Goal: Task Accomplishment & Management: Complete application form

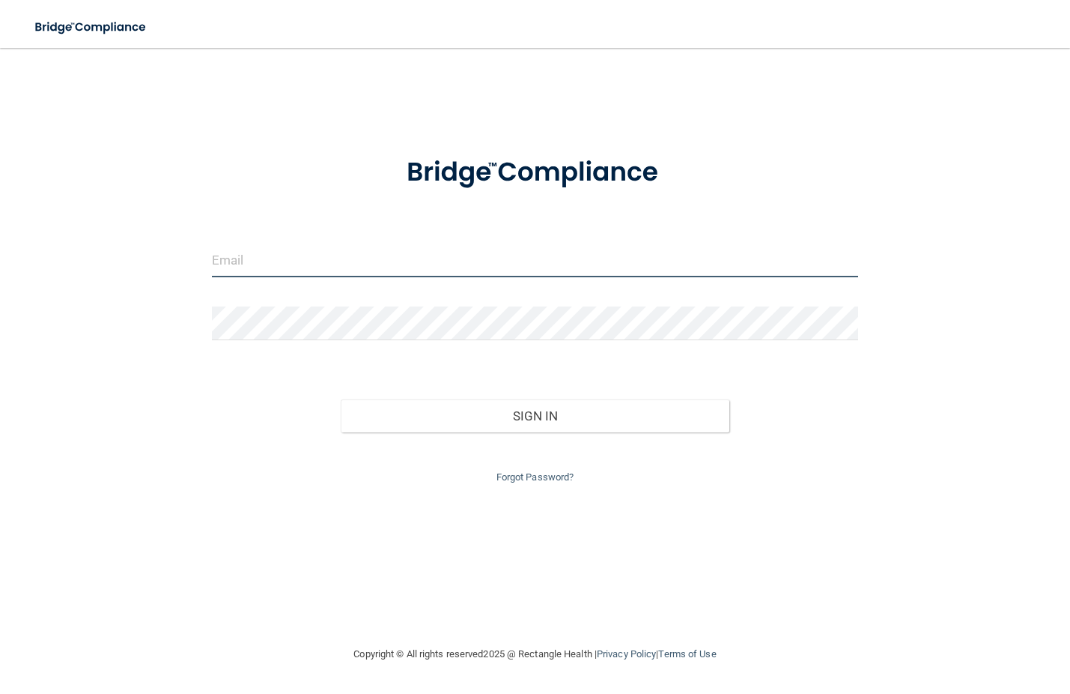
click at [282, 260] on input "email" at bounding box center [535, 260] width 646 height 34
type input "[EMAIL_ADDRESS][DOMAIN_NAME]"
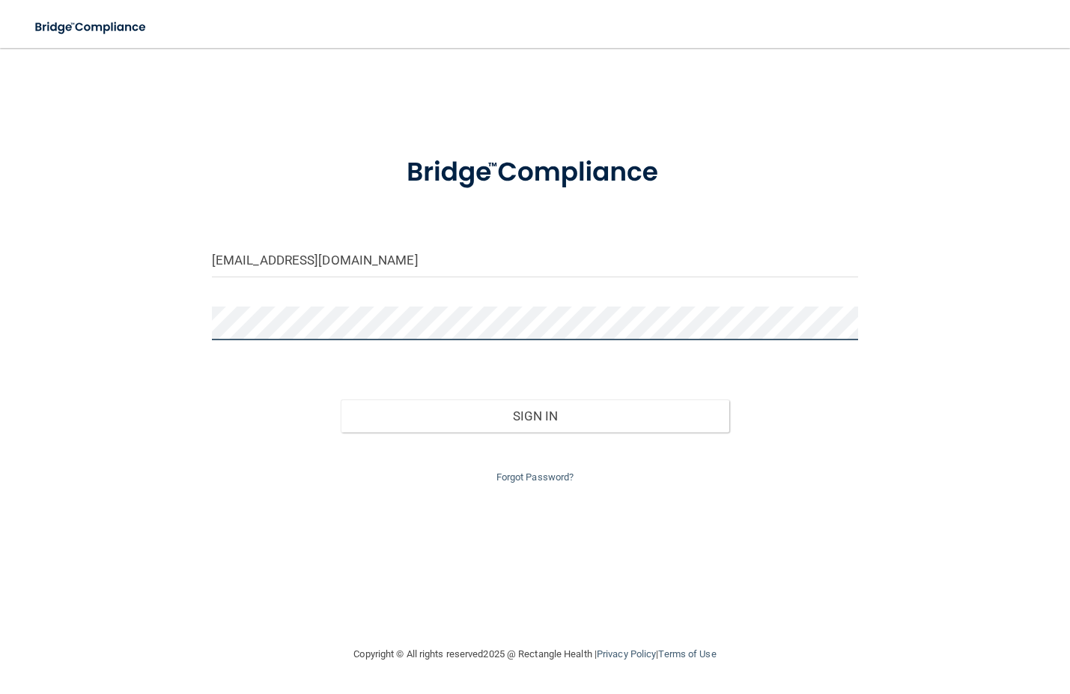
click at [341, 399] on button "Sign In" at bounding box center [535, 415] width 388 height 33
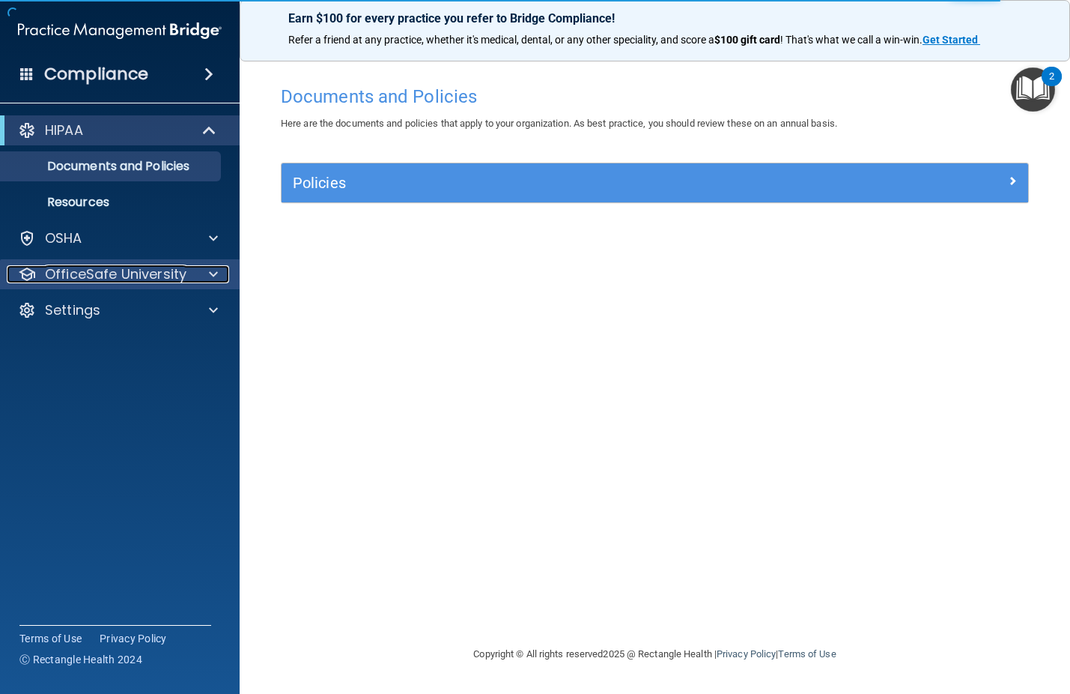
click at [210, 276] on span at bounding box center [213, 274] width 9 height 18
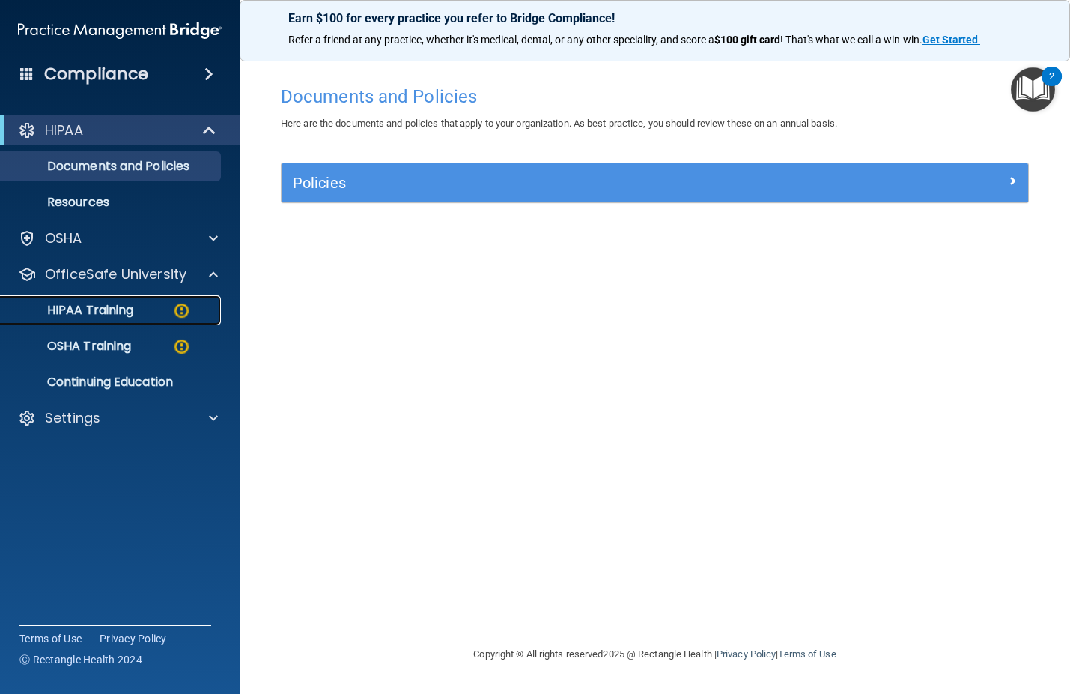
click at [133, 306] on p "HIPAA Training" at bounding box center [72, 310] width 124 height 15
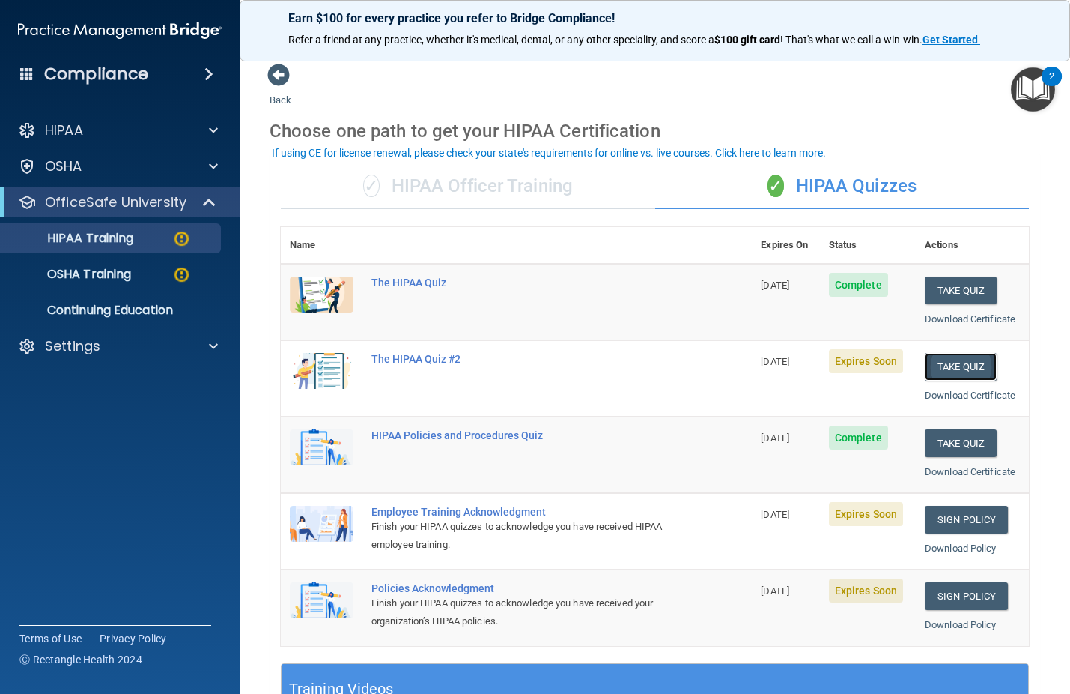
click at [953, 361] on button "Take Quiz" at bounding box center [961, 367] width 72 height 28
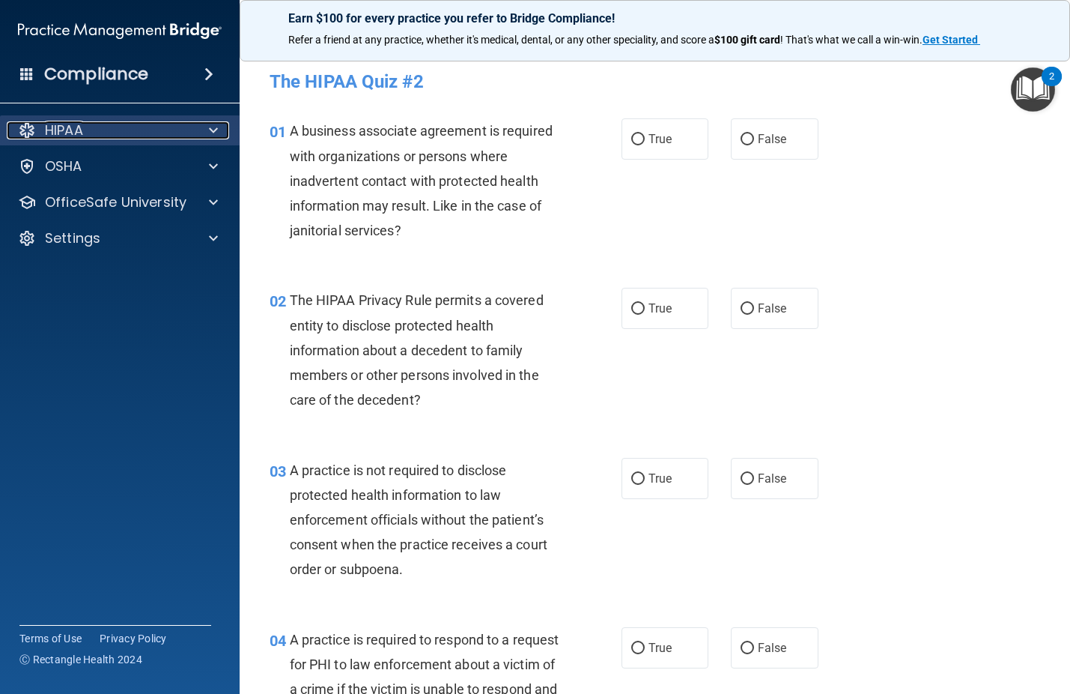
click at [195, 124] on div at bounding box center [211, 130] width 37 height 18
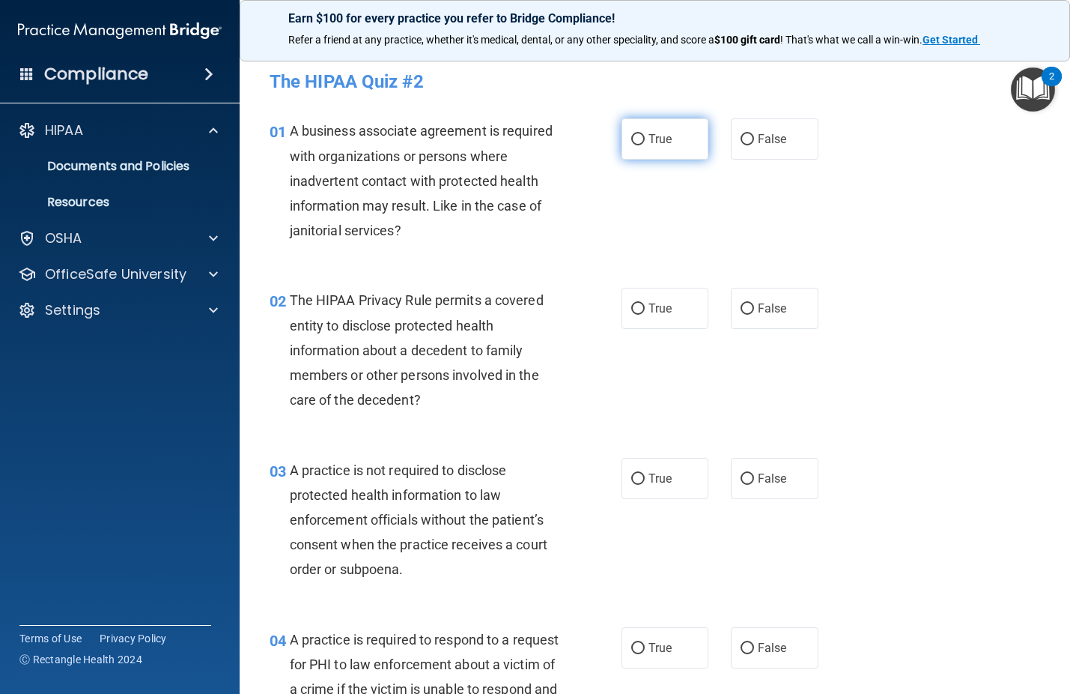
click at [633, 141] on input "True" at bounding box center [637, 139] width 13 height 11
radio input "true"
click at [639, 315] on label "True" at bounding box center [666, 308] width 88 height 41
click at [639, 315] on input "True" at bounding box center [637, 308] width 13 height 11
radio input "true"
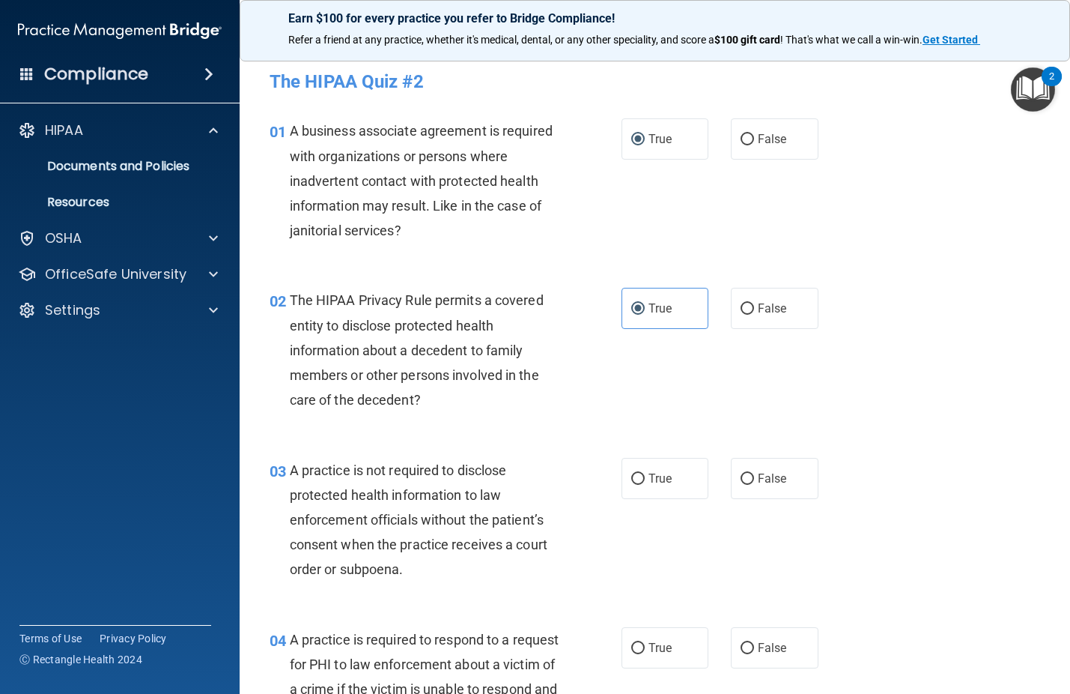
scroll to position [75, 0]
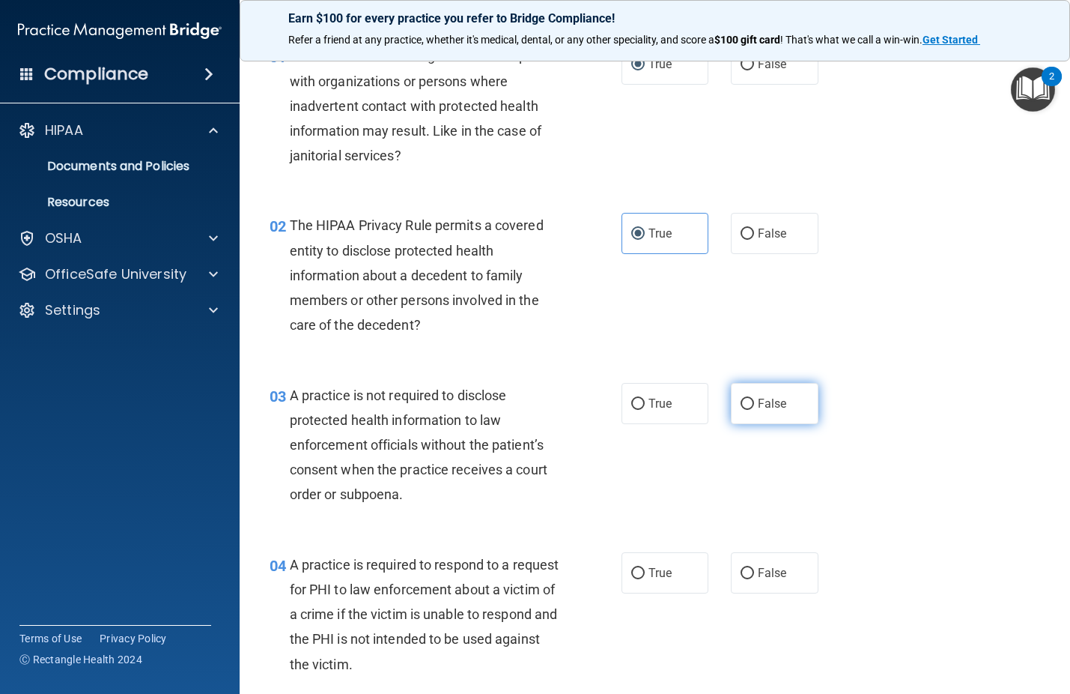
click at [742, 405] on input "False" at bounding box center [747, 404] width 13 height 11
radio input "true"
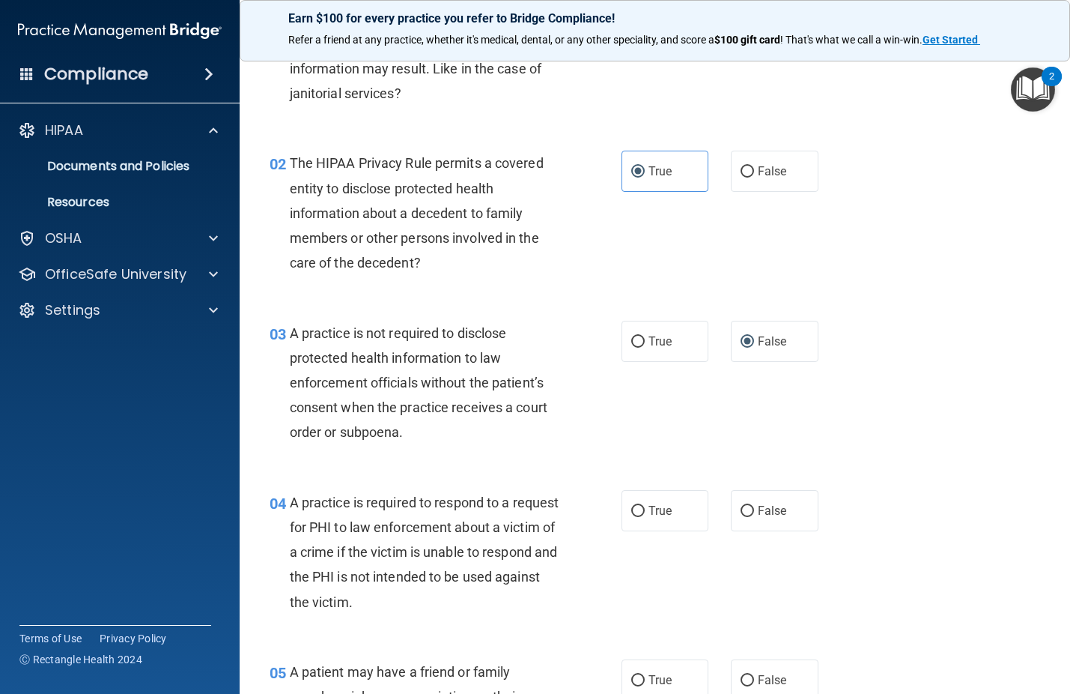
scroll to position [150, 0]
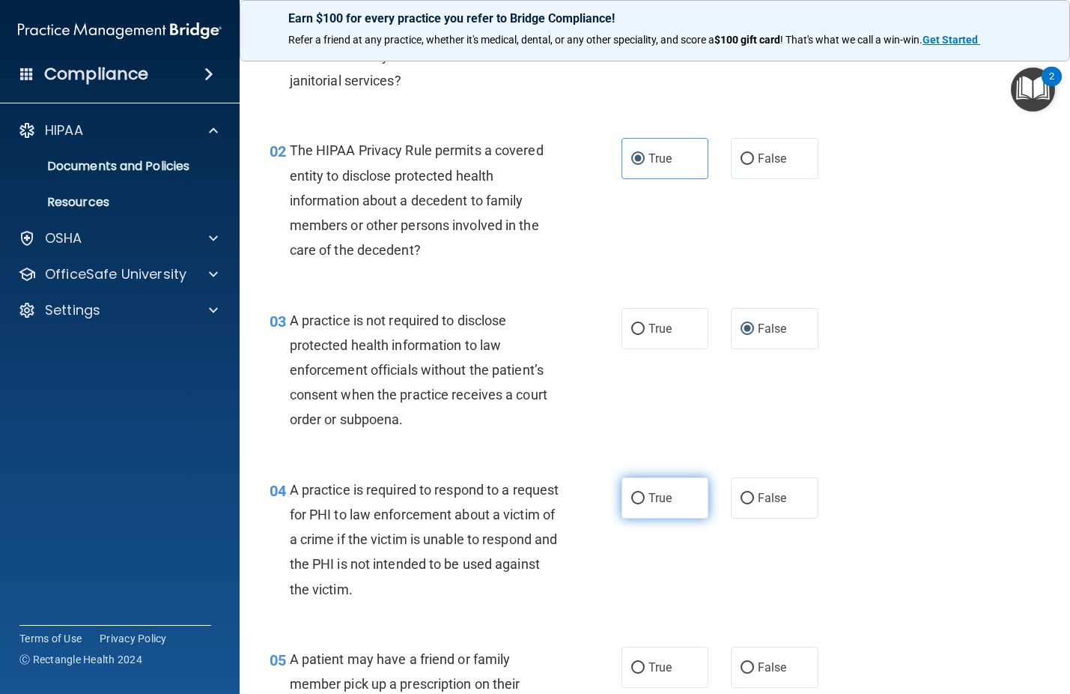
click at [634, 500] on input "True" at bounding box center [637, 498] width 13 height 11
radio input "true"
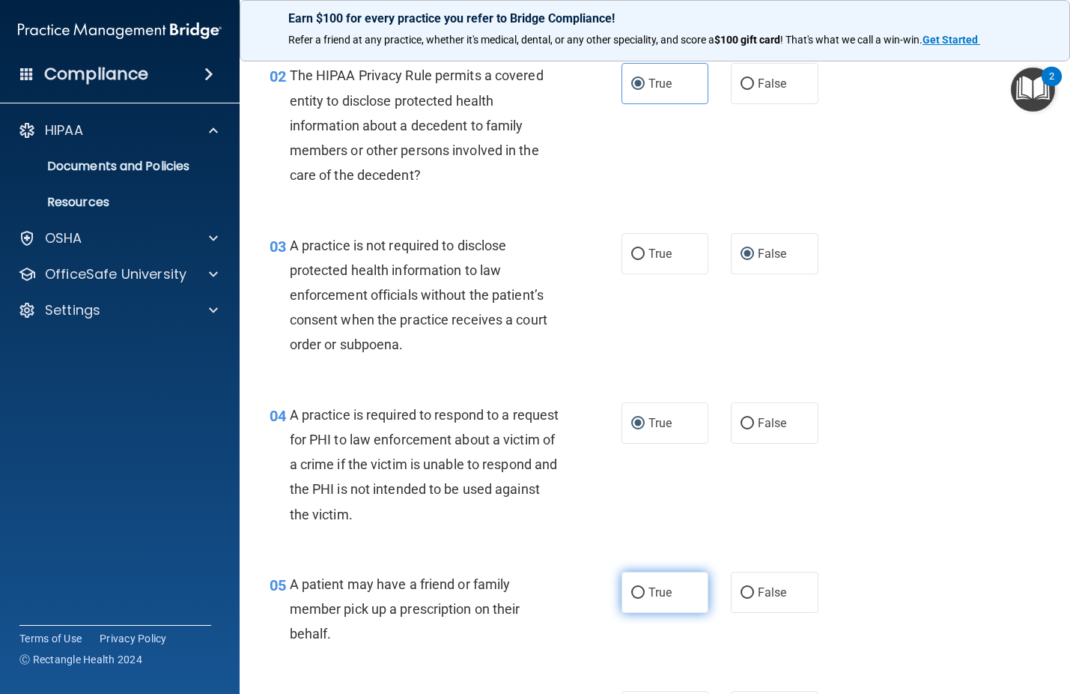
click at [633, 591] on input "True" at bounding box center [637, 592] width 13 height 11
radio input "true"
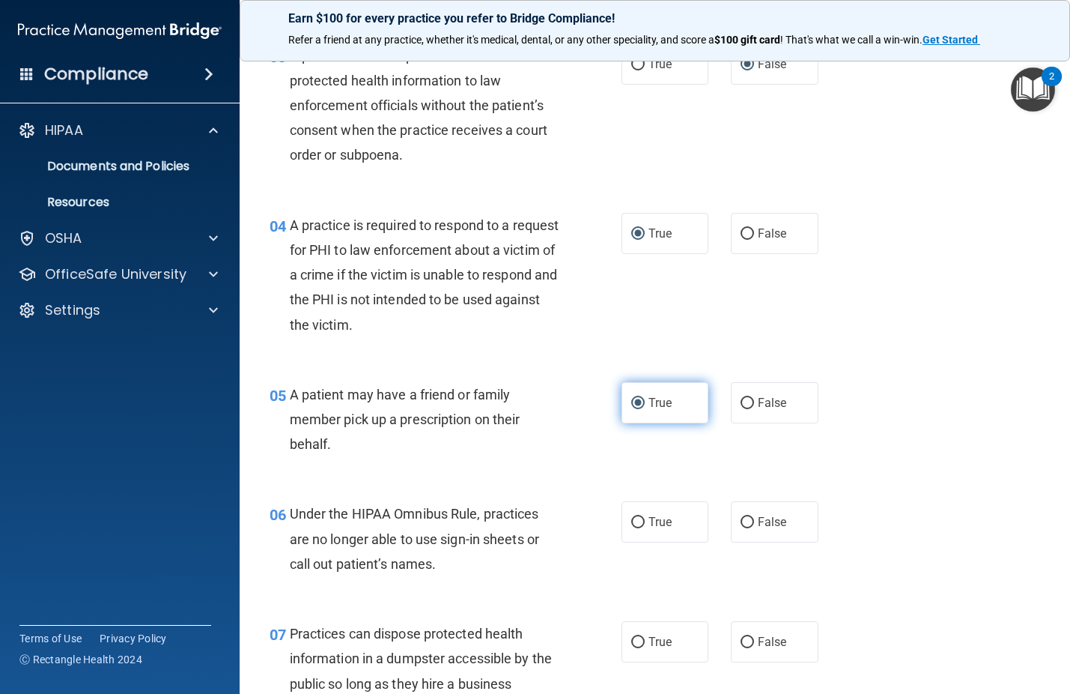
scroll to position [449, 0]
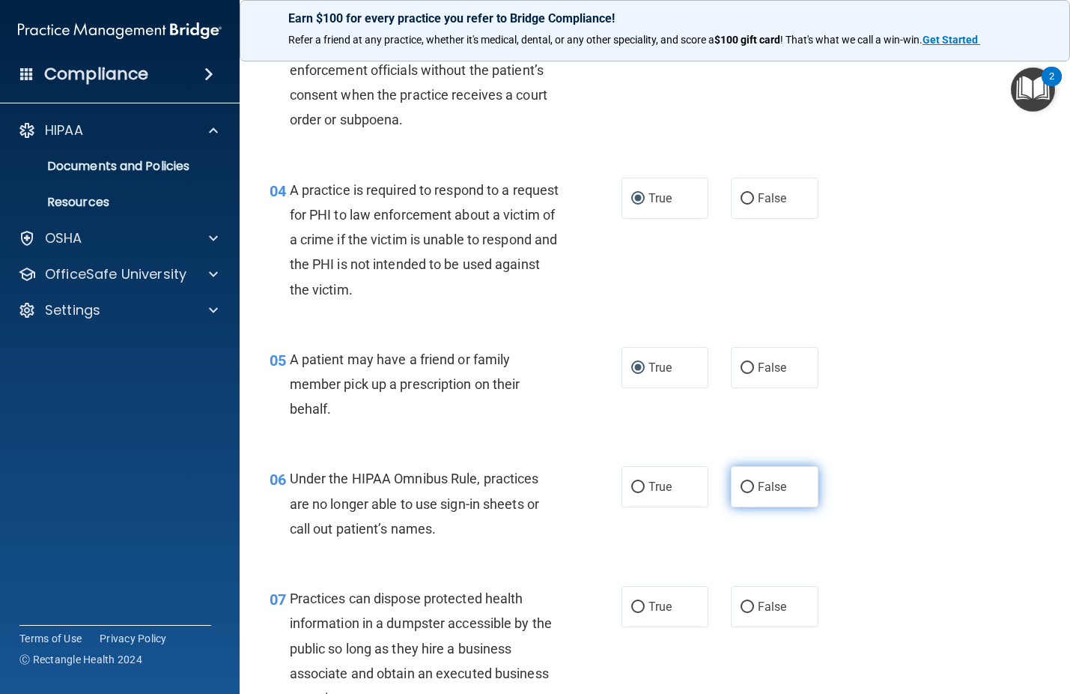
click at [741, 486] on input "False" at bounding box center [747, 487] width 13 height 11
radio input "true"
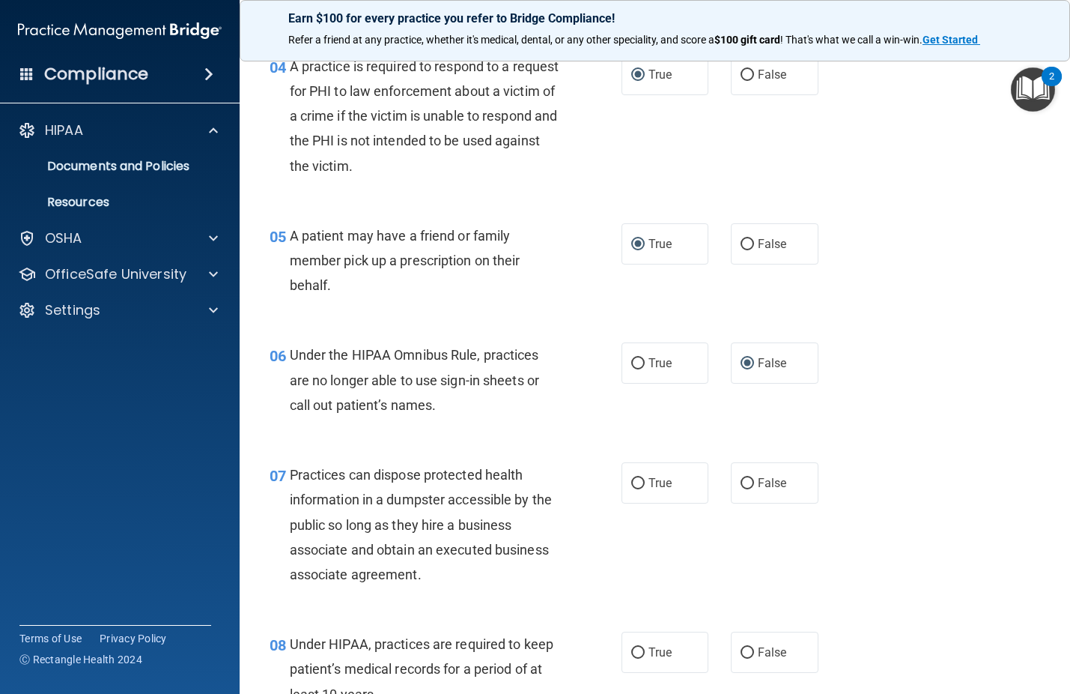
scroll to position [599, 0]
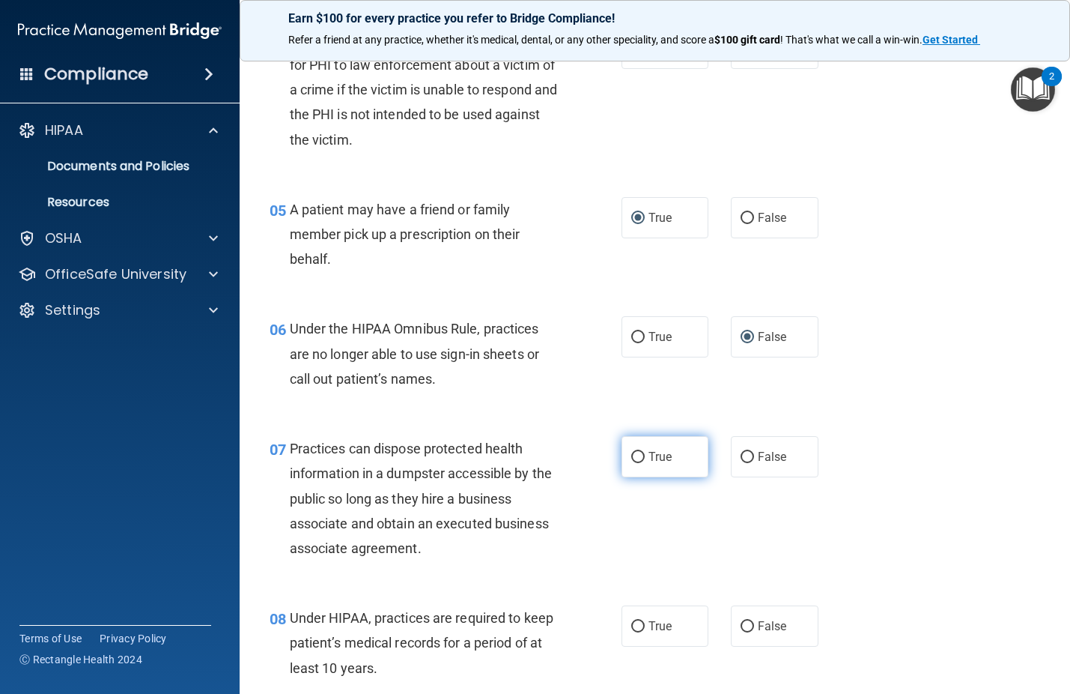
click at [637, 455] on input "True" at bounding box center [637, 457] width 13 height 11
radio input "true"
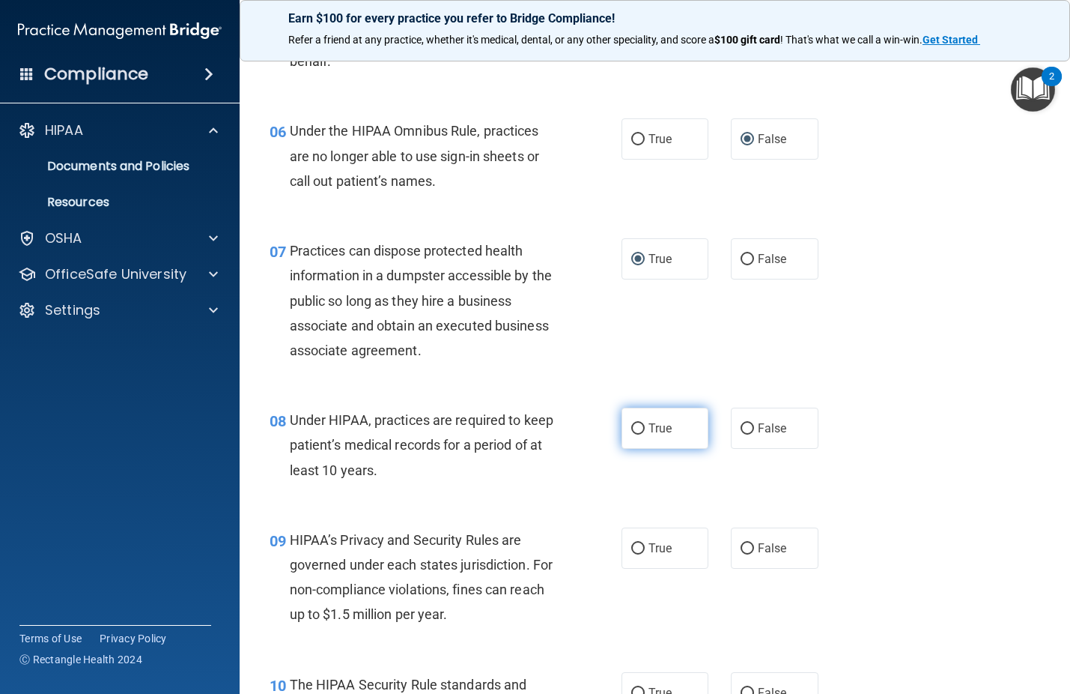
scroll to position [824, 0]
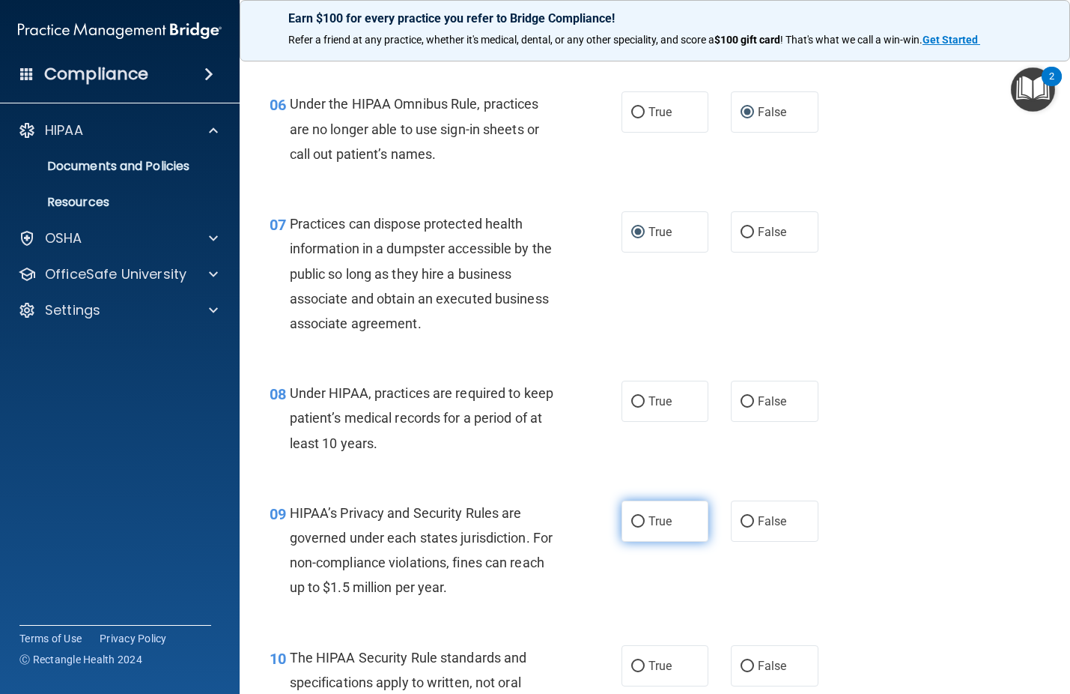
click at [634, 521] on input "True" at bounding box center [637, 521] width 13 height 11
radio input "true"
click at [632, 403] on input "True" at bounding box center [637, 401] width 13 height 11
radio input "true"
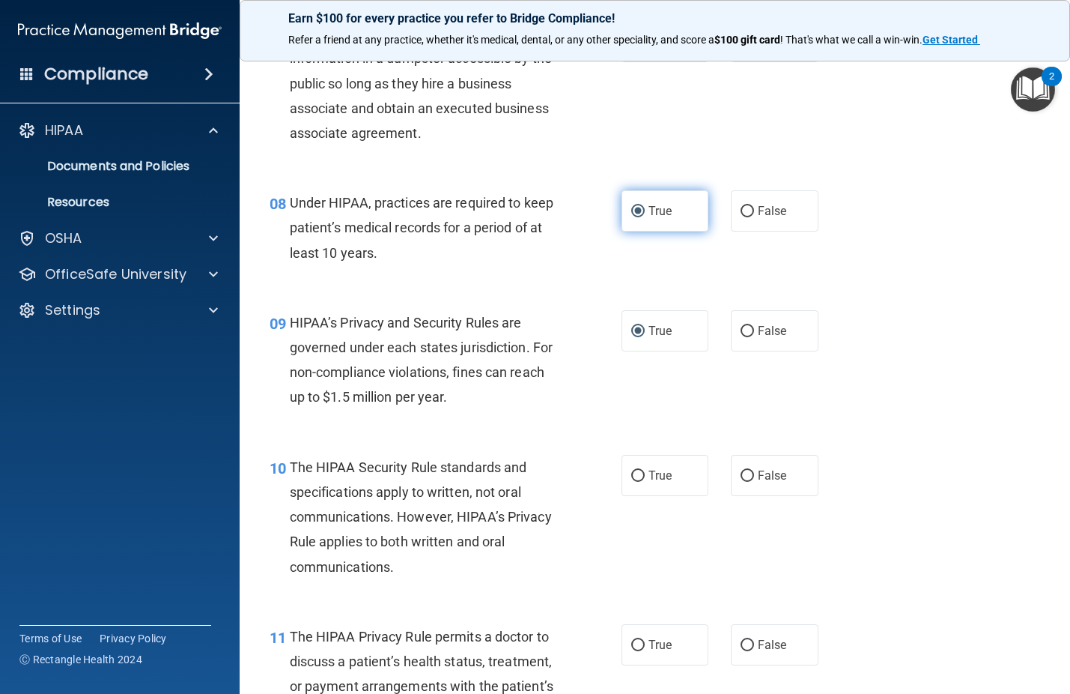
scroll to position [1049, 0]
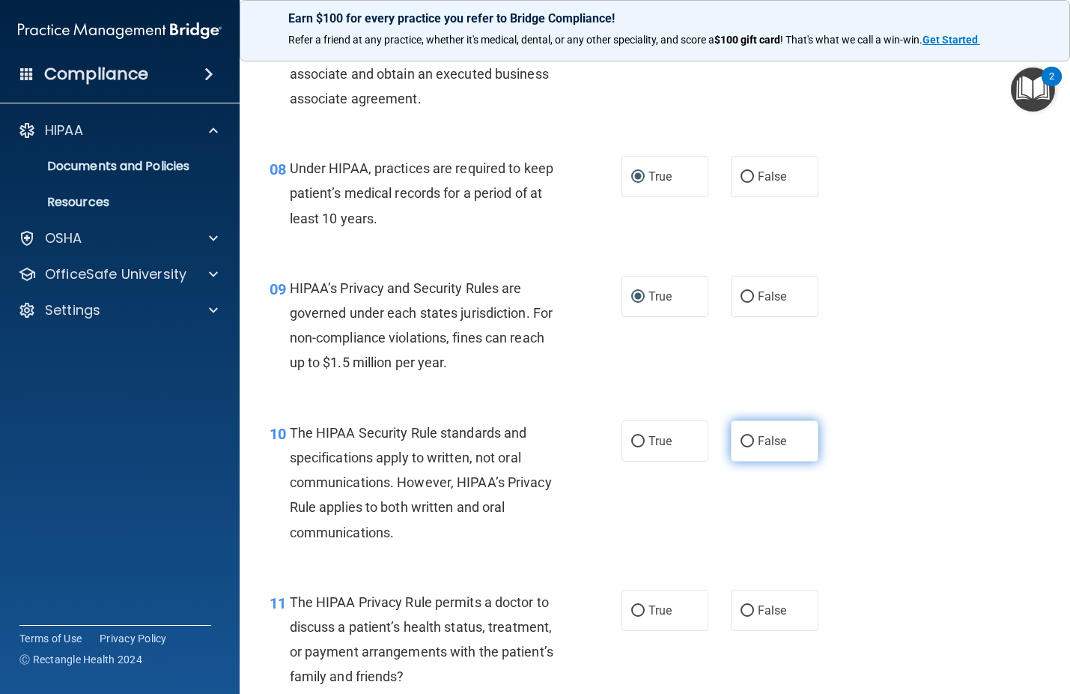
click at [744, 442] on input "False" at bounding box center [747, 441] width 13 height 11
radio input "true"
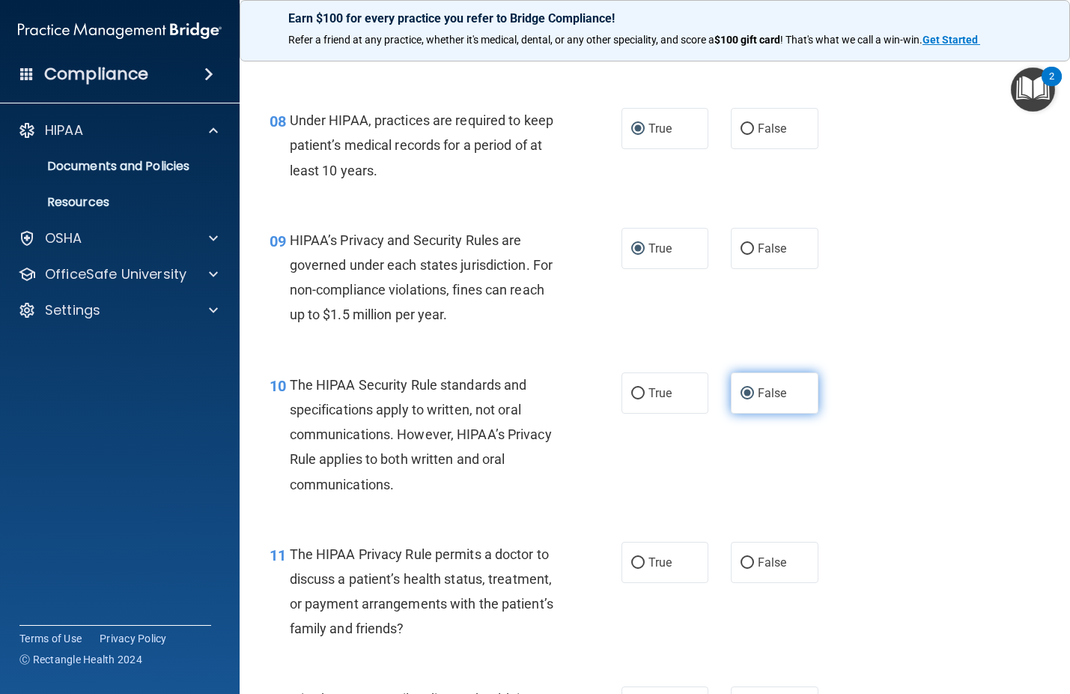
scroll to position [1124, 0]
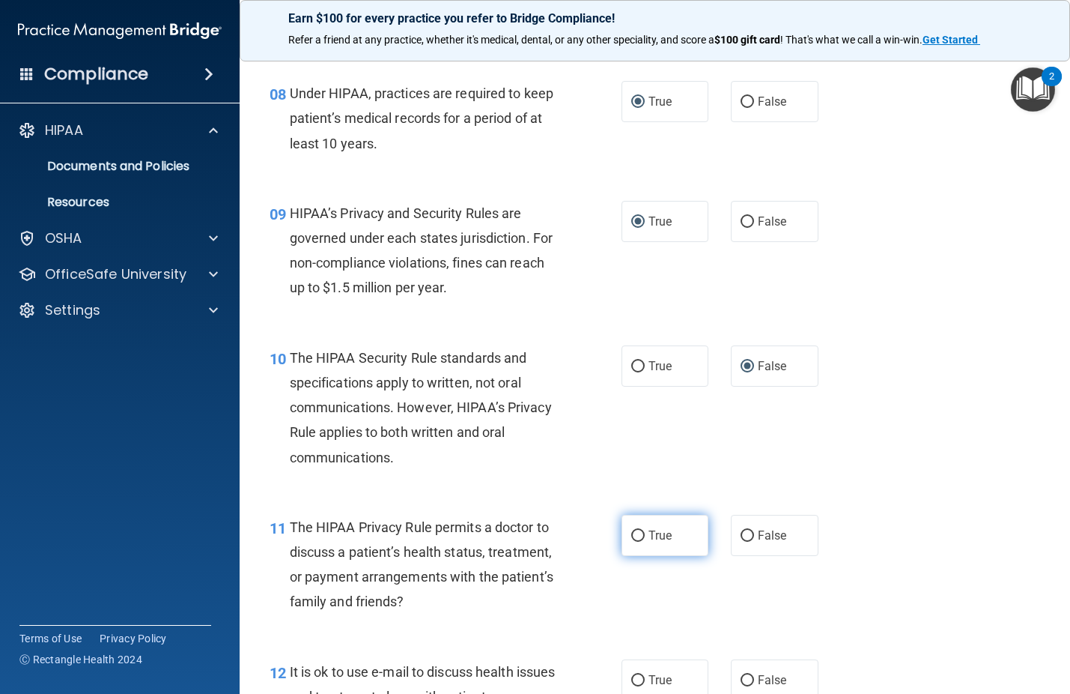
click at [632, 539] on input "True" at bounding box center [637, 535] width 13 height 11
radio input "true"
click at [632, 539] on input "True" at bounding box center [637, 535] width 13 height 11
click at [741, 536] on input "False" at bounding box center [747, 535] width 13 height 11
radio input "true"
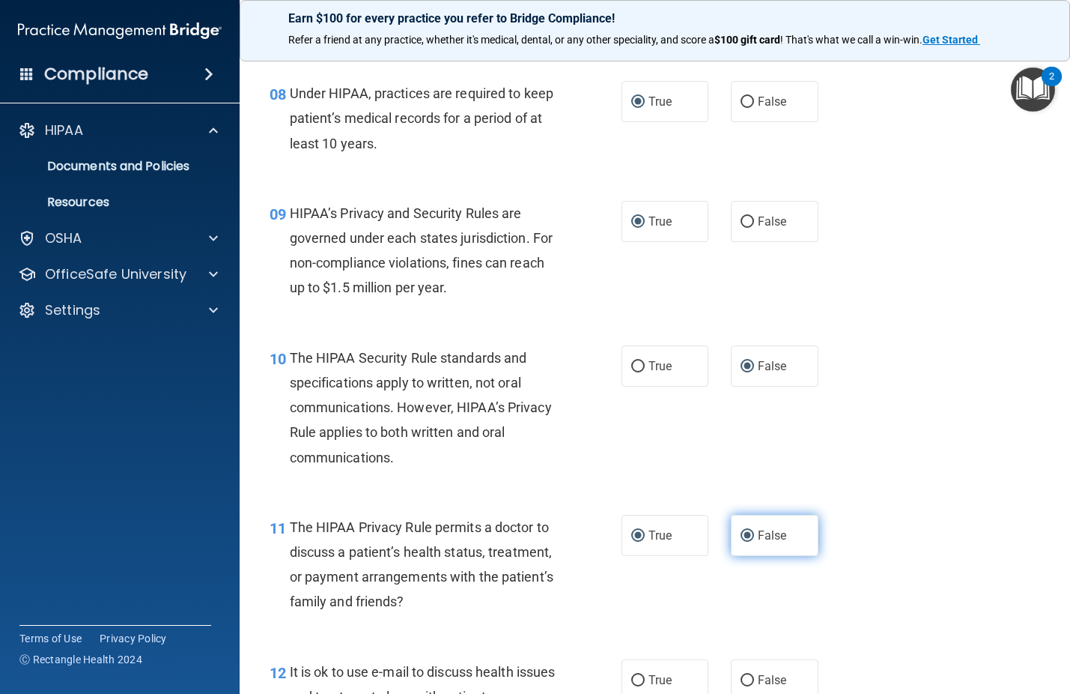
radio input "false"
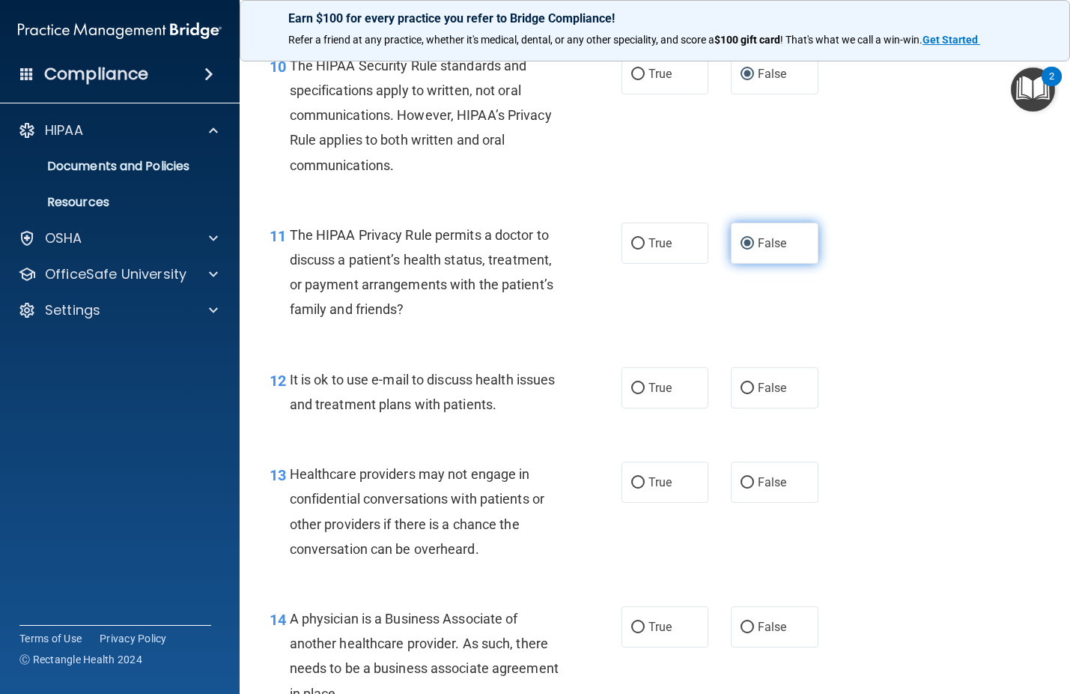
scroll to position [1423, 0]
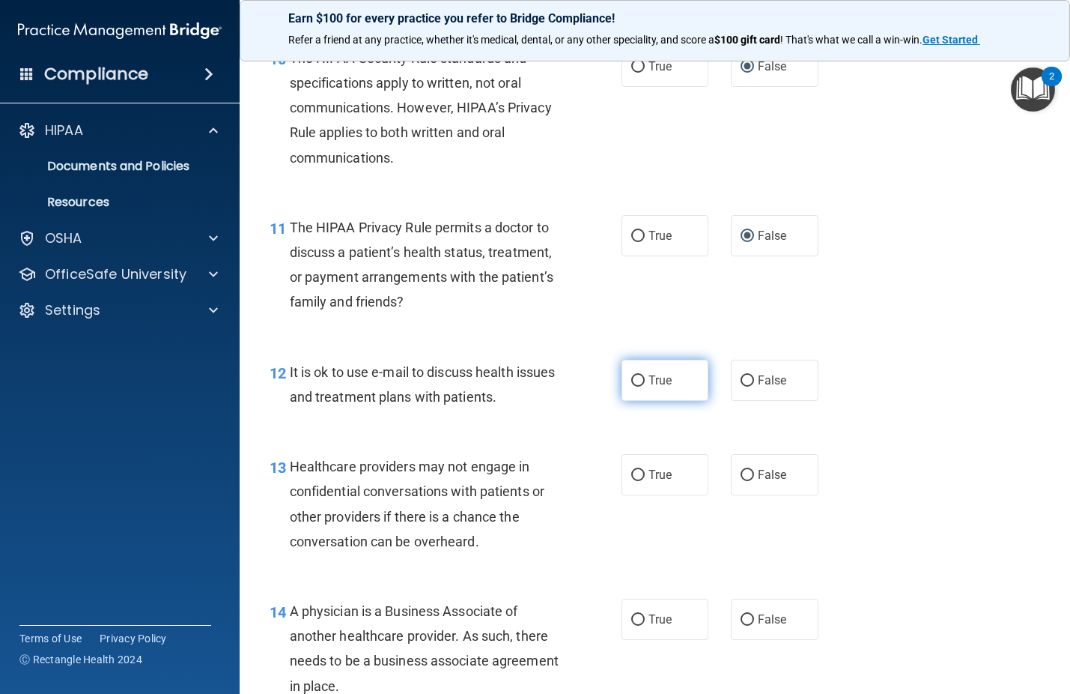
click at [631, 381] on input "True" at bounding box center [637, 380] width 13 height 11
radio input "true"
click at [744, 378] on input "False" at bounding box center [747, 380] width 13 height 11
radio input "true"
radio input "false"
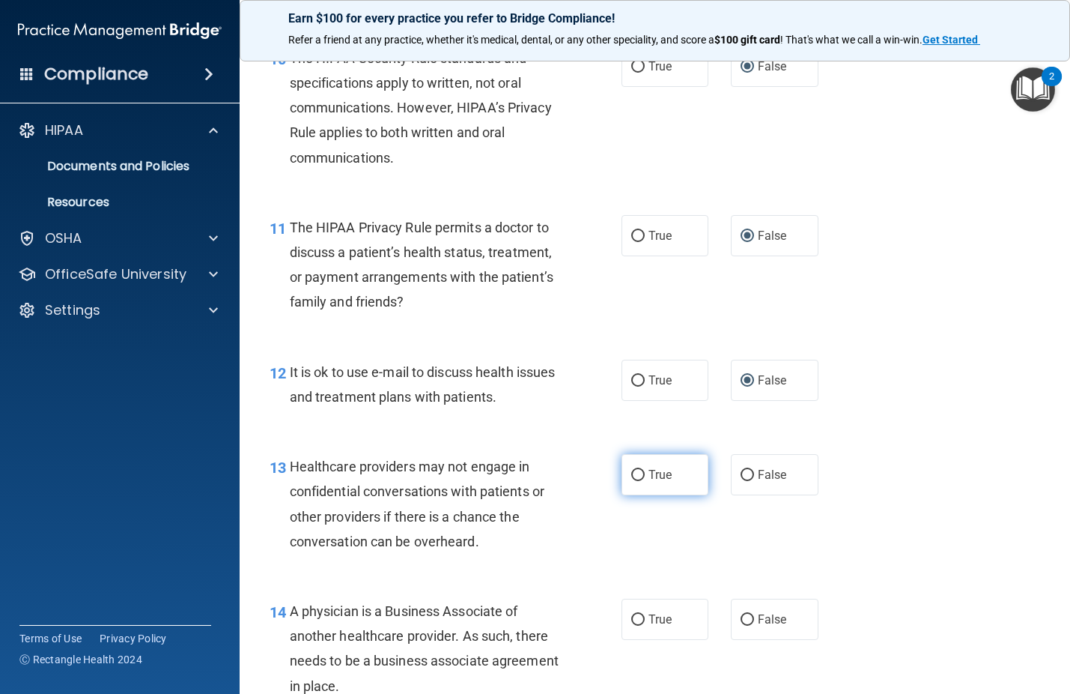
click at [631, 477] on input "True" at bounding box center [637, 475] width 13 height 11
radio input "true"
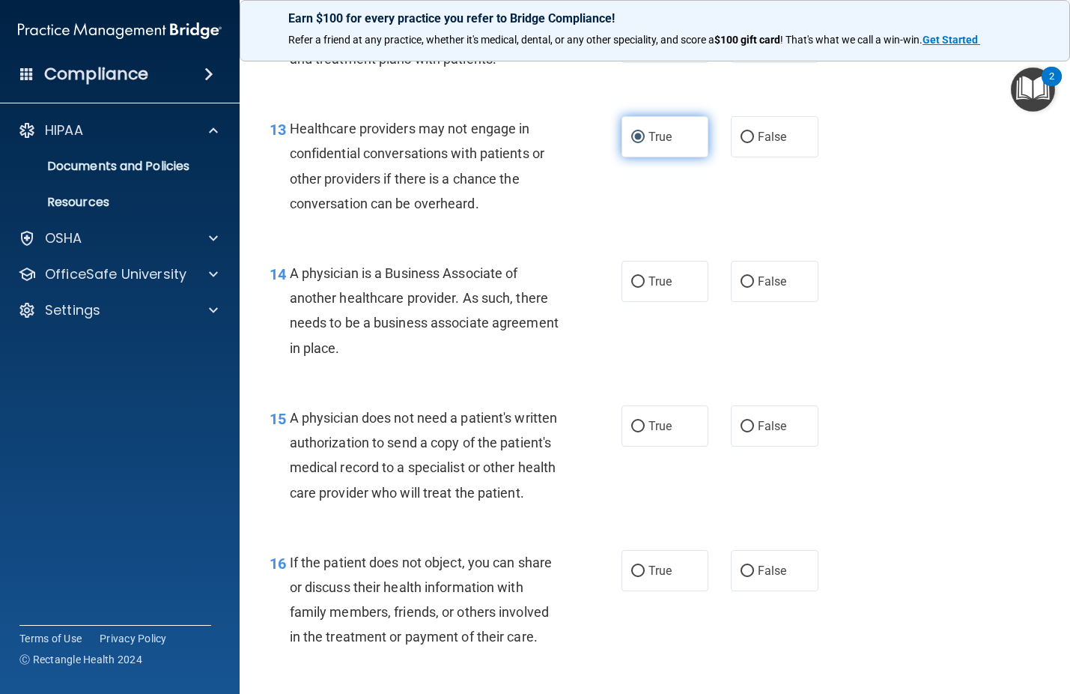
scroll to position [1798, 0]
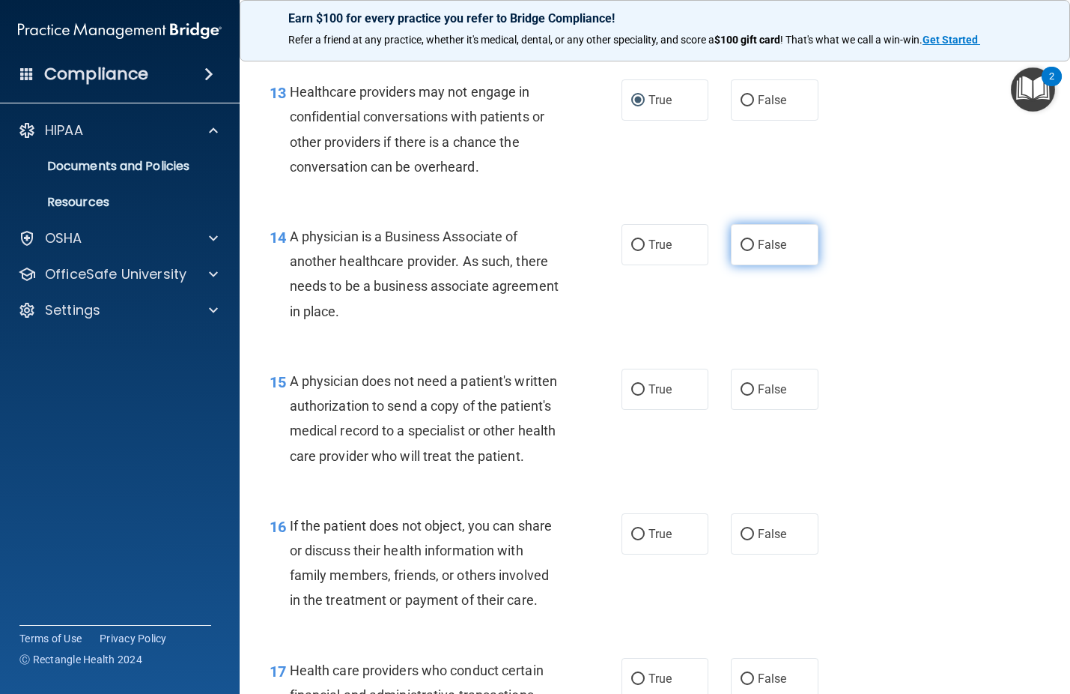
click at [741, 244] on input "False" at bounding box center [747, 245] width 13 height 11
radio input "true"
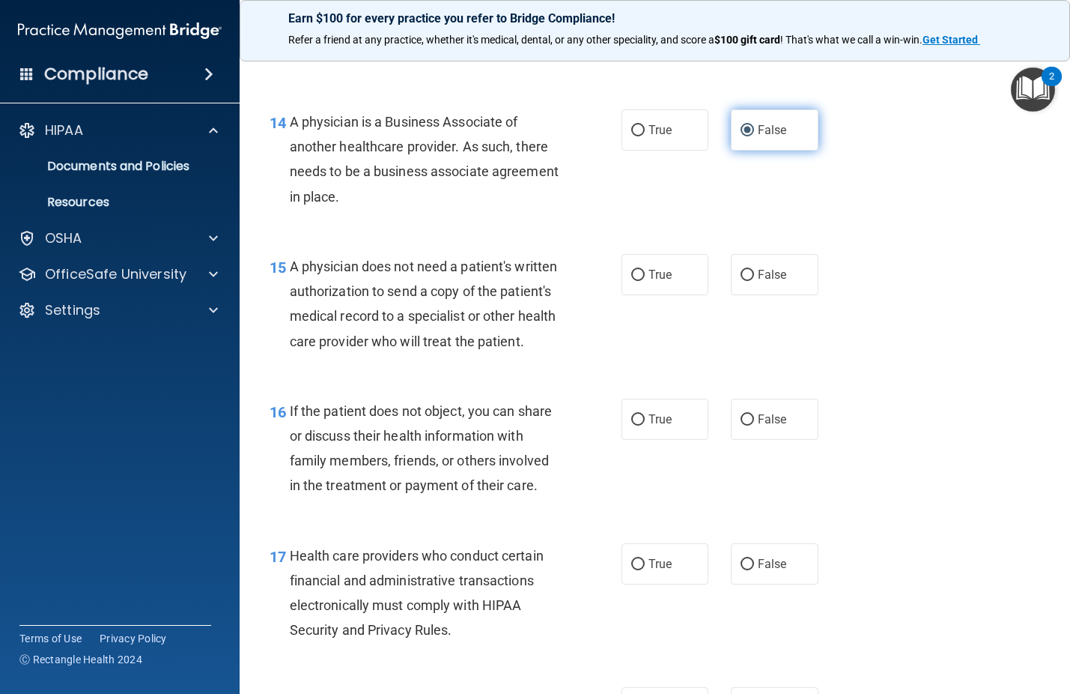
scroll to position [1948, 0]
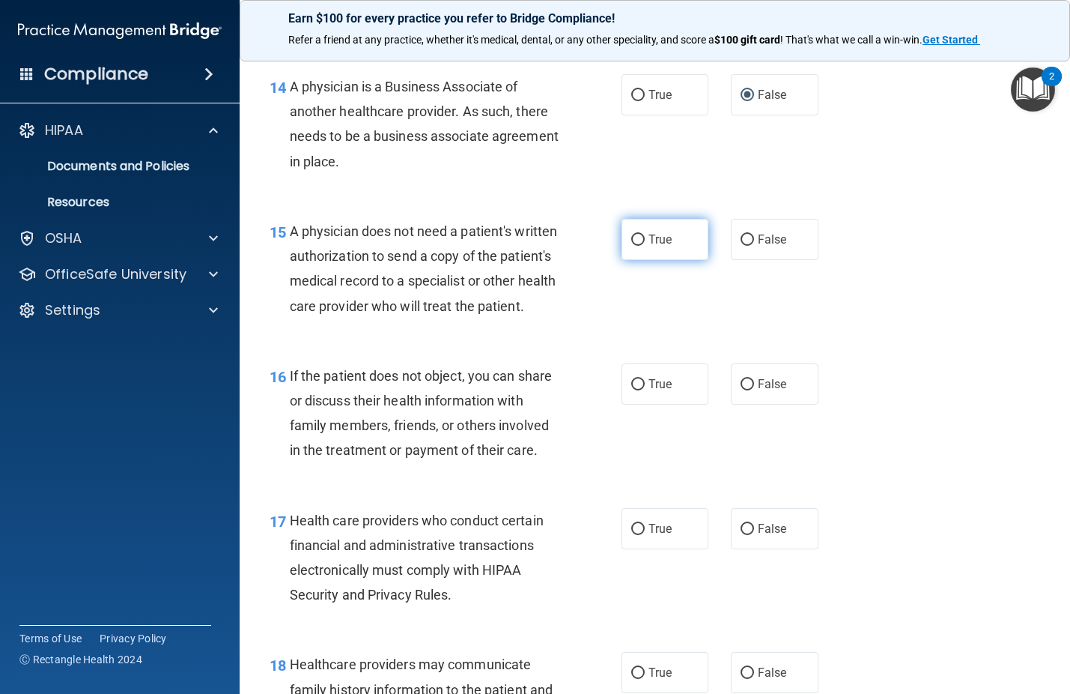
click at [636, 240] on input "True" at bounding box center [637, 239] width 13 height 11
radio input "true"
click at [632, 390] on input "True" at bounding box center [637, 384] width 13 height 11
radio input "true"
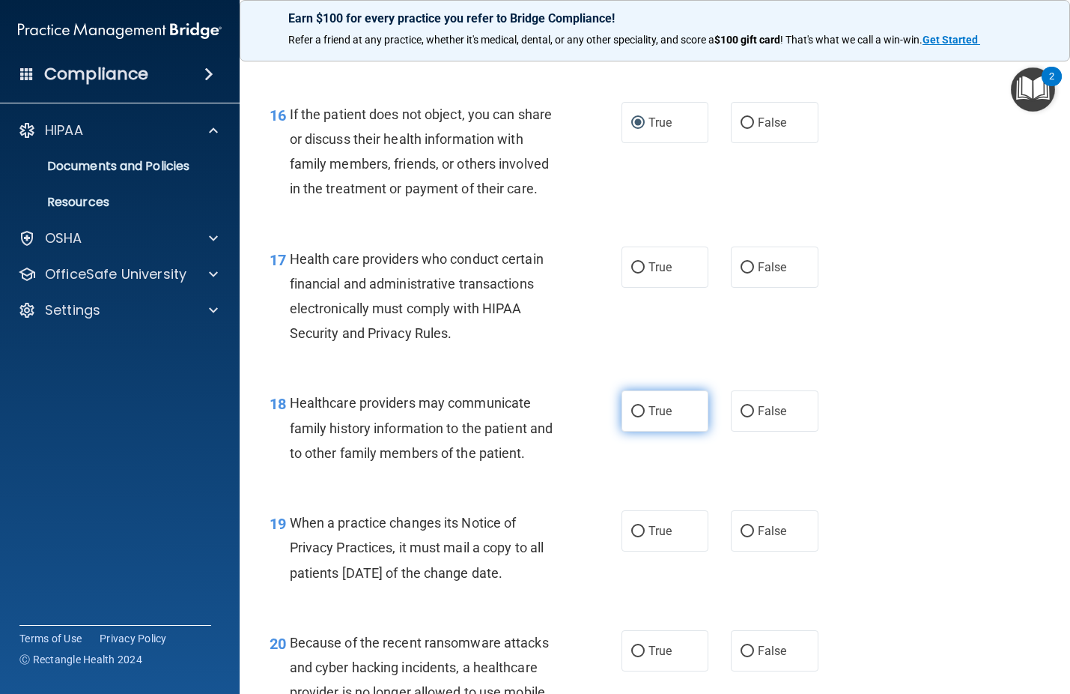
scroll to position [2247, 0]
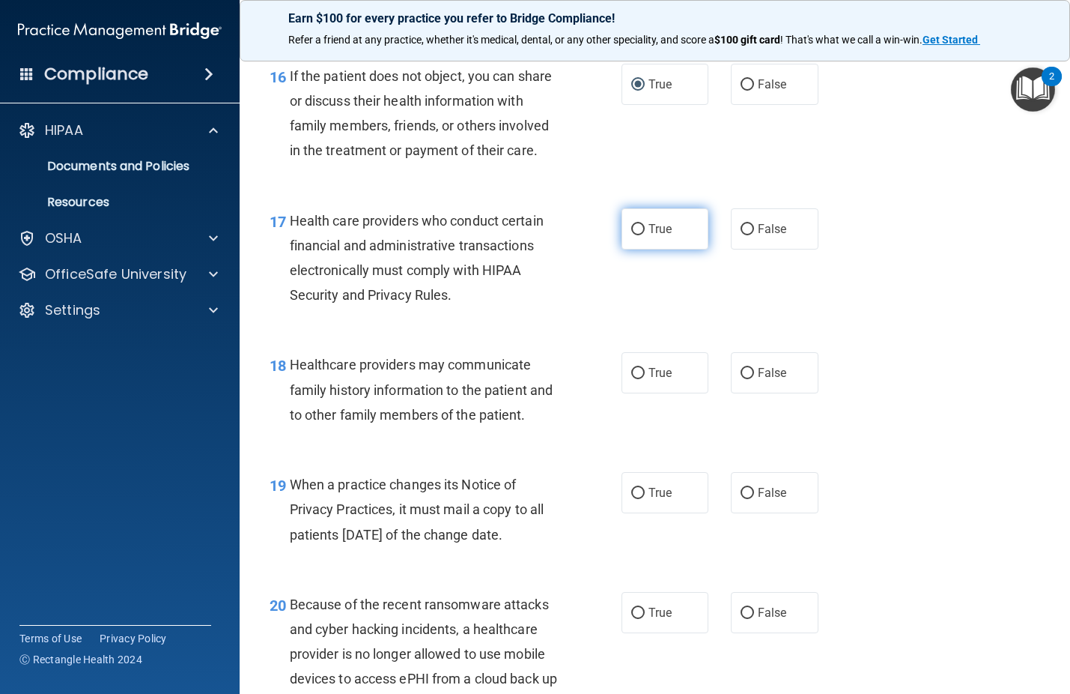
click at [631, 235] on input "True" at bounding box center [637, 229] width 13 height 11
radio input "true"
click at [732, 393] on label "False" at bounding box center [775, 372] width 88 height 41
click at [741, 379] on input "False" at bounding box center [747, 373] width 13 height 11
radio input "true"
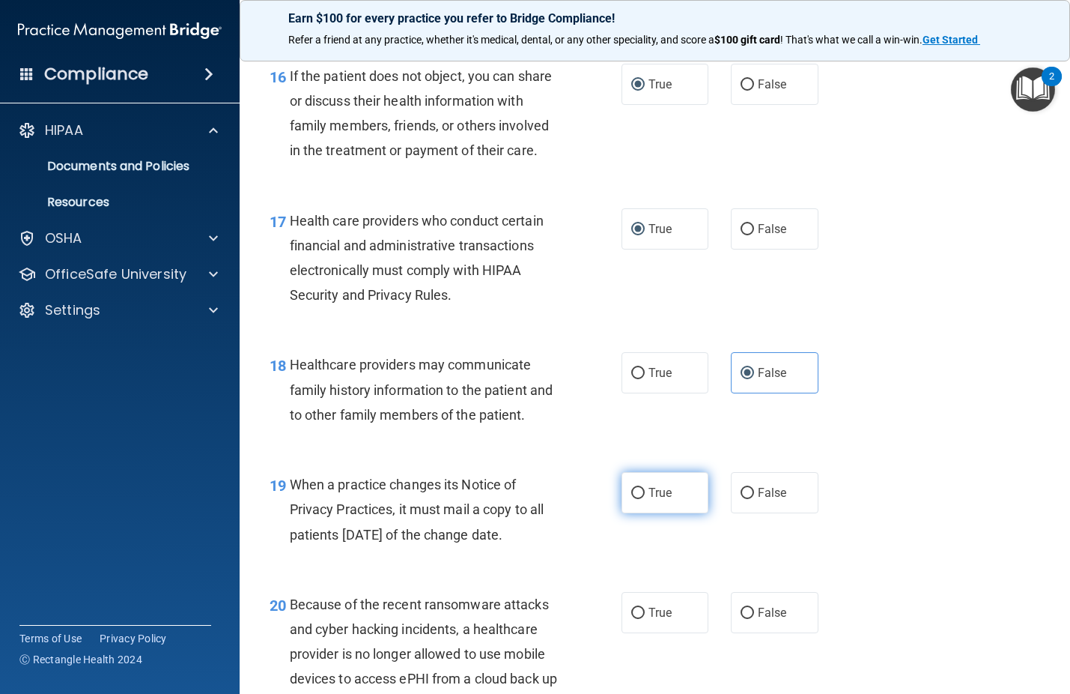
click at [631, 499] on input "True" at bounding box center [637, 493] width 13 height 11
radio input "true"
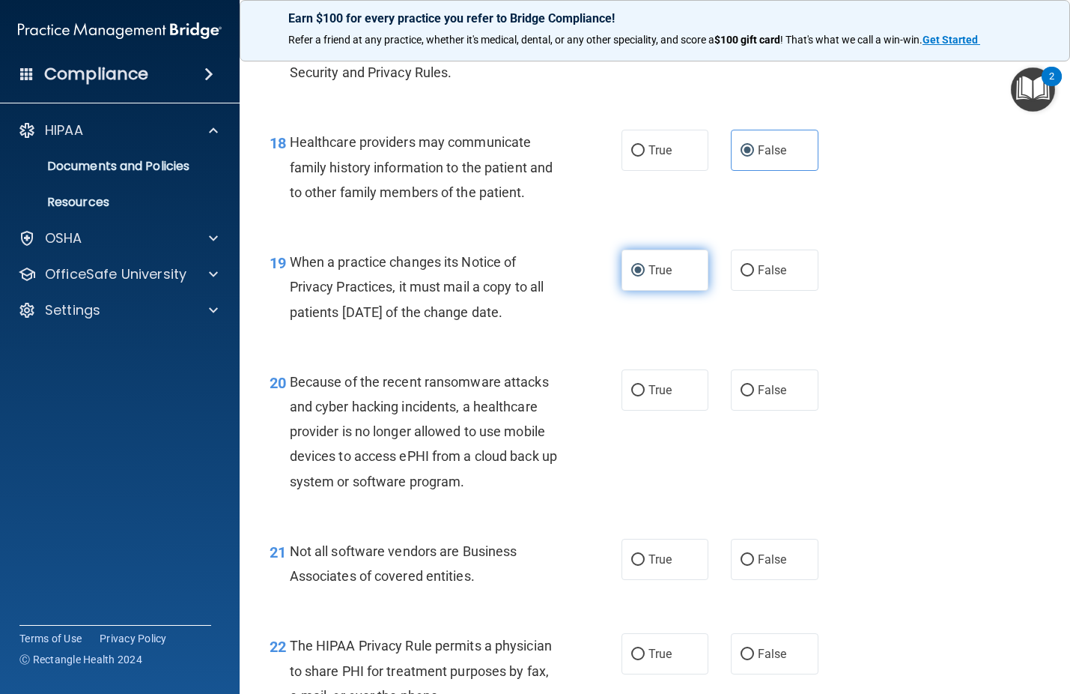
scroll to position [2472, 0]
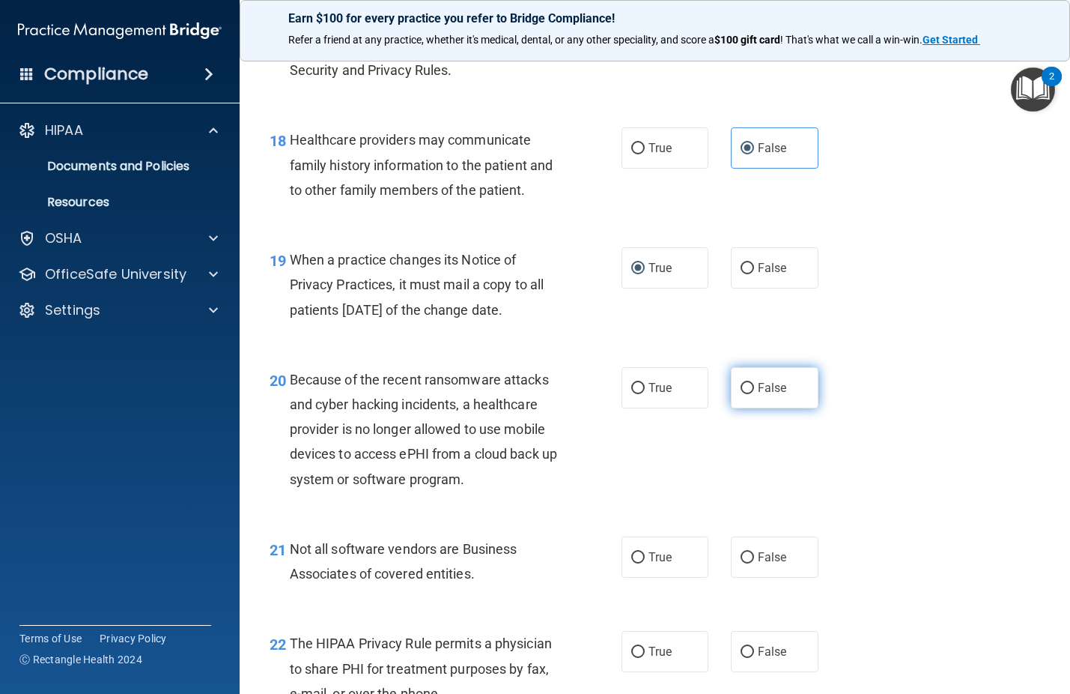
click at [744, 394] on input "False" at bounding box center [747, 388] width 13 height 11
radio input "true"
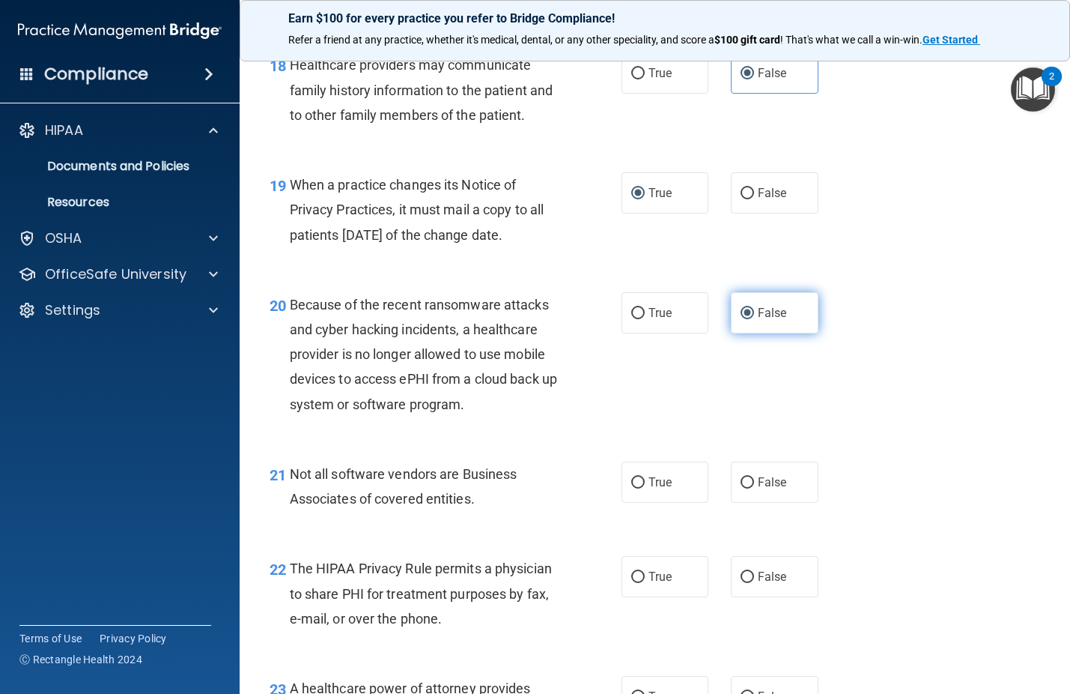
scroll to position [2622, 0]
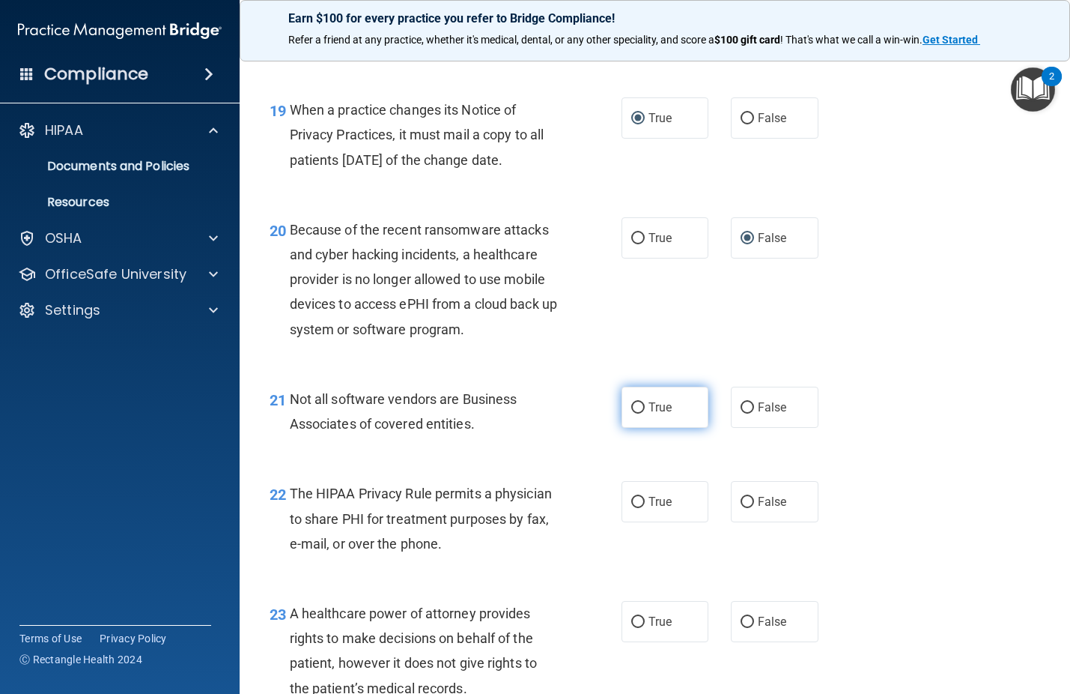
click at [649, 414] on span "True" at bounding box center [660, 407] width 23 height 14
click at [643, 413] on input "True" at bounding box center [637, 407] width 13 height 11
radio input "true"
click at [632, 508] on input "True" at bounding box center [637, 502] width 13 height 11
radio input "true"
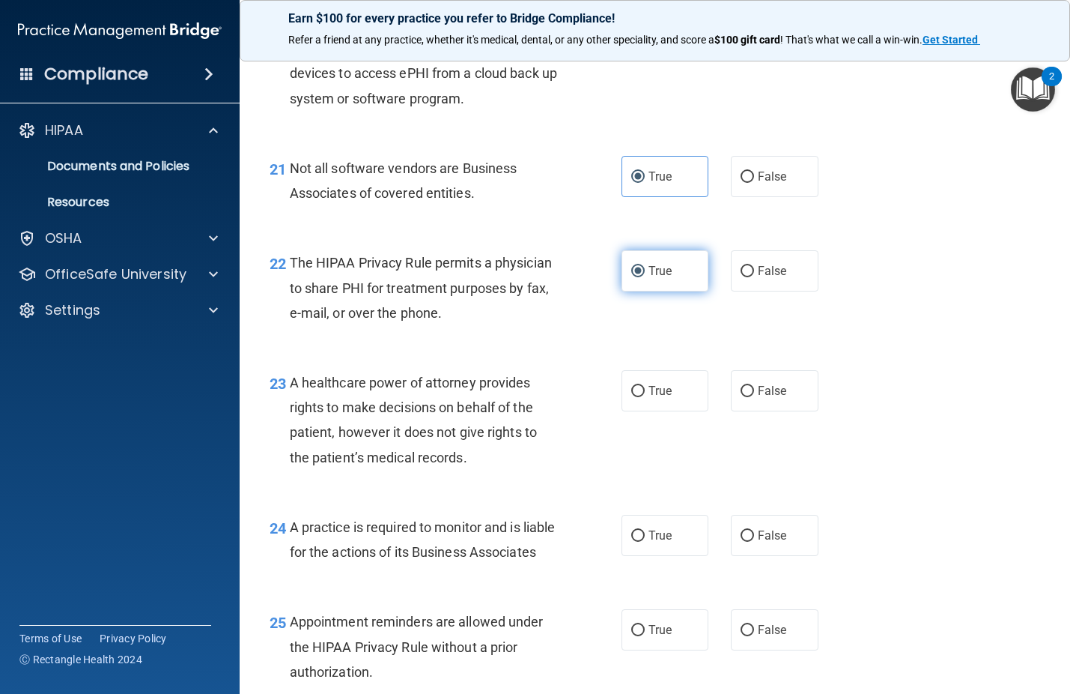
scroll to position [2921, 0]
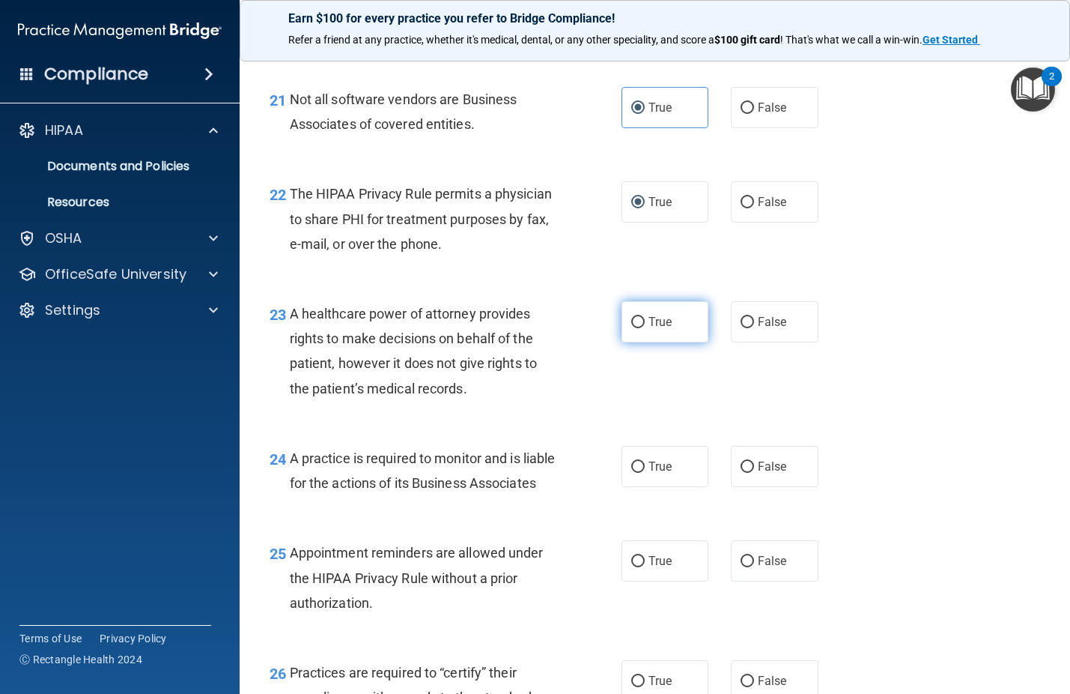
click at [632, 328] on input "True" at bounding box center [637, 322] width 13 height 11
radio input "true"
click at [631, 487] on label "True" at bounding box center [666, 466] width 88 height 41
click at [631, 473] on input "True" at bounding box center [637, 466] width 13 height 11
radio input "true"
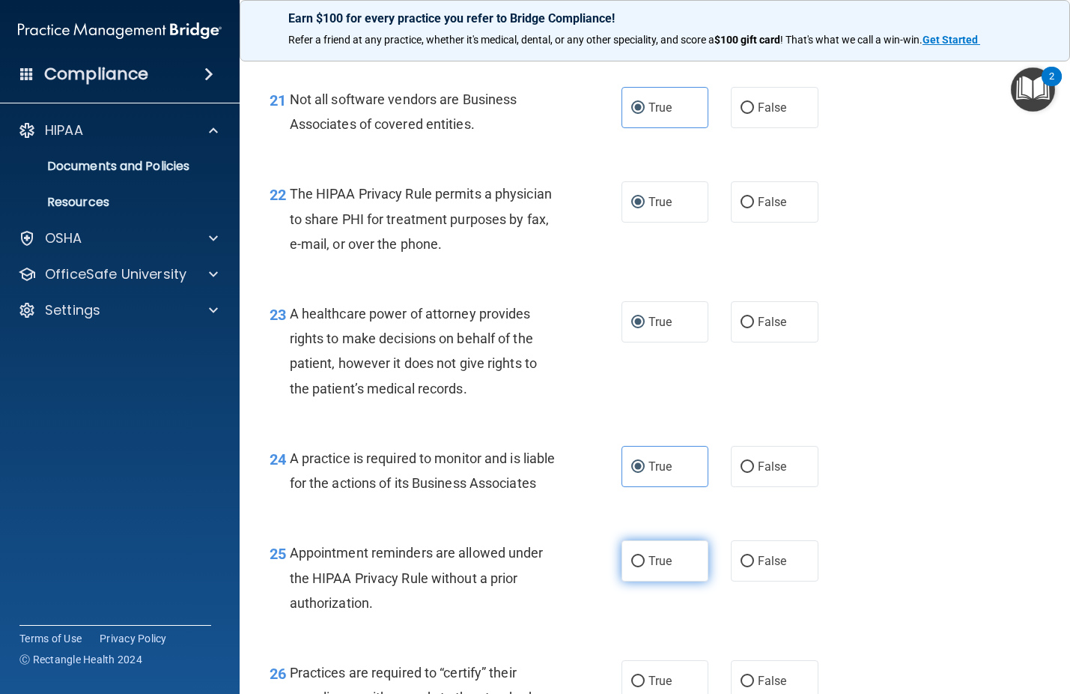
scroll to position [2996, 0]
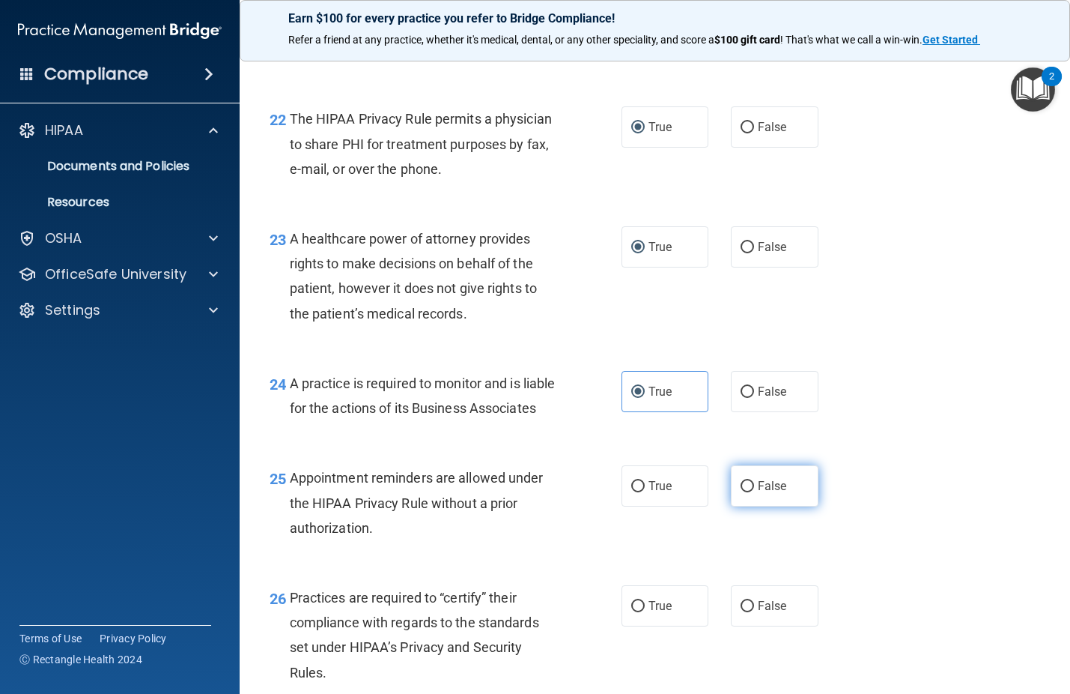
click at [742, 492] on input "False" at bounding box center [747, 486] width 13 height 11
radio input "true"
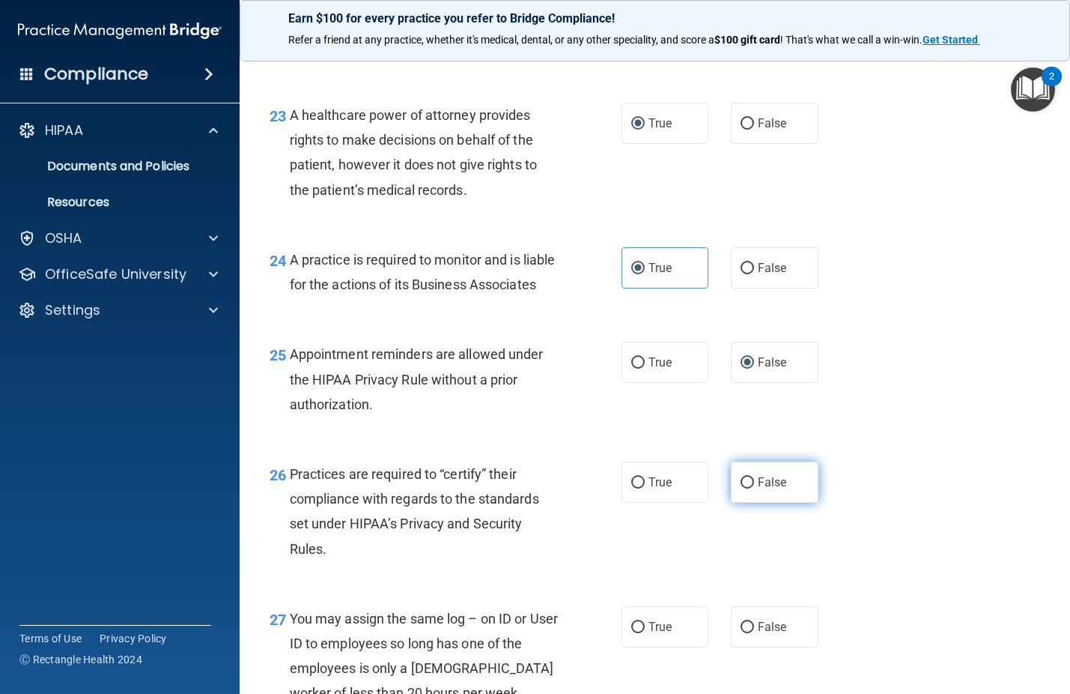
scroll to position [3146, 0]
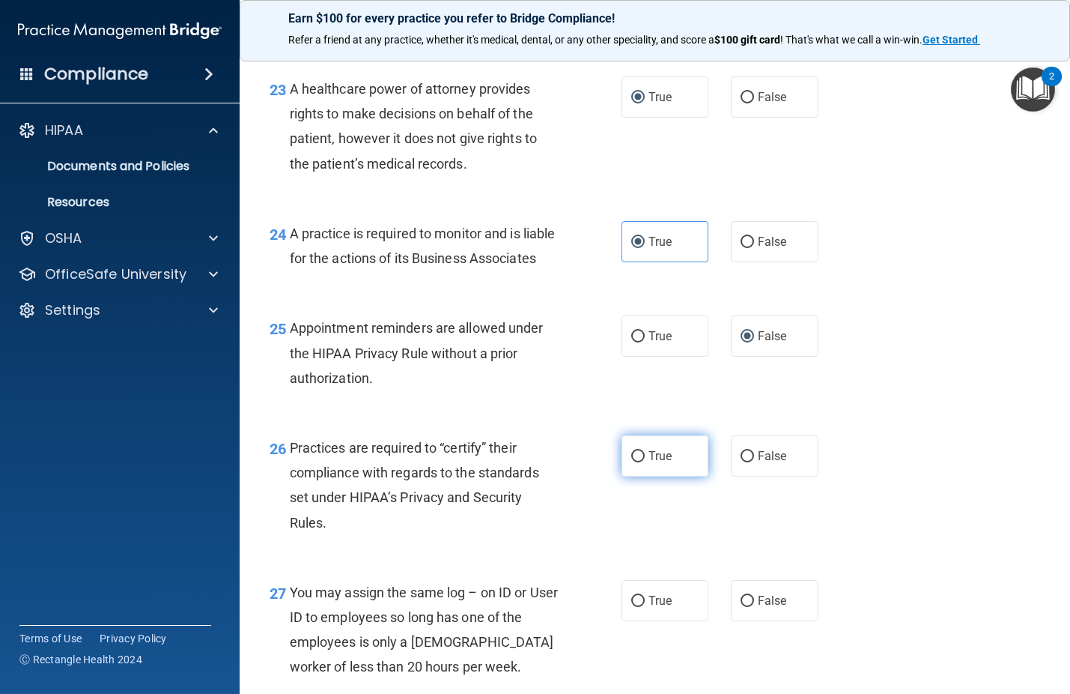
click at [631, 462] on input "True" at bounding box center [637, 456] width 13 height 11
radio input "true"
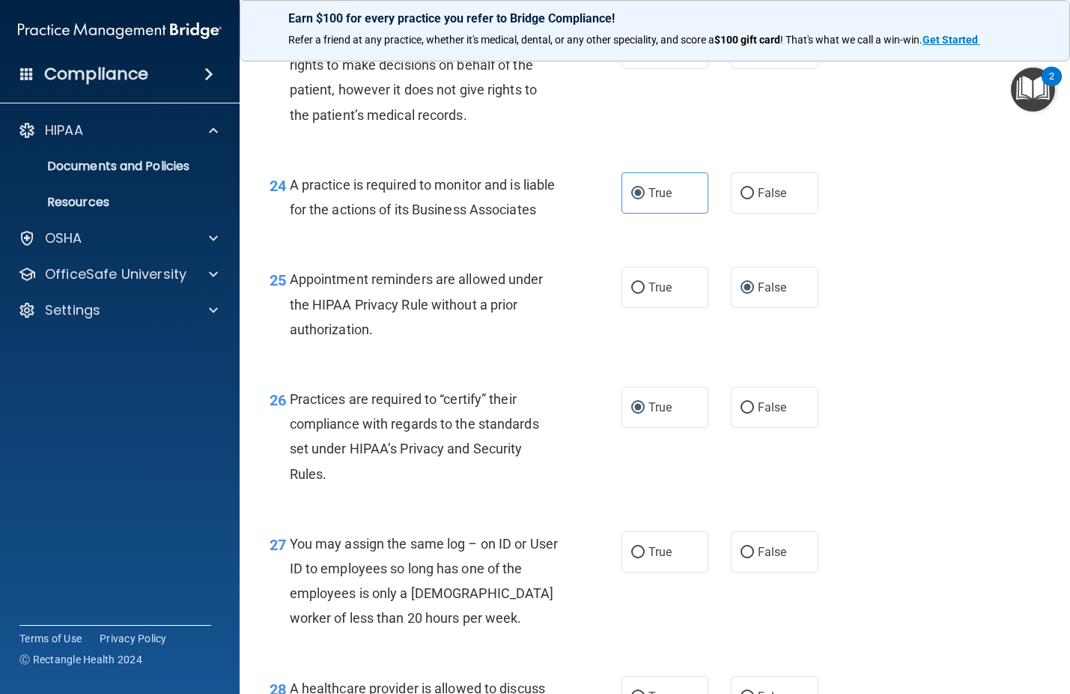
scroll to position [3221, 0]
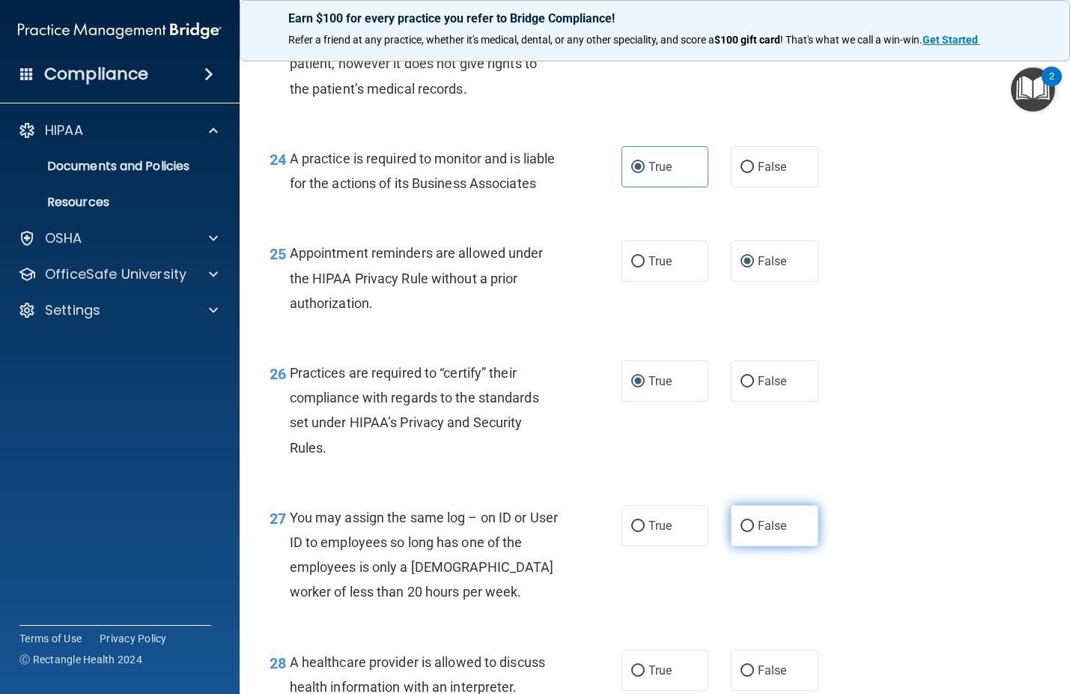
click at [741, 532] on input "False" at bounding box center [747, 526] width 13 height 11
radio input "true"
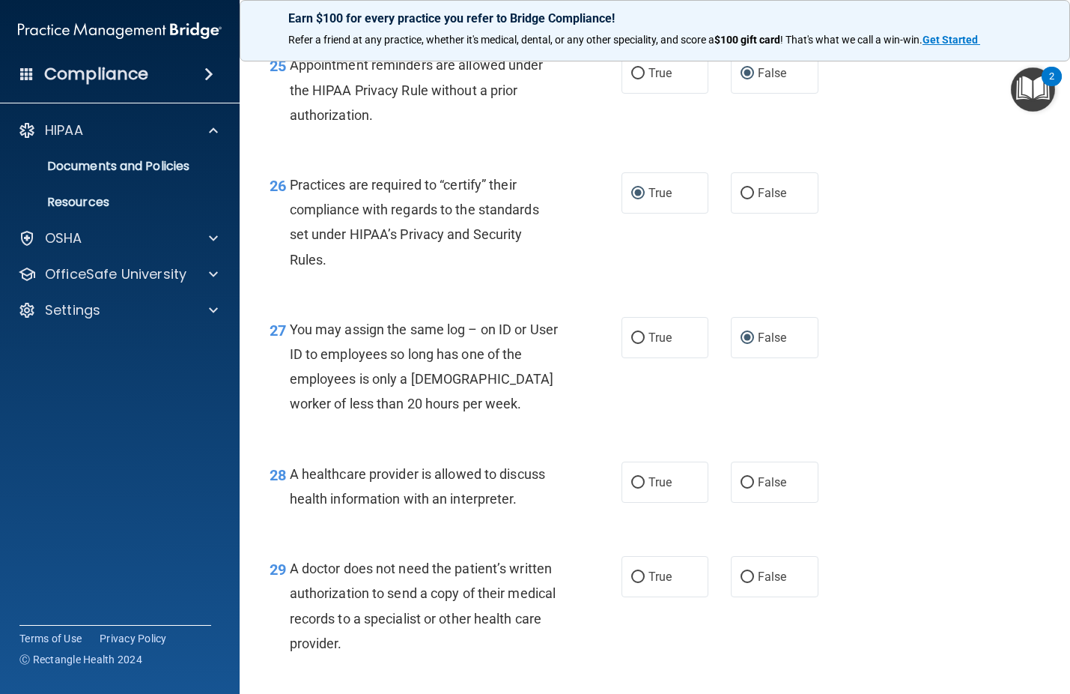
scroll to position [3446, 0]
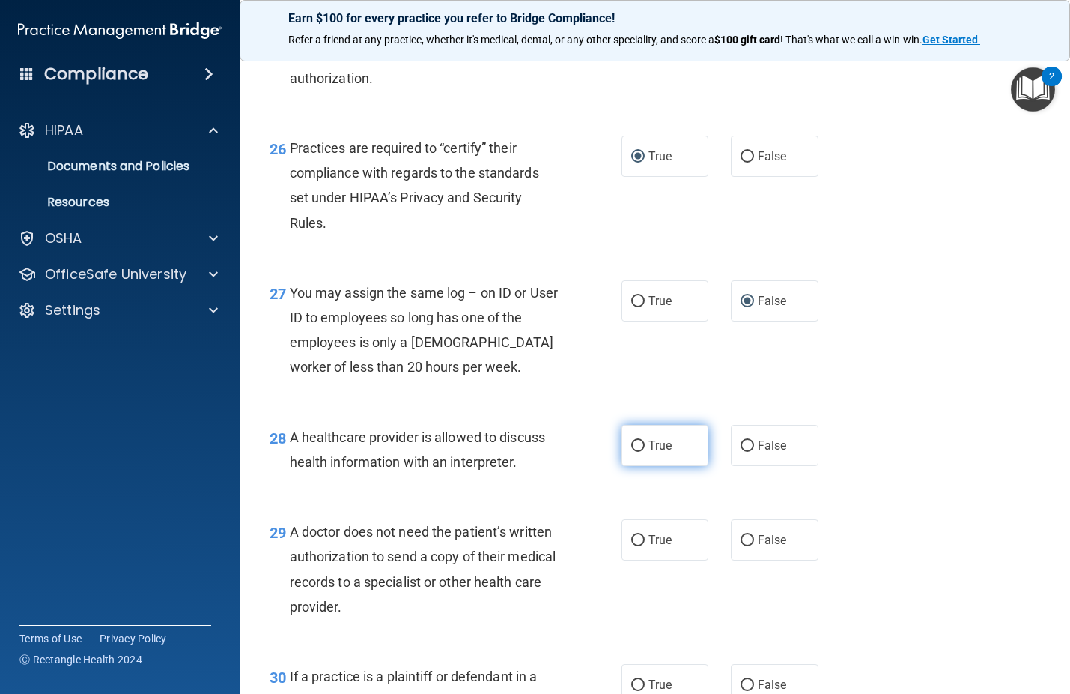
click at [631, 452] on input "True" at bounding box center [637, 445] width 13 height 11
radio input "true"
click at [634, 546] on input "True" at bounding box center [637, 540] width 13 height 11
radio input "true"
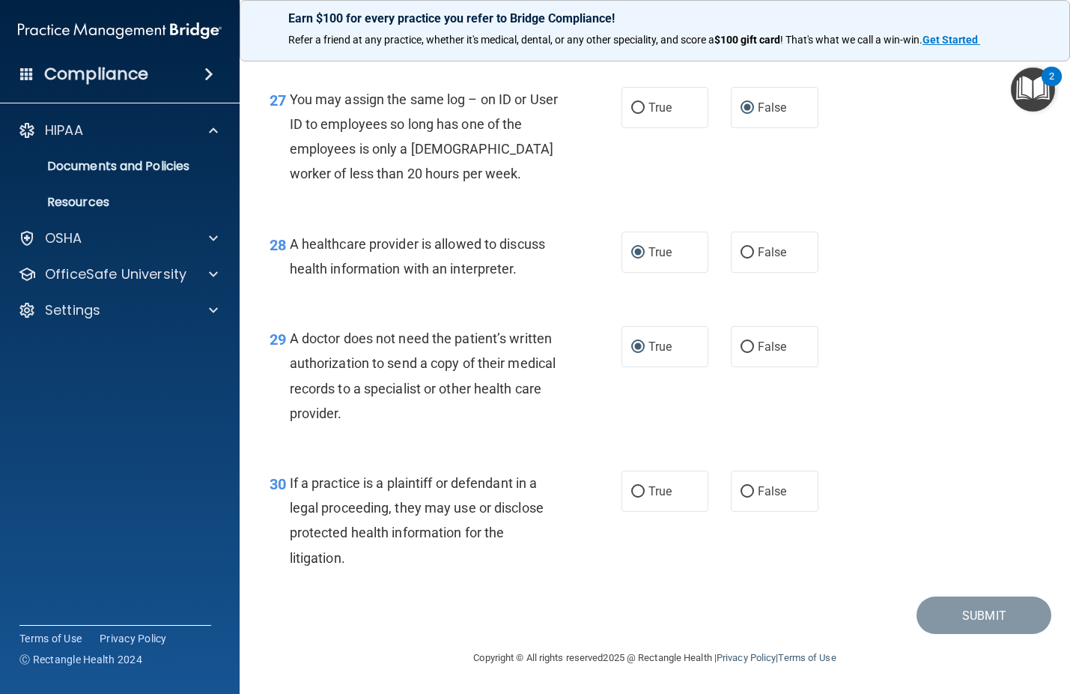
scroll to position [3671, 0]
click at [631, 497] on input "True" at bounding box center [637, 491] width 13 height 11
radio input "true"
click at [982, 634] on button "Submit" at bounding box center [984, 615] width 135 height 38
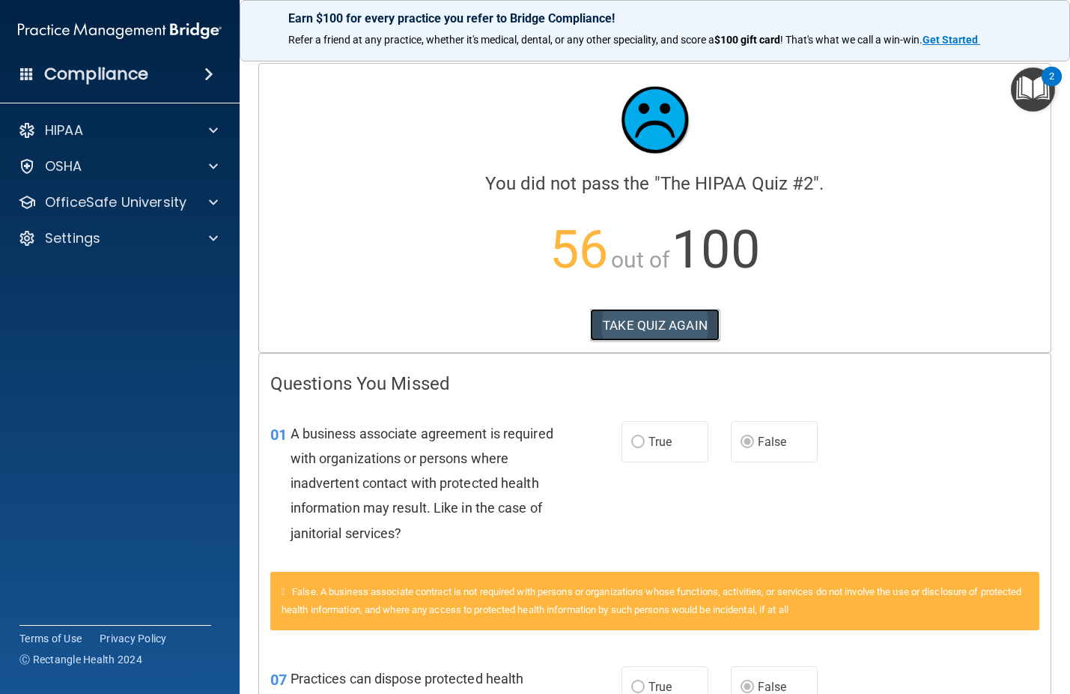
click at [593, 326] on button "TAKE QUIZ AGAIN" at bounding box center [655, 325] width 130 height 33
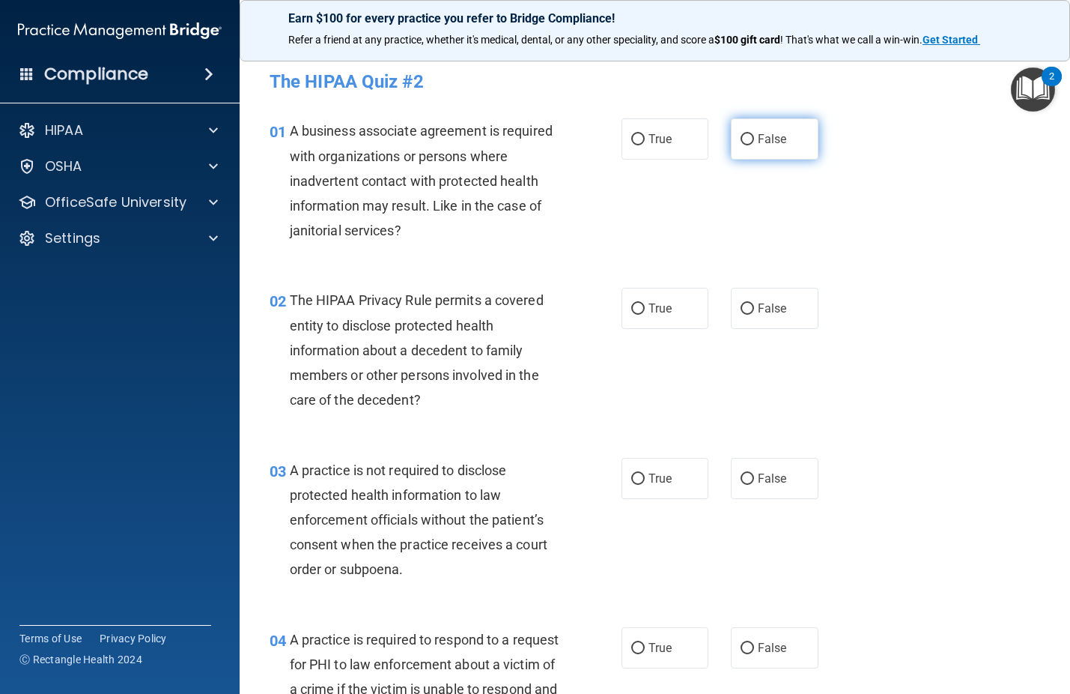
click at [742, 140] on input "False" at bounding box center [747, 139] width 13 height 11
radio input "true"
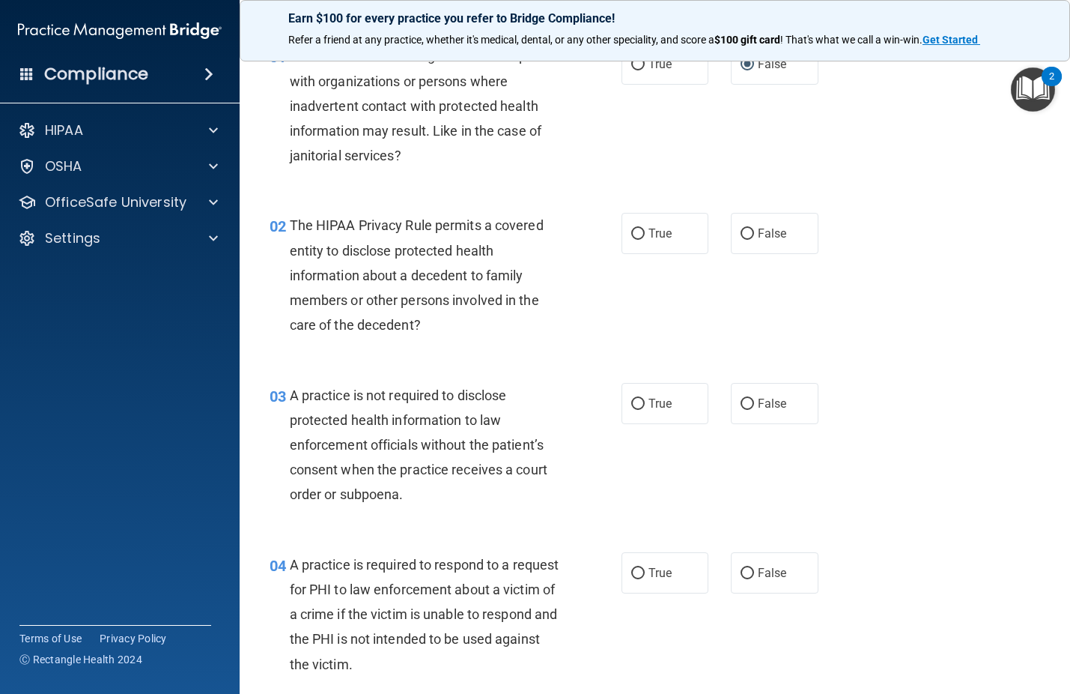
drag, startPoint x: 692, startPoint y: 210, endPoint x: 994, endPoint y: 220, distance: 302.1
click at [994, 220] on div "02 The HIPAA Privacy Rule permits a covered entity to disclose protected health…" at bounding box center [654, 278] width 793 height 169
click at [741, 234] on input "False" at bounding box center [747, 233] width 13 height 11
radio input "true"
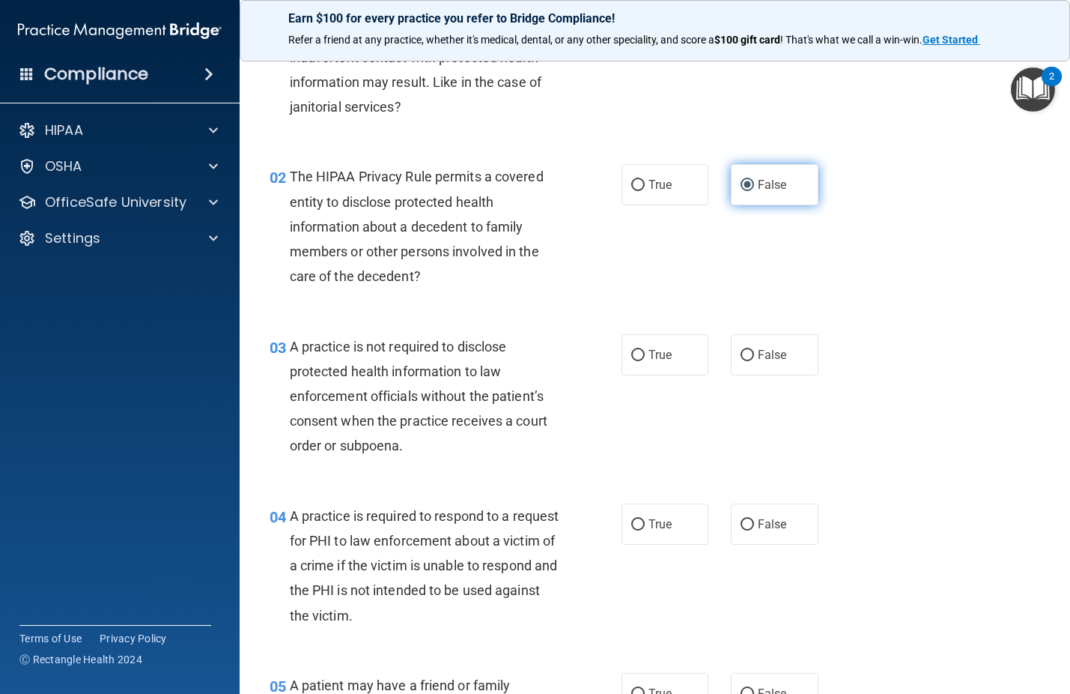
scroll to position [150, 0]
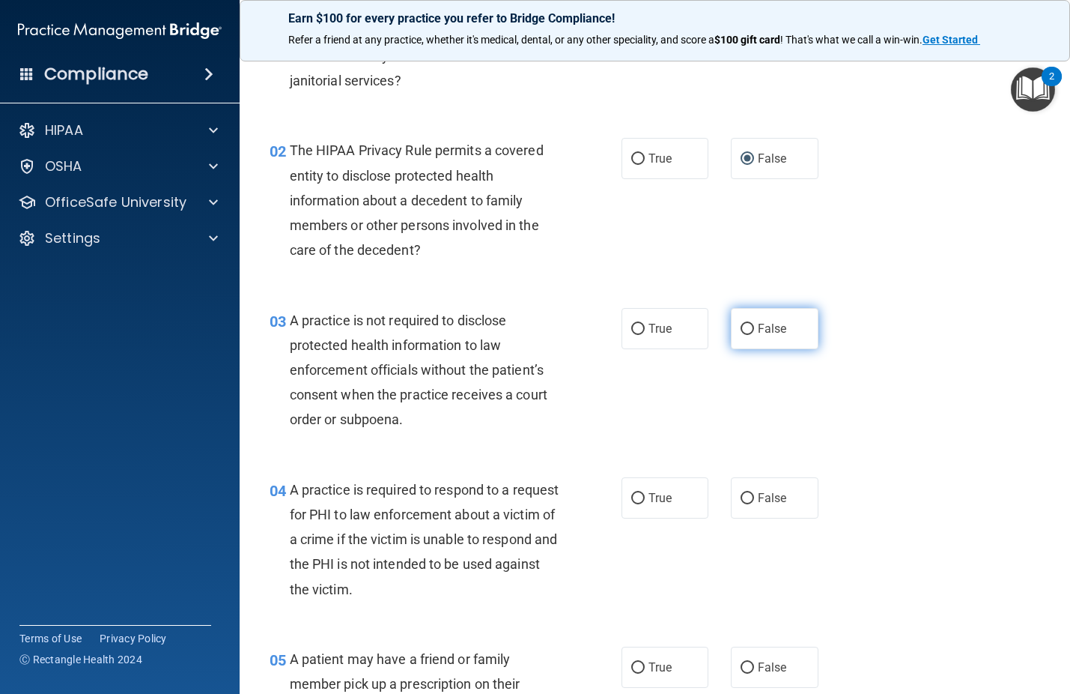
click at [741, 331] on input "False" at bounding box center [747, 329] width 13 height 11
radio input "true"
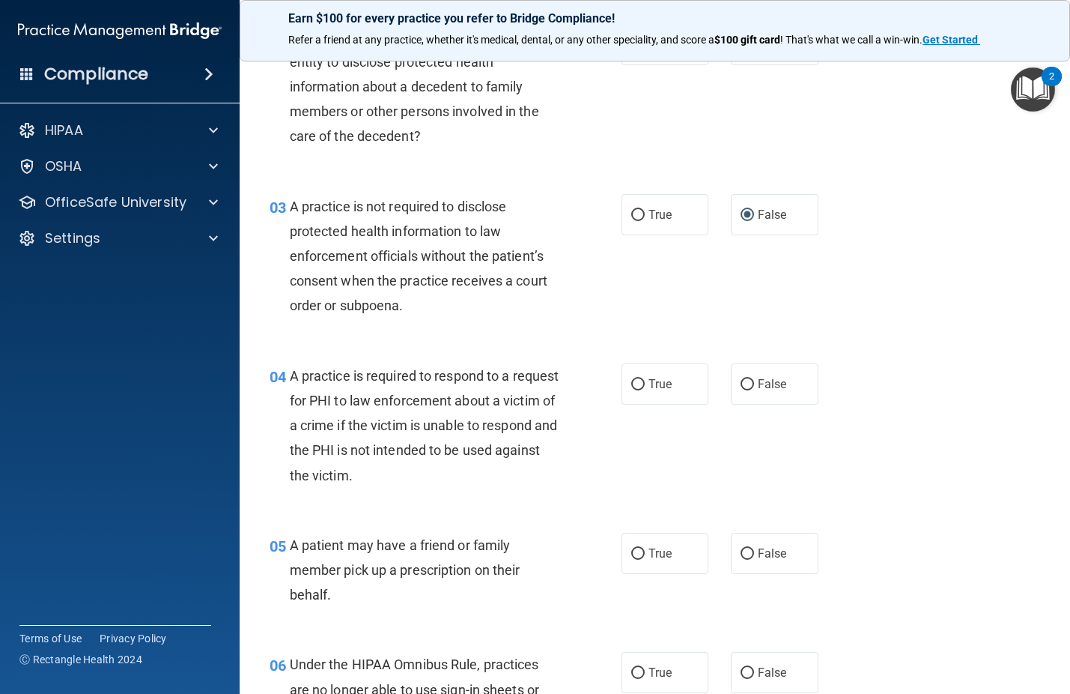
scroll to position [300, 0]
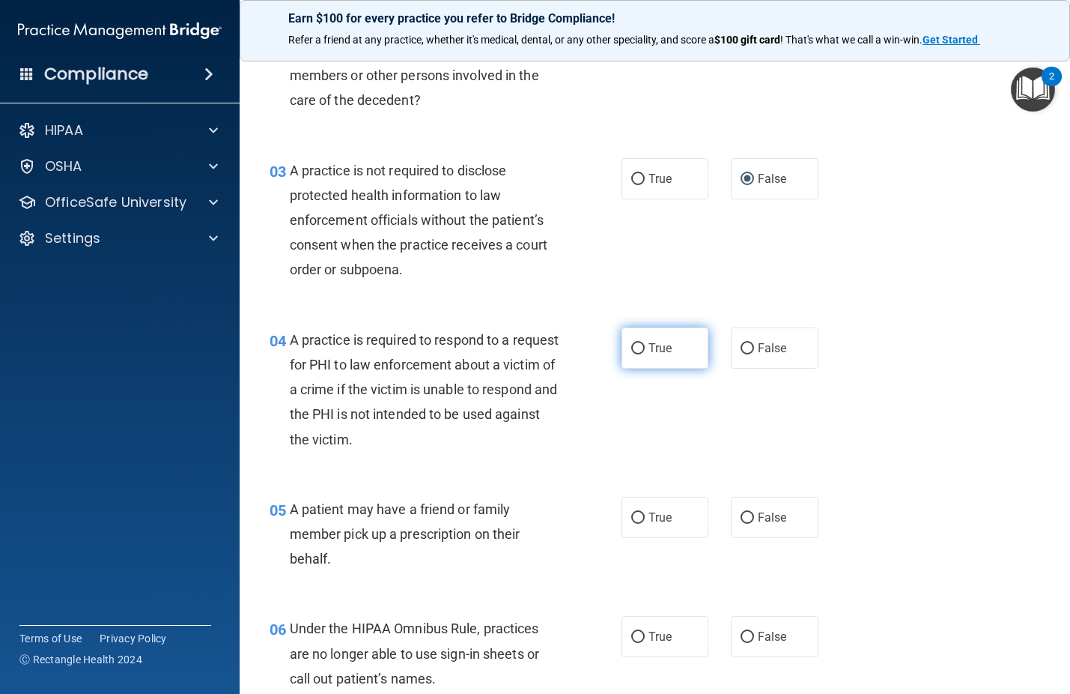
click at [631, 350] on input "True" at bounding box center [637, 348] width 13 height 11
radio input "true"
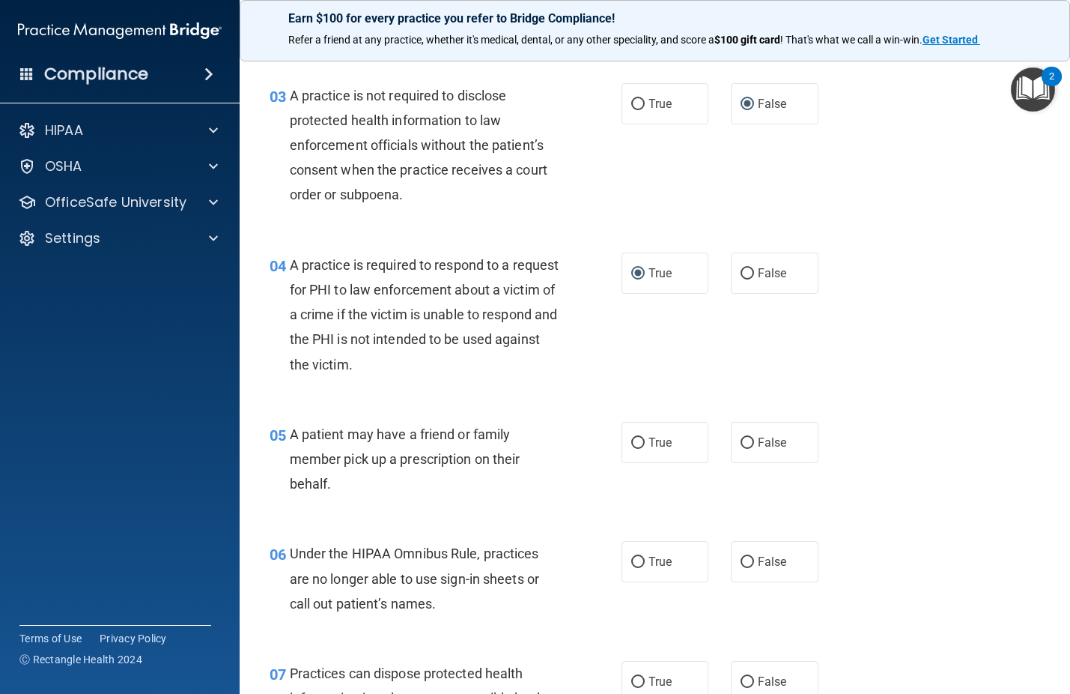
scroll to position [449, 0]
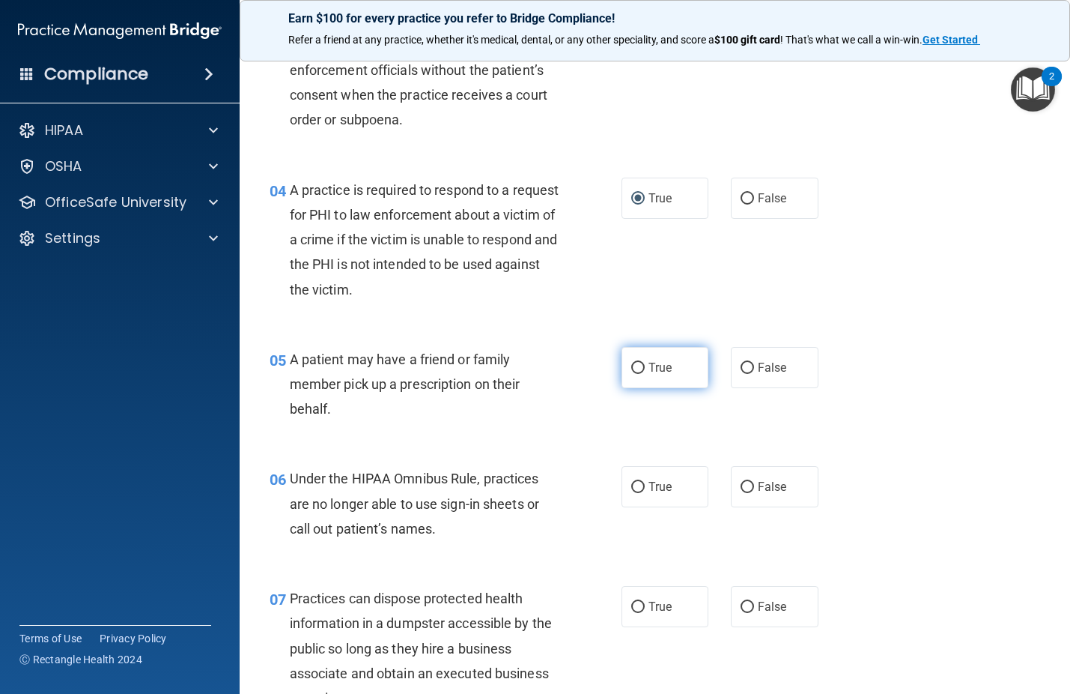
click at [635, 365] on input "True" at bounding box center [637, 368] width 13 height 11
radio input "true"
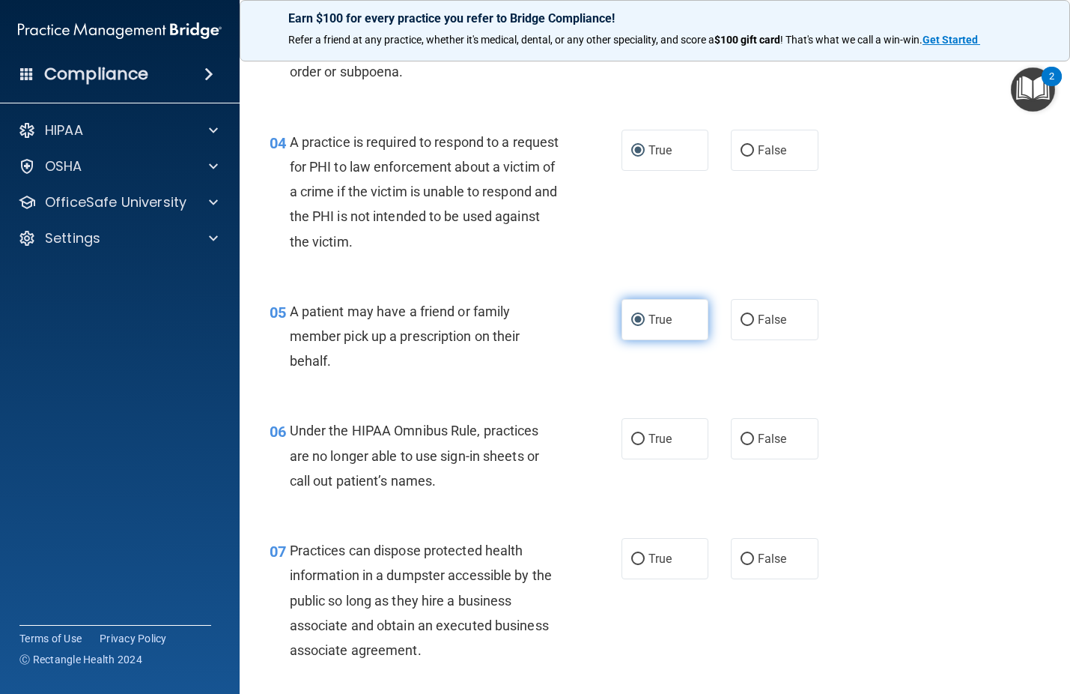
scroll to position [524, 0]
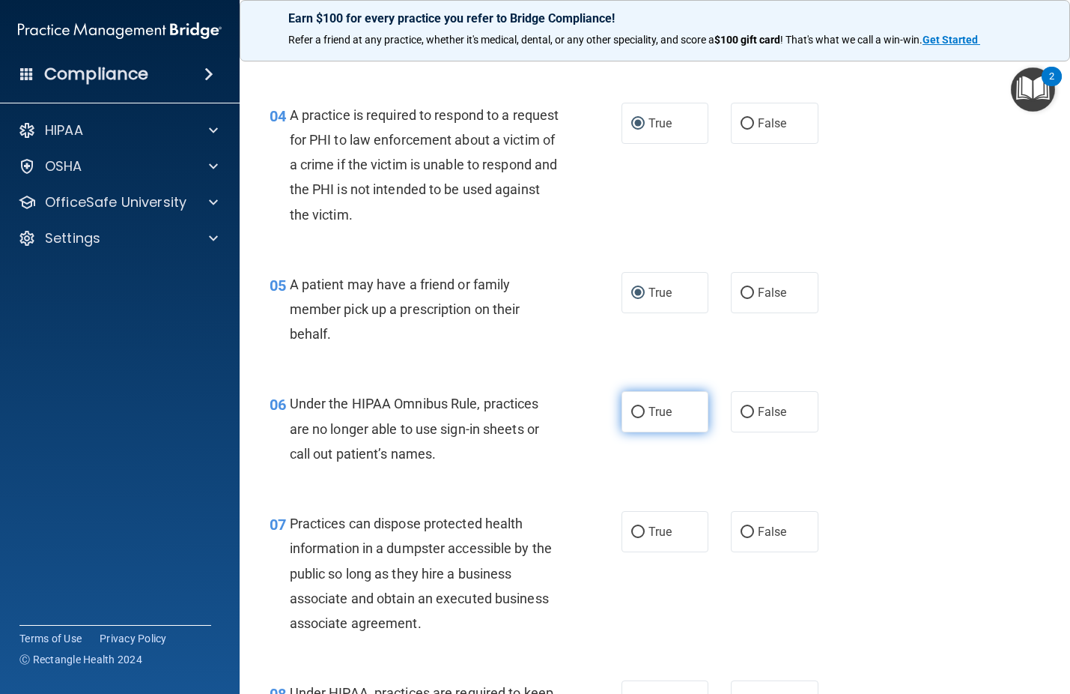
click at [631, 413] on input "True" at bounding box center [637, 412] width 13 height 11
radio input "true"
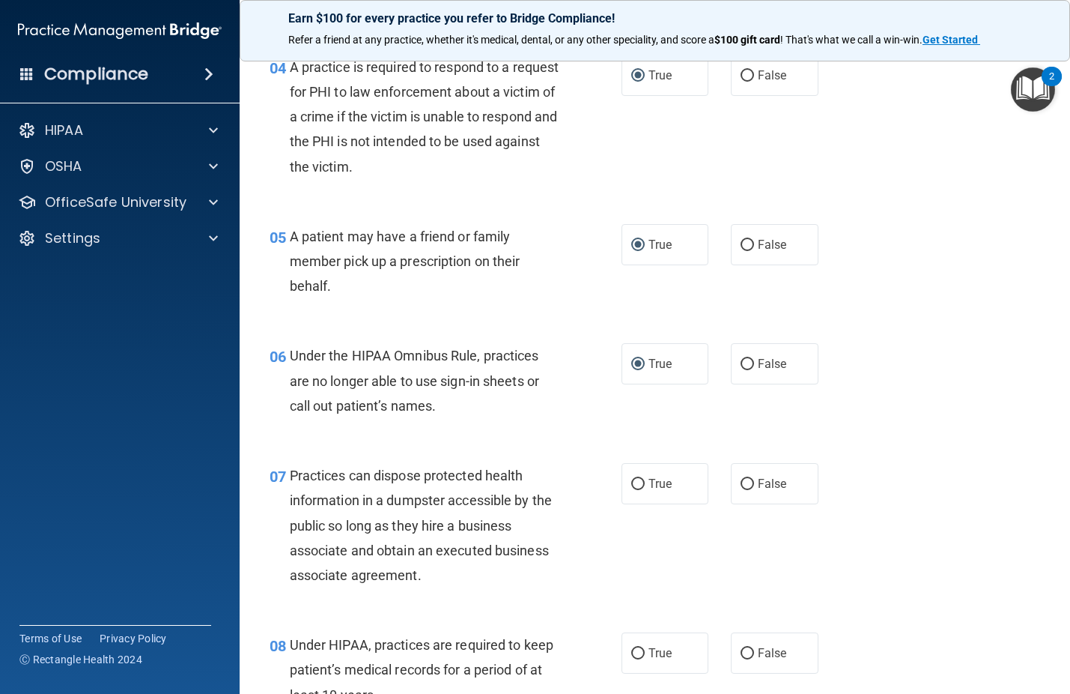
scroll to position [599, 0]
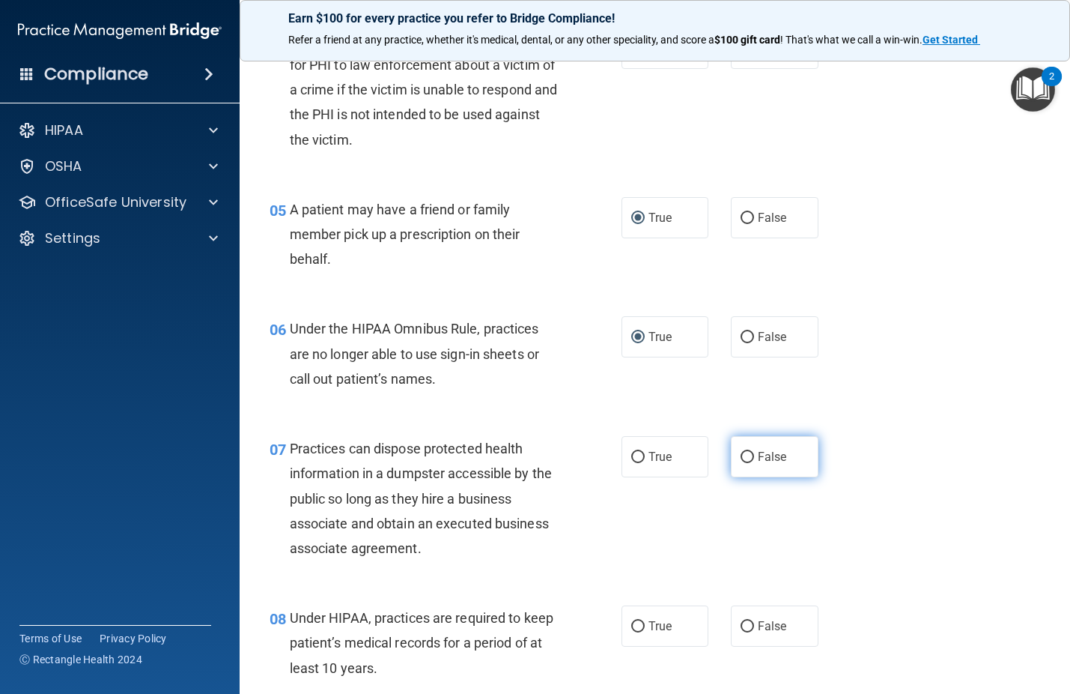
click at [741, 455] on input "False" at bounding box center [747, 457] width 13 height 11
radio input "true"
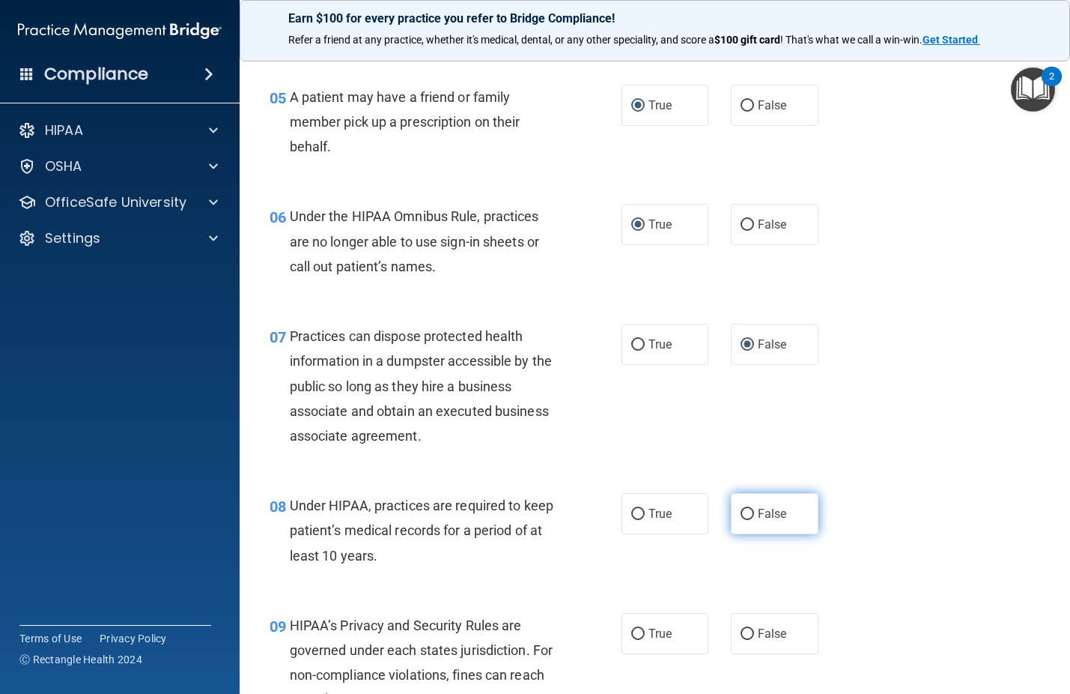
scroll to position [749, 0]
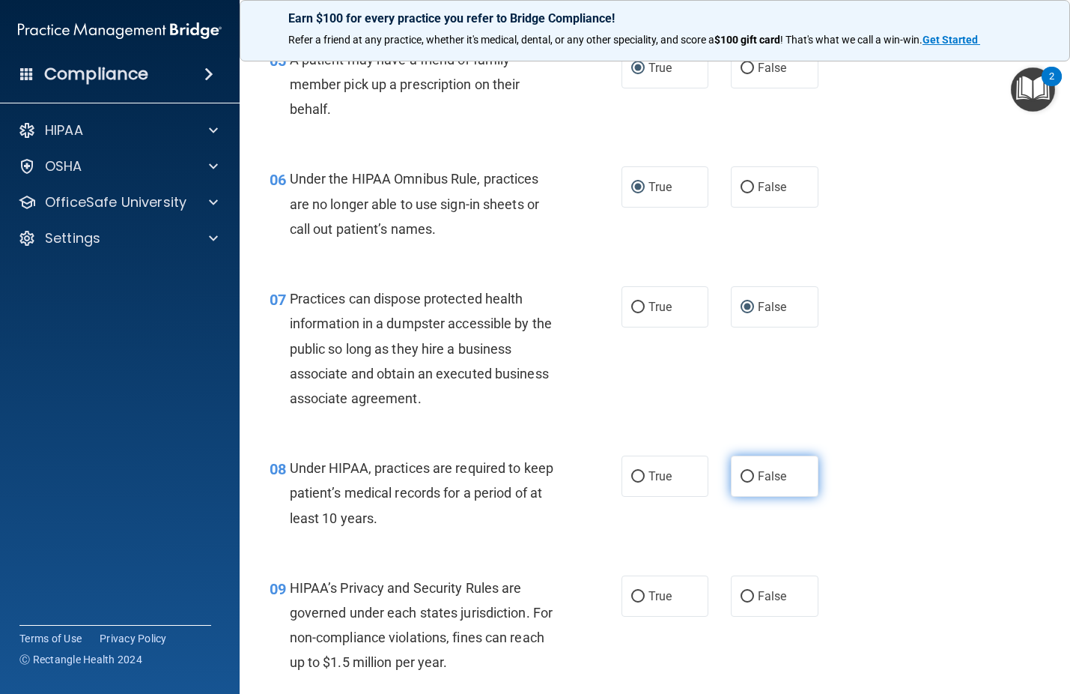
click at [741, 481] on input "False" at bounding box center [747, 476] width 13 height 11
radio input "true"
click at [632, 479] on input "True" at bounding box center [637, 476] width 13 height 11
radio input "true"
radio input "false"
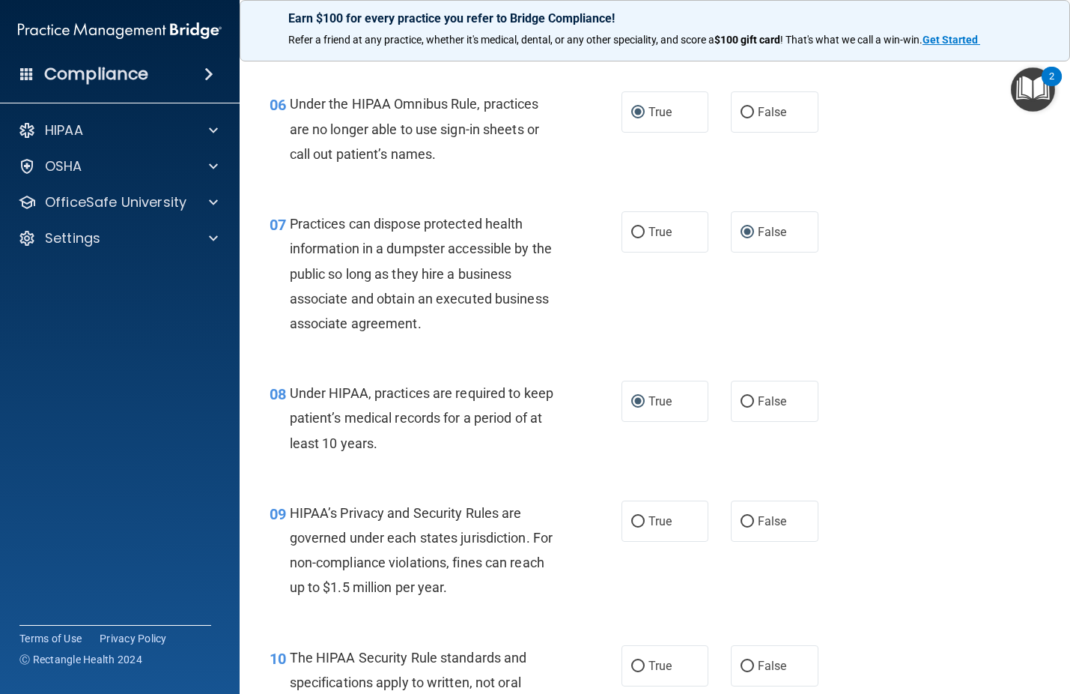
scroll to position [899, 0]
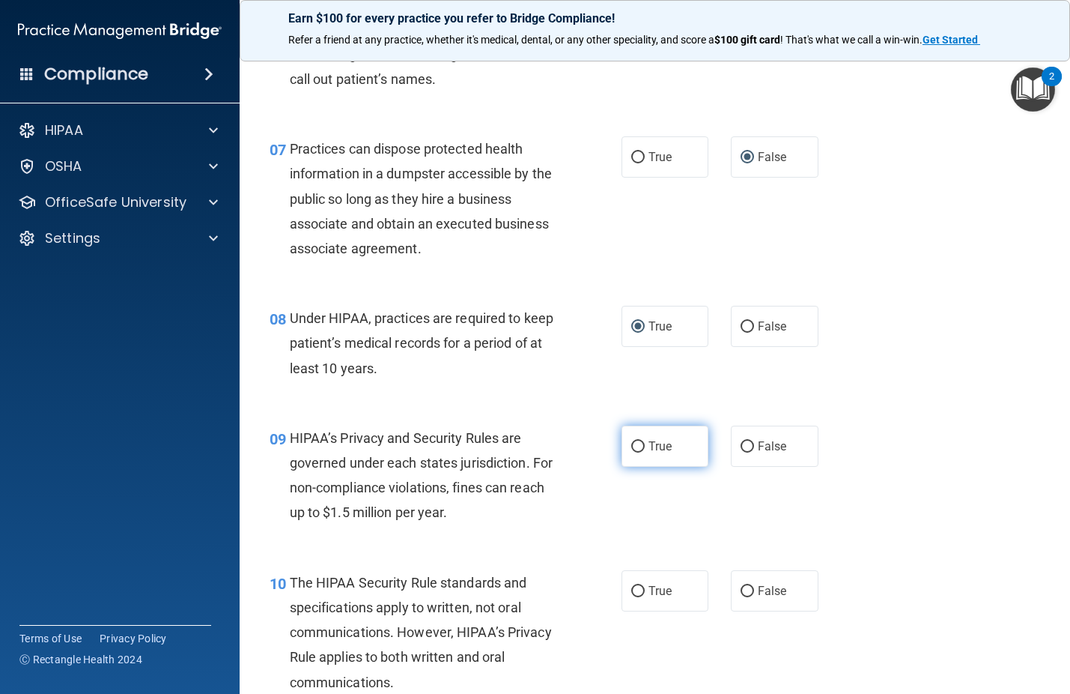
click at [634, 449] on input "True" at bounding box center [637, 446] width 13 height 11
radio input "true"
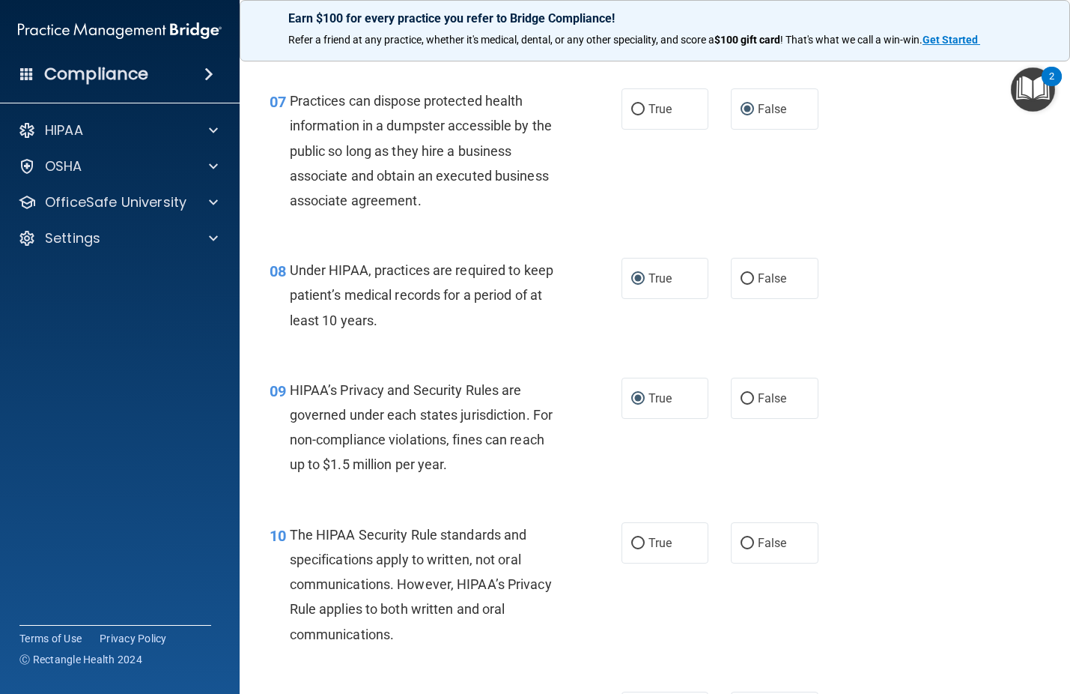
scroll to position [974, 0]
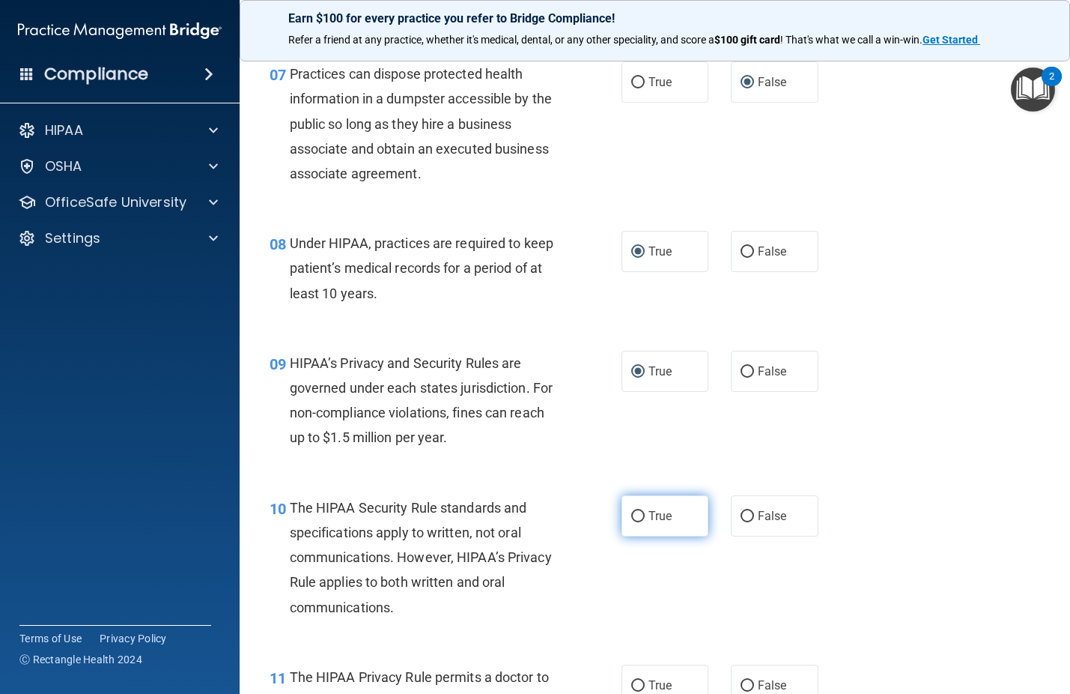
click at [634, 515] on input "True" at bounding box center [637, 516] width 13 height 11
radio input "true"
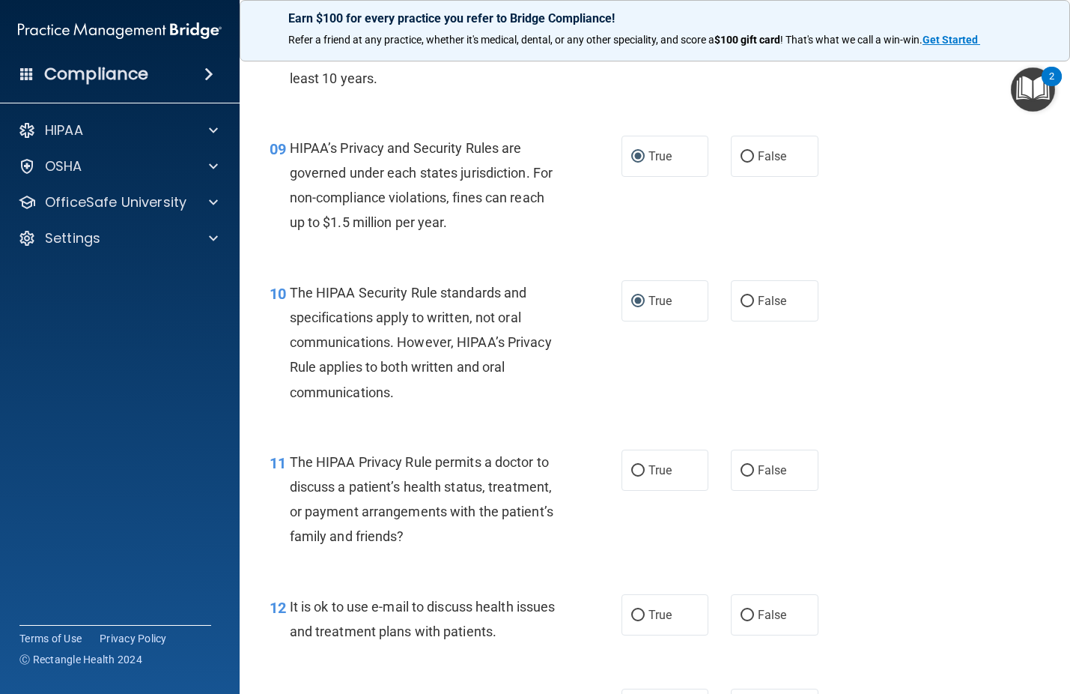
scroll to position [1199, 0]
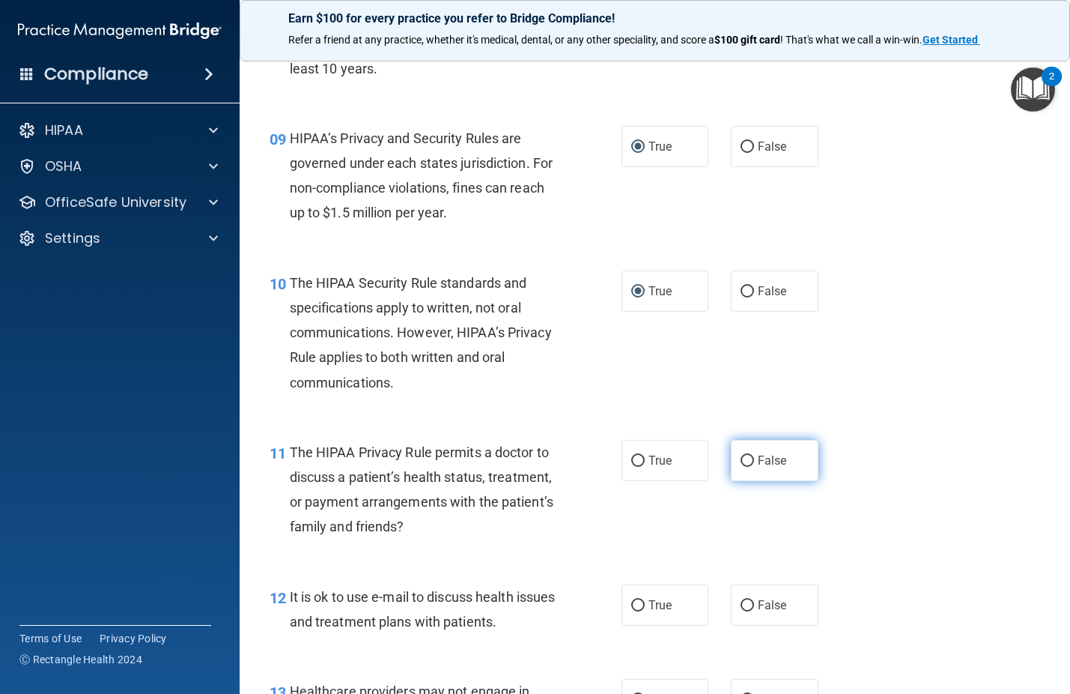
click at [741, 459] on input "False" at bounding box center [747, 460] width 13 height 11
radio input "true"
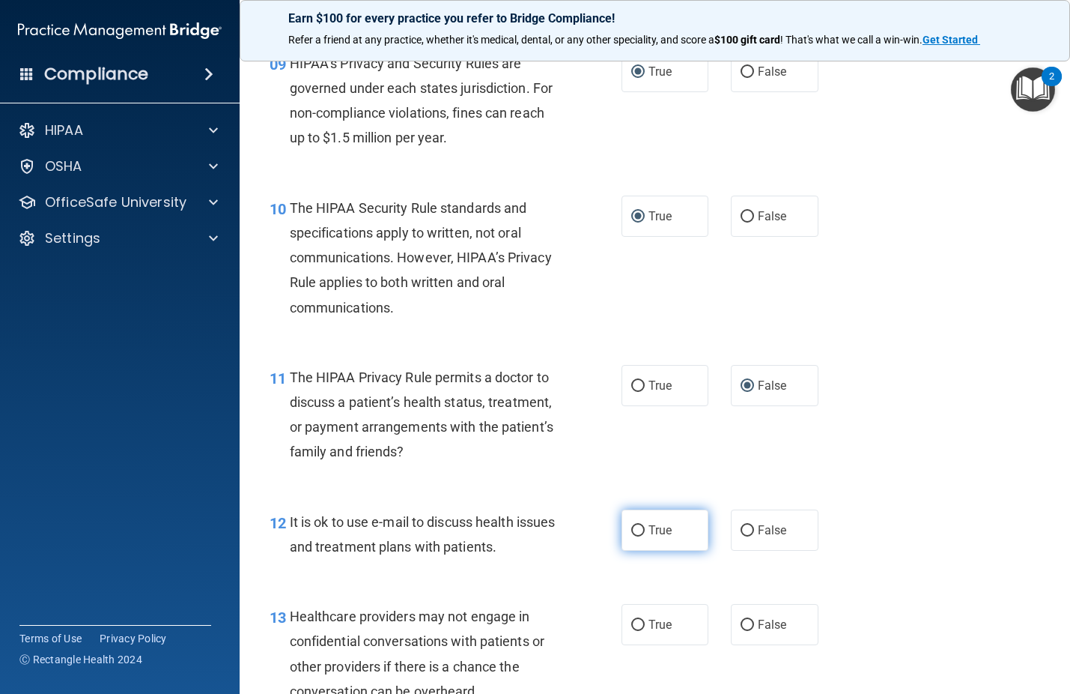
click at [631, 530] on input "True" at bounding box center [637, 530] width 13 height 11
radio input "true"
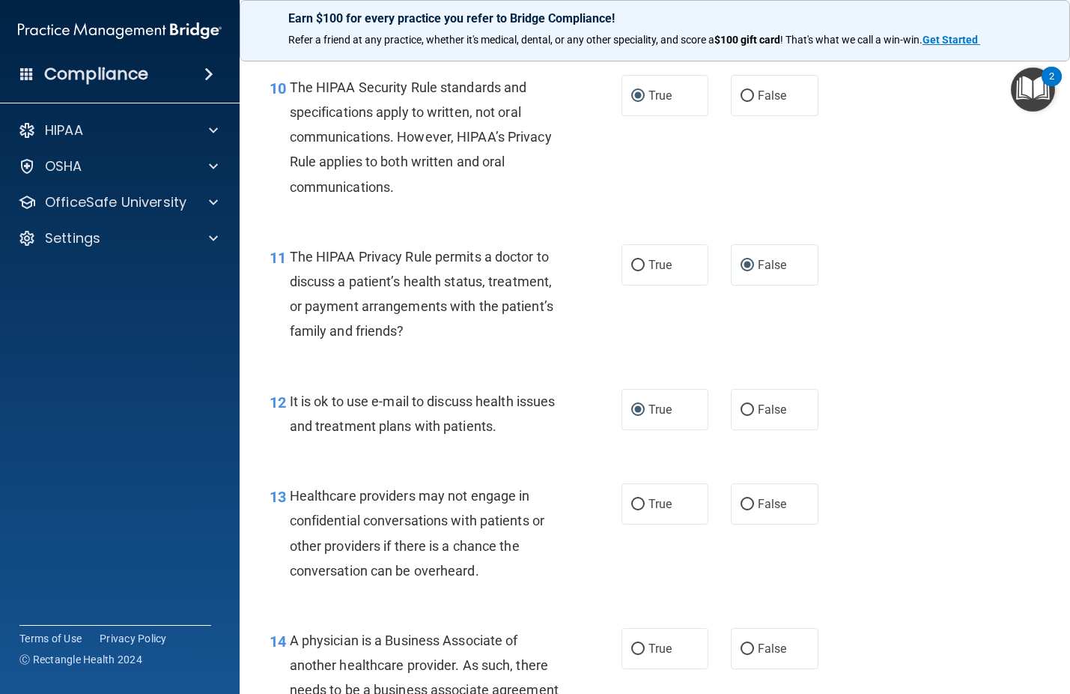
scroll to position [1423, 0]
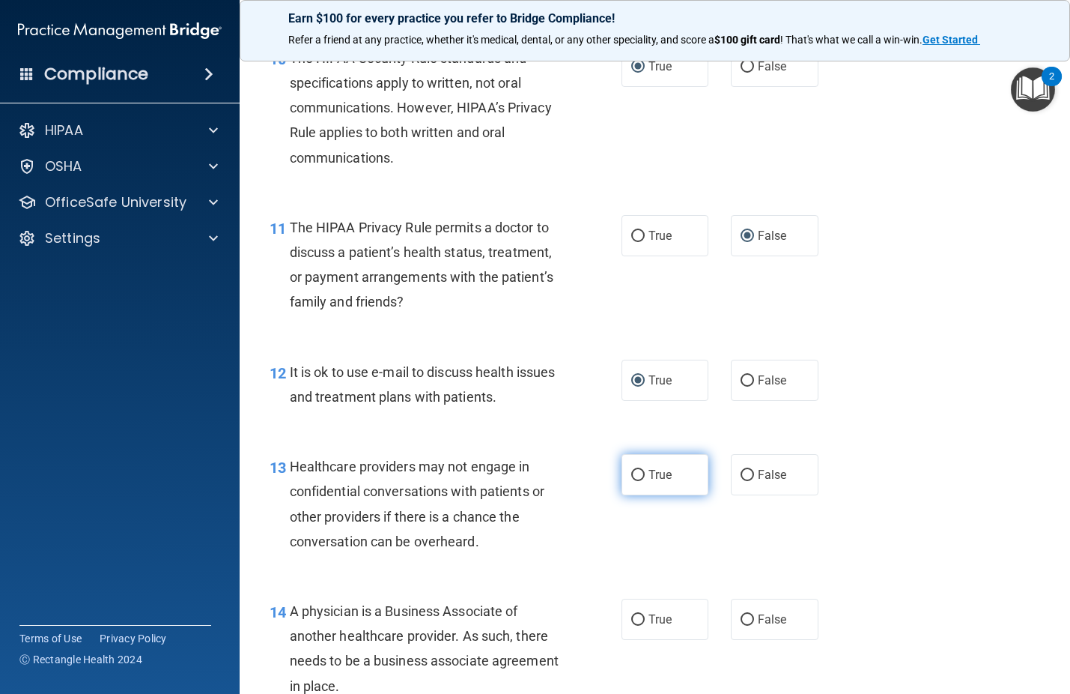
click at [631, 476] on input "True" at bounding box center [637, 475] width 13 height 11
radio input "true"
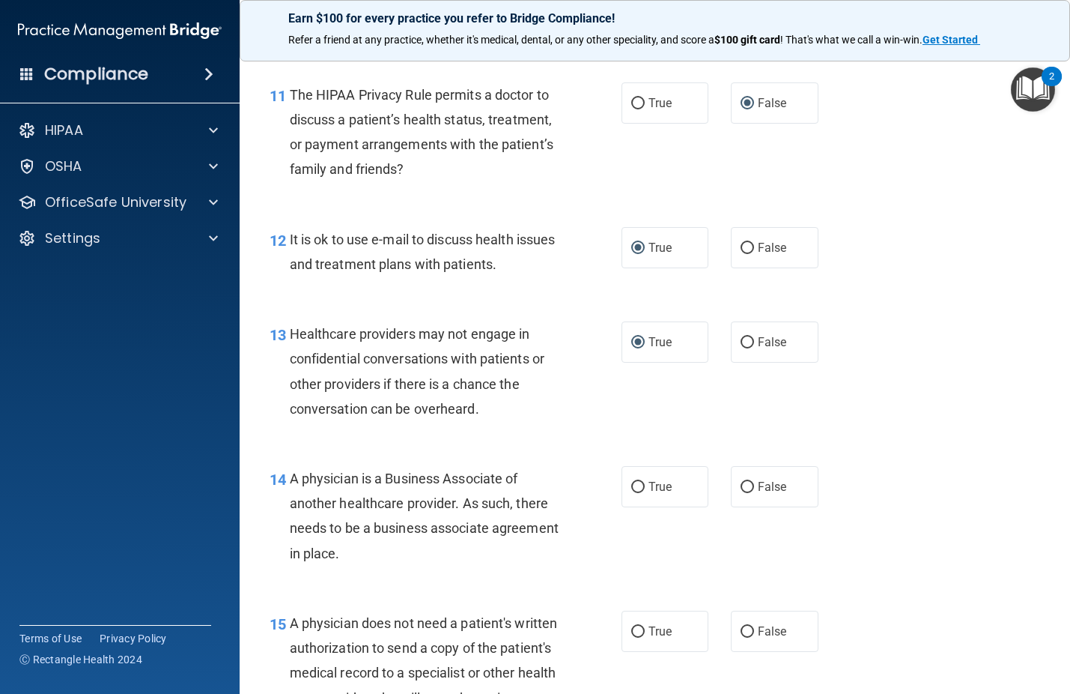
scroll to position [1573, 0]
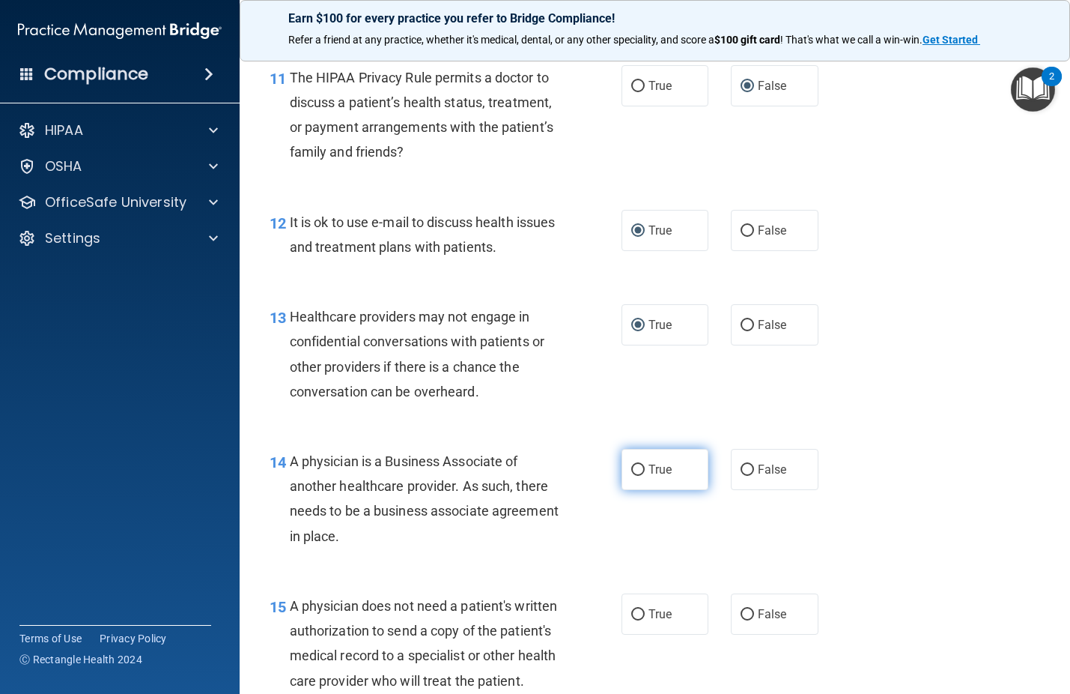
click at [631, 470] on input "True" at bounding box center [637, 469] width 13 height 11
radio input "true"
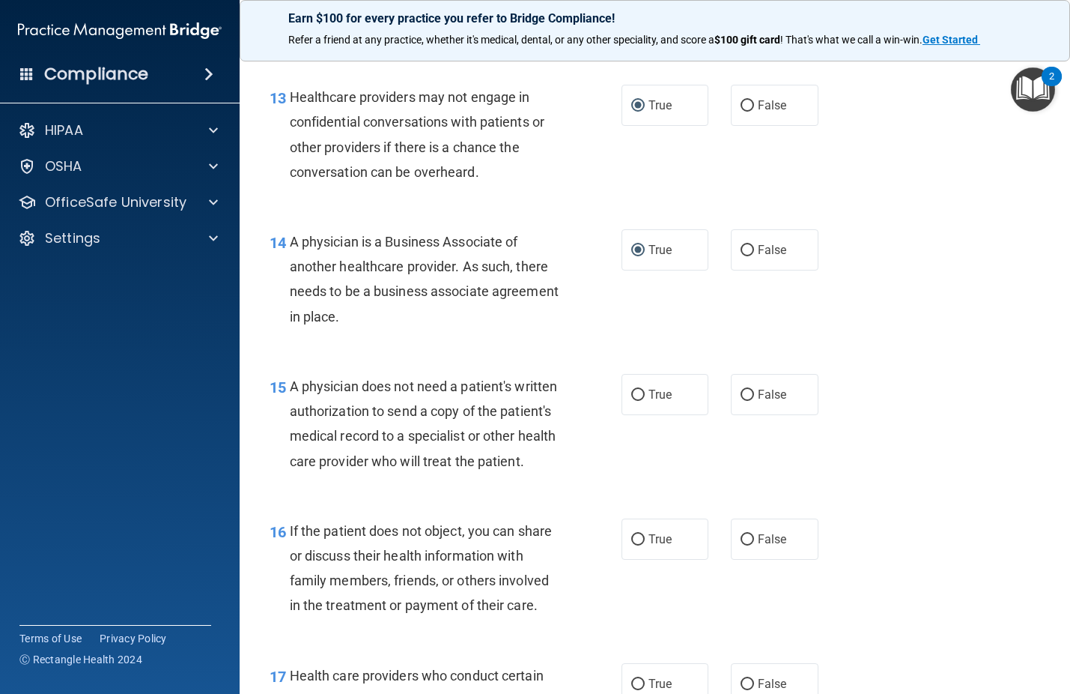
scroll to position [1798, 0]
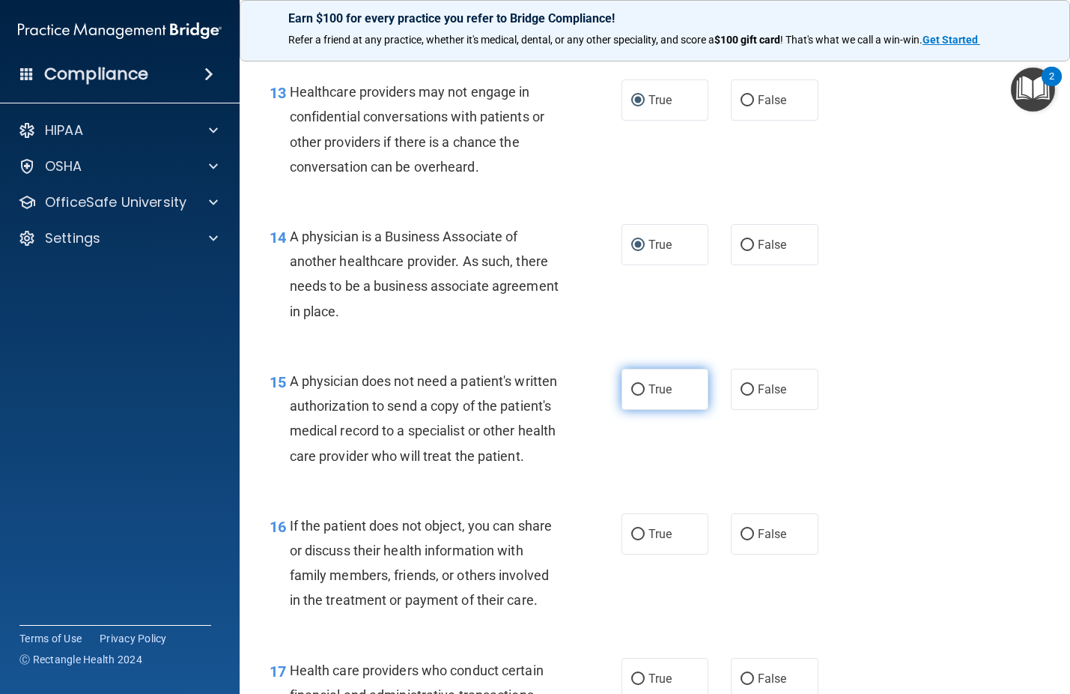
click at [631, 393] on input "True" at bounding box center [637, 389] width 13 height 11
radio input "true"
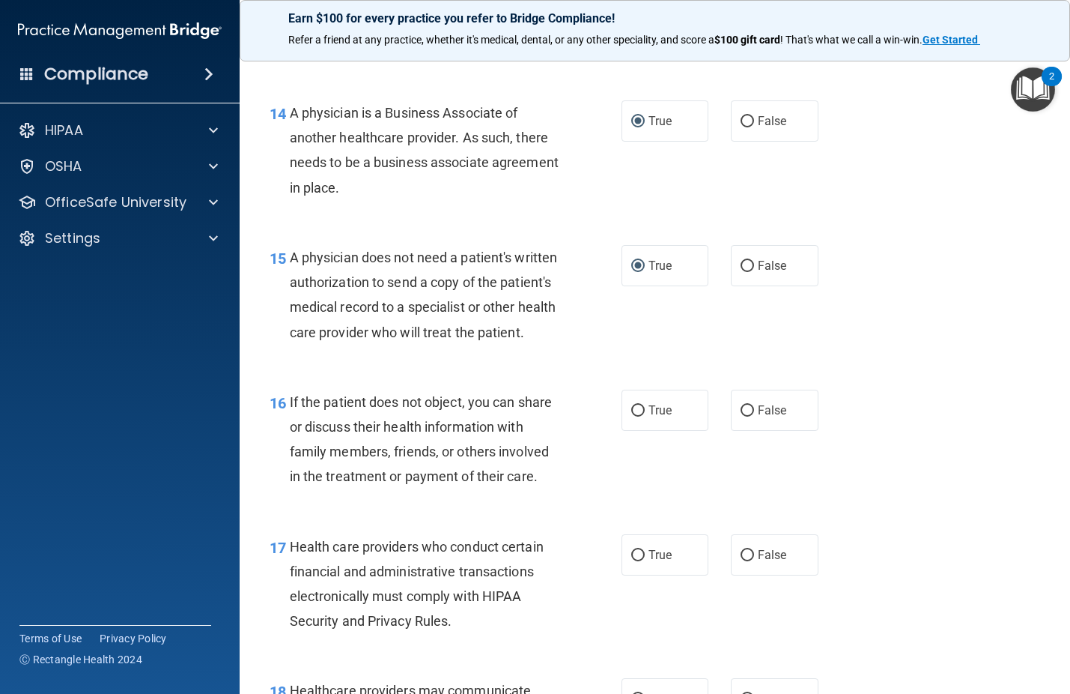
scroll to position [1948, 0]
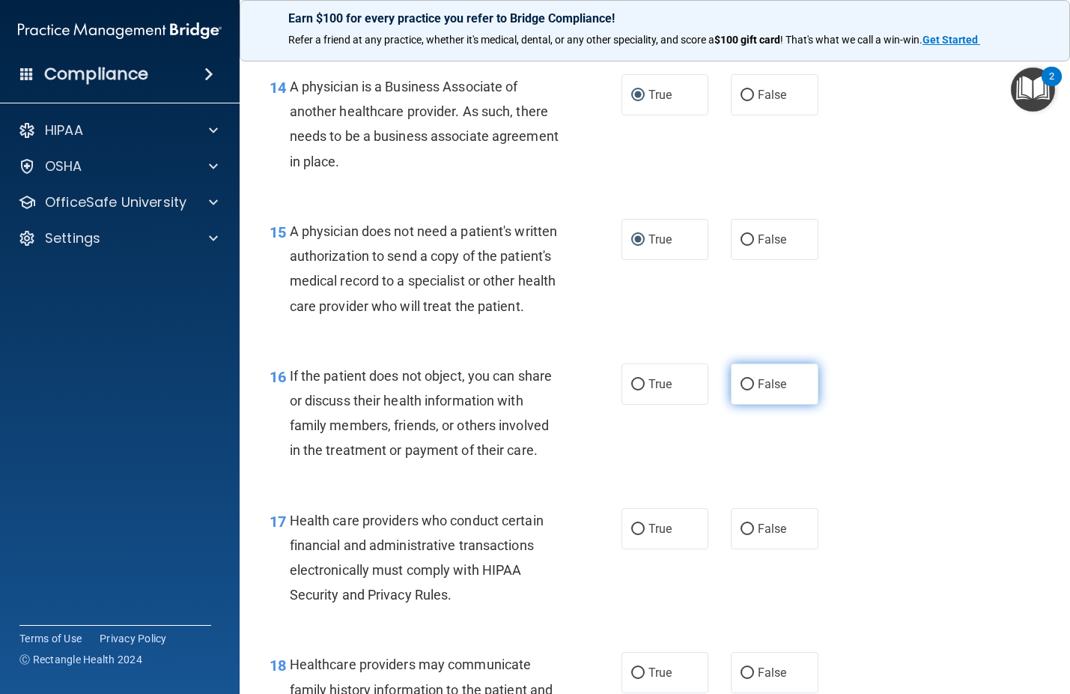
click at [743, 390] on input "False" at bounding box center [747, 384] width 13 height 11
radio input "true"
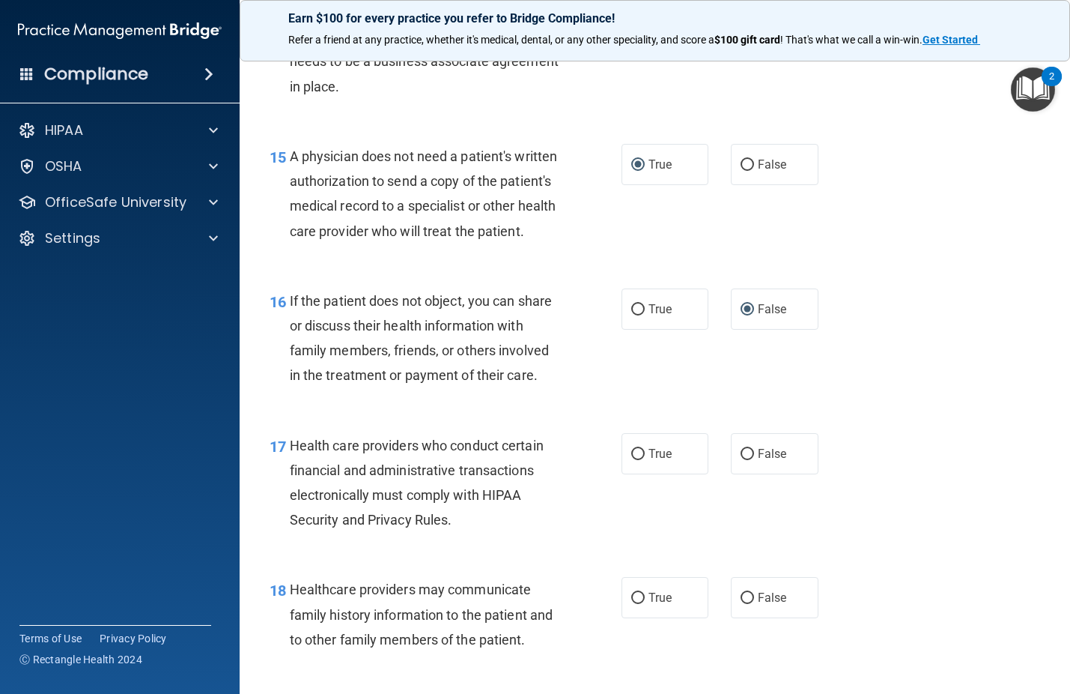
scroll to position [2097, 0]
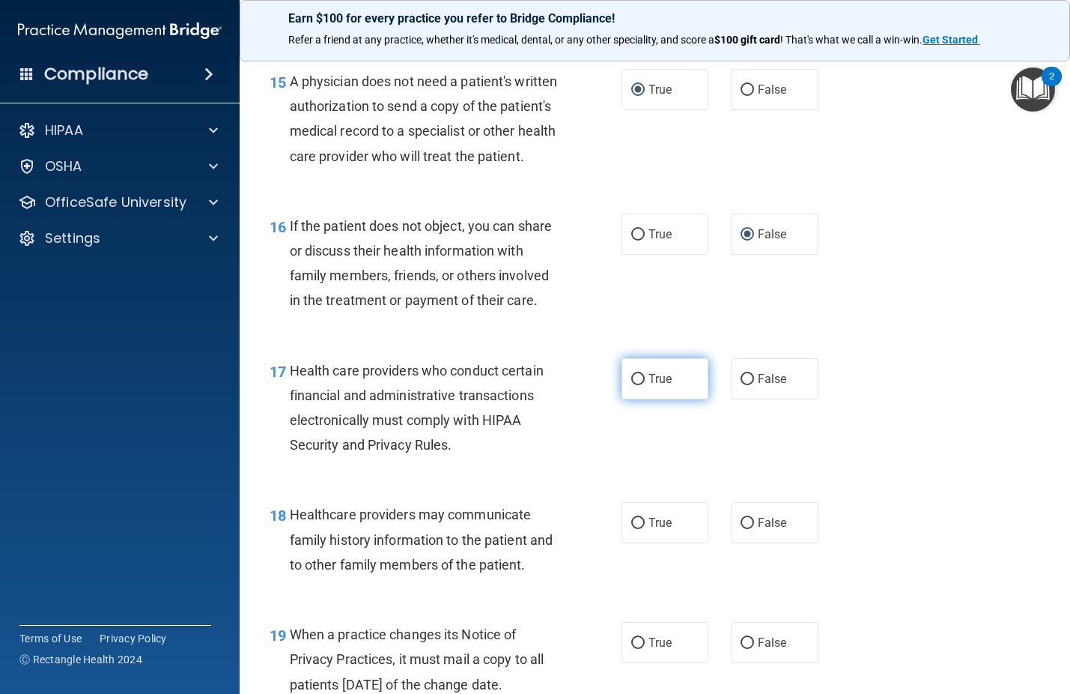
click at [636, 385] on input "True" at bounding box center [637, 379] width 13 height 11
radio input "true"
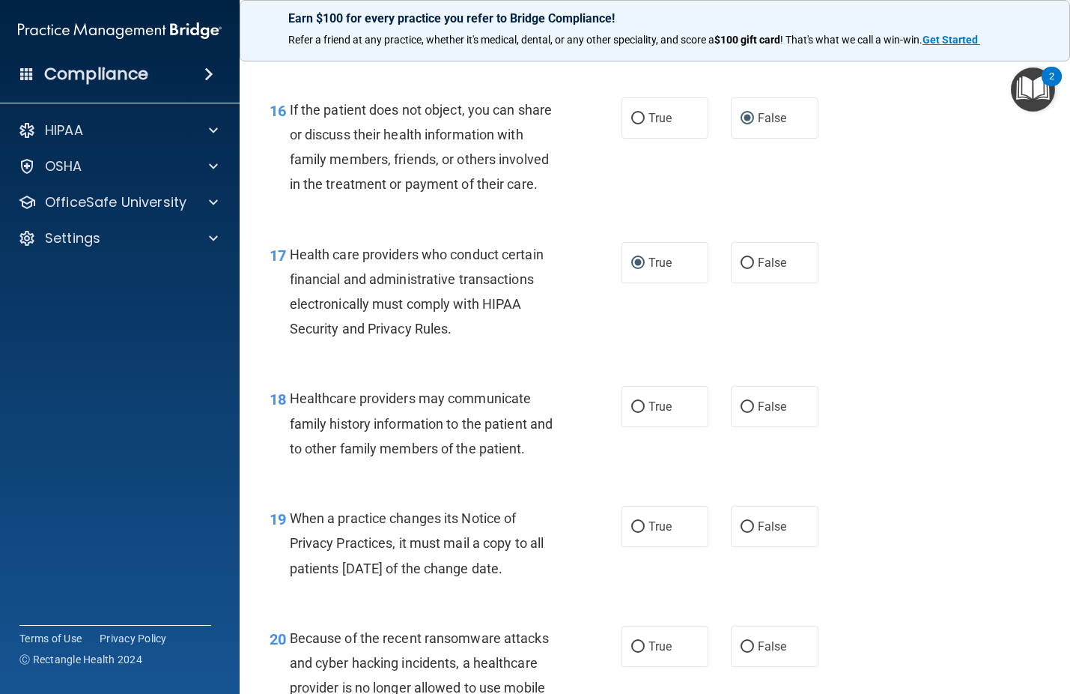
scroll to position [2247, 0]
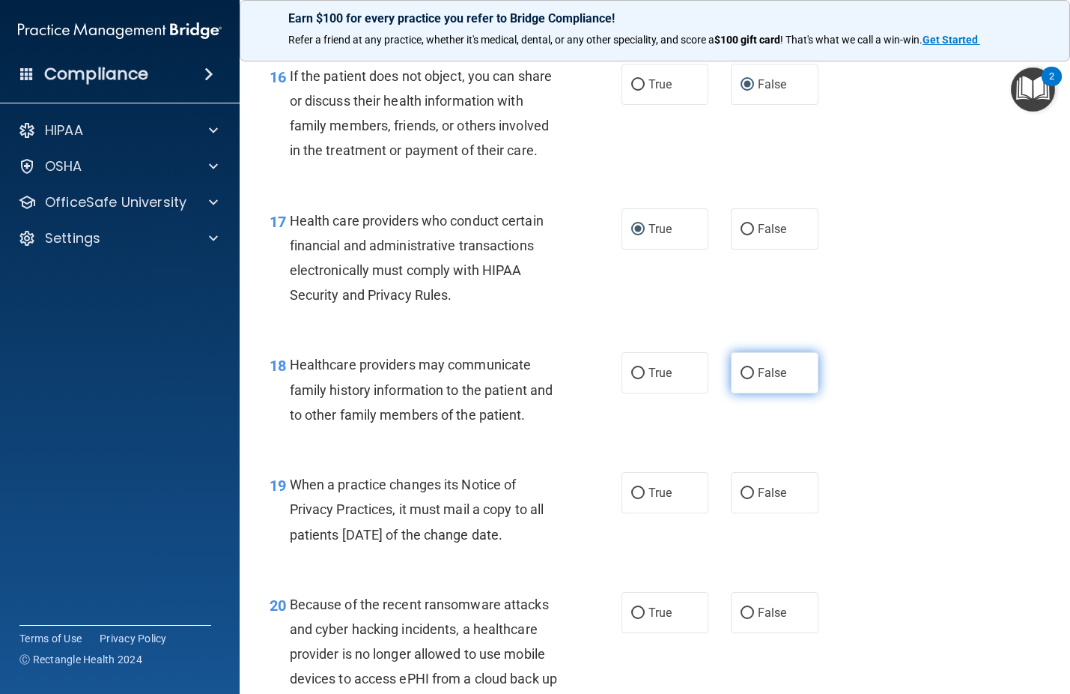
click at [745, 379] on input "False" at bounding box center [747, 373] width 13 height 11
radio input "true"
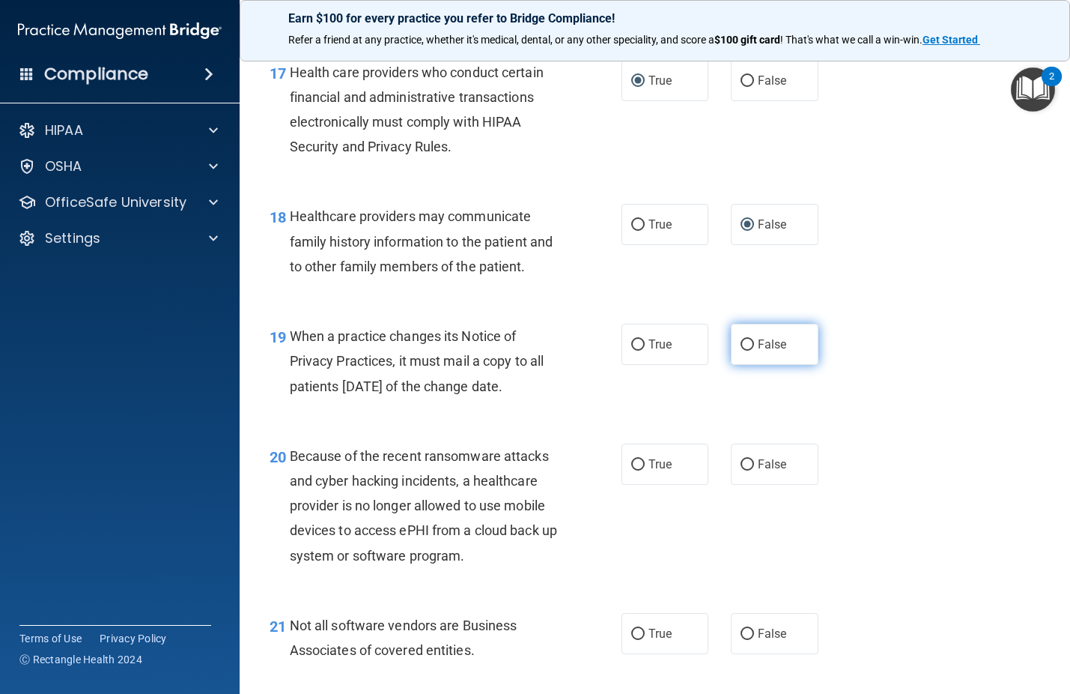
scroll to position [2397, 0]
click at [741, 363] on label "False" at bounding box center [775, 342] width 88 height 41
click at [741, 349] on input "False" at bounding box center [747, 343] width 13 height 11
radio input "true"
click at [632, 469] on input "True" at bounding box center [637, 463] width 13 height 11
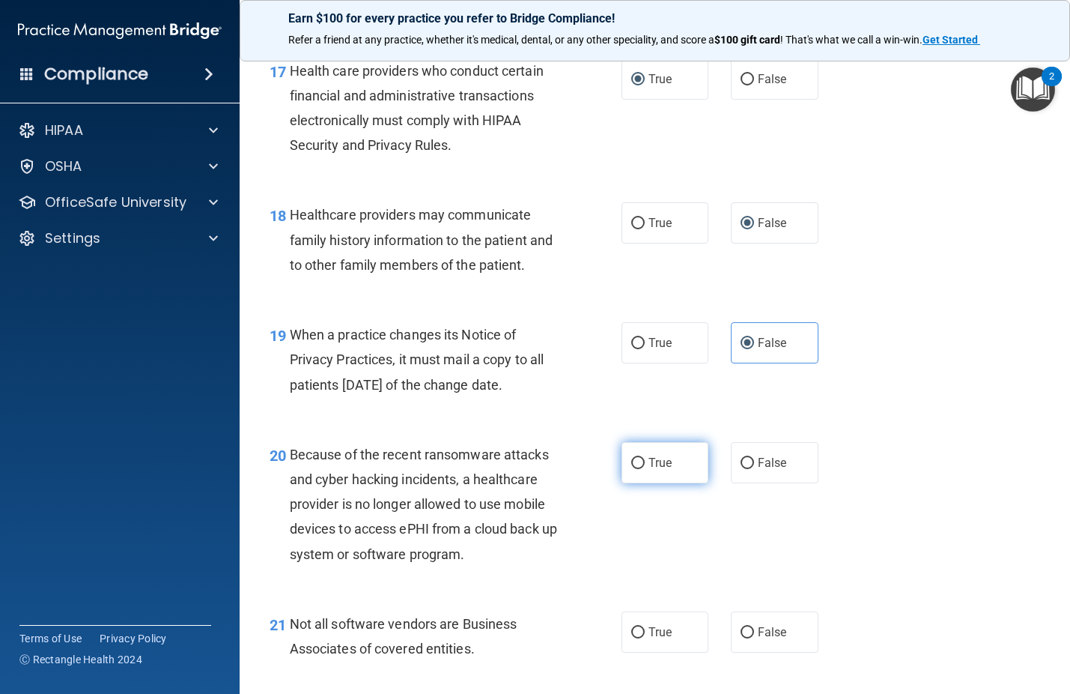
radio input "true"
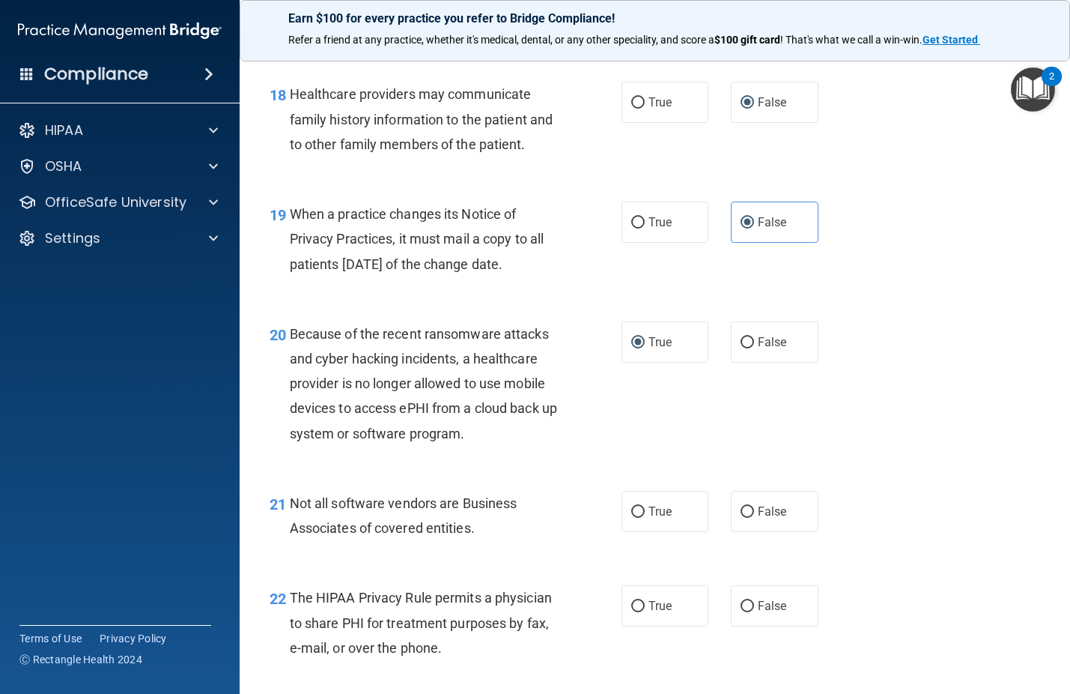
scroll to position [2547, 0]
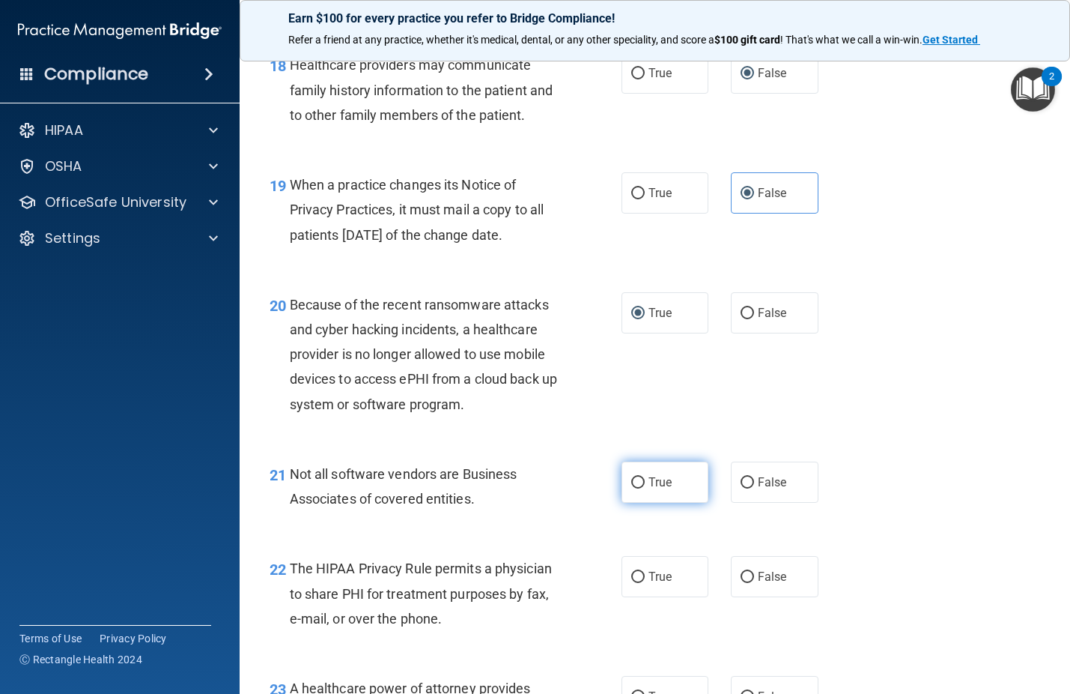
click at [635, 488] on input "True" at bounding box center [637, 482] width 13 height 11
radio input "true"
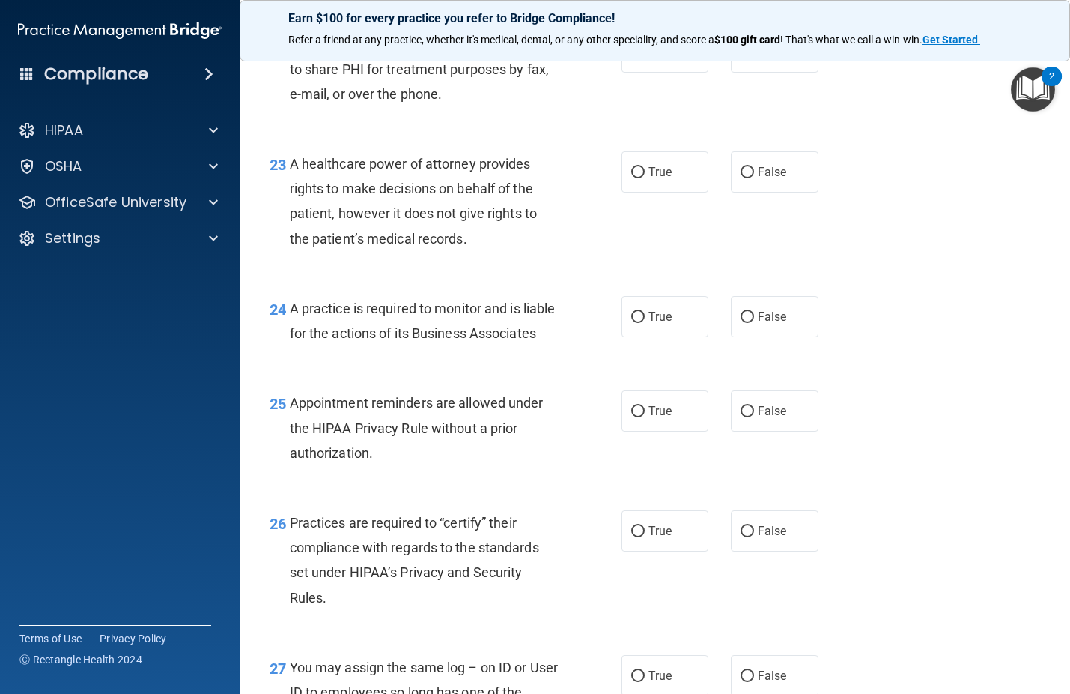
scroll to position [2996, 0]
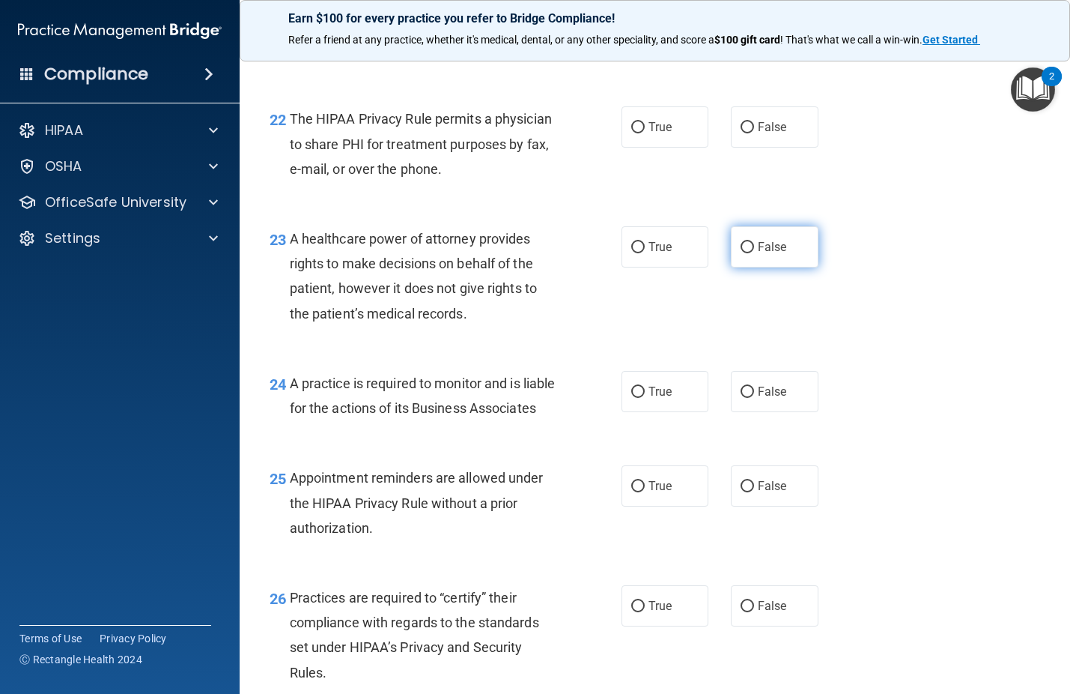
click at [738, 267] on label "False" at bounding box center [775, 246] width 88 height 41
click at [741, 253] on input "False" at bounding box center [747, 247] width 13 height 11
radio input "true"
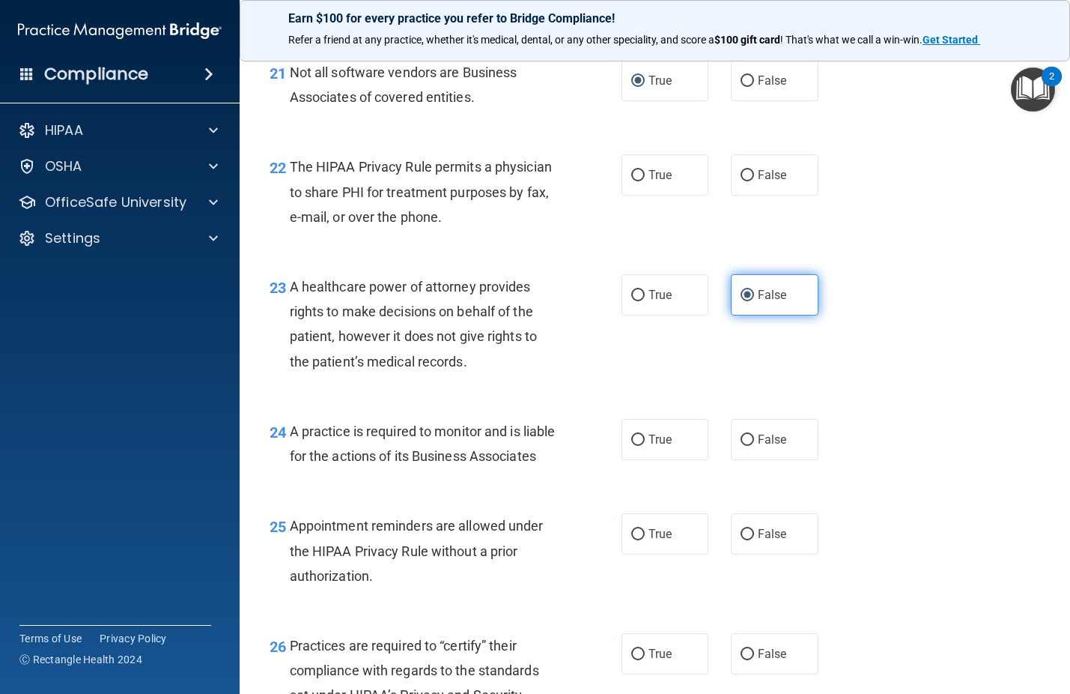
scroll to position [2921, 0]
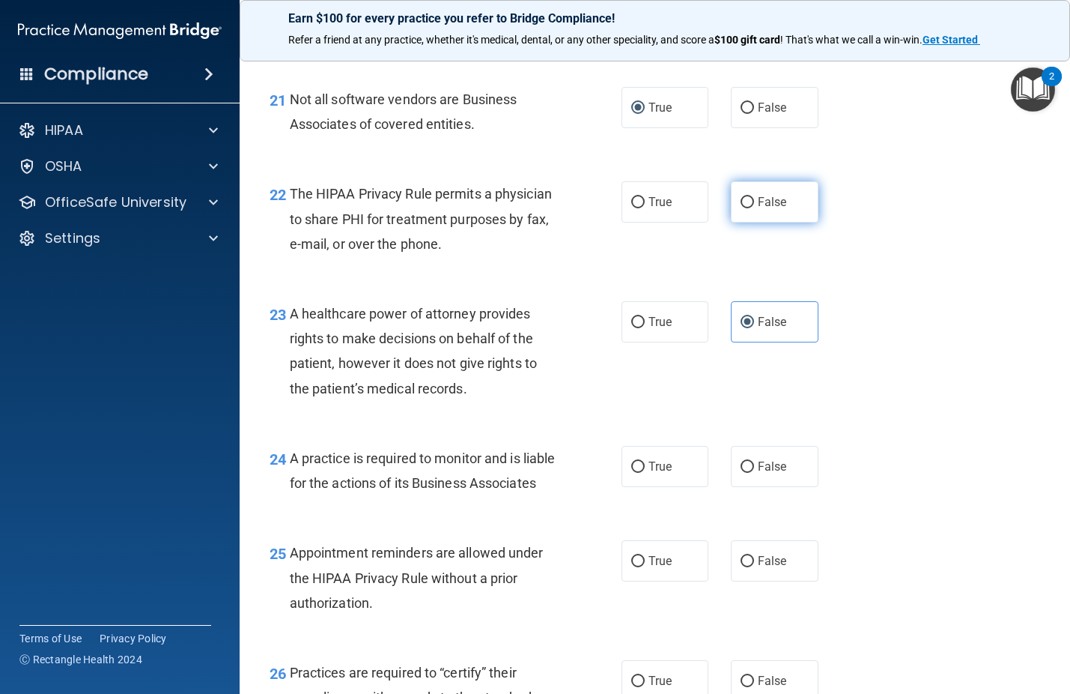
click at [742, 208] on input "False" at bounding box center [747, 202] width 13 height 11
radio input "true"
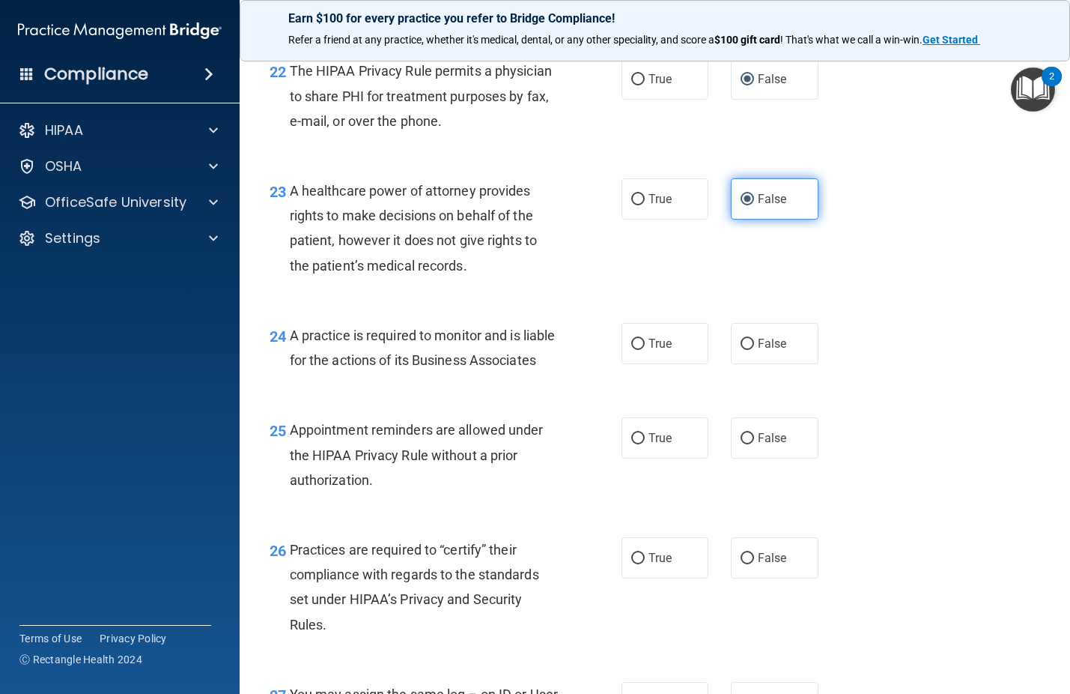
scroll to position [3071, 0]
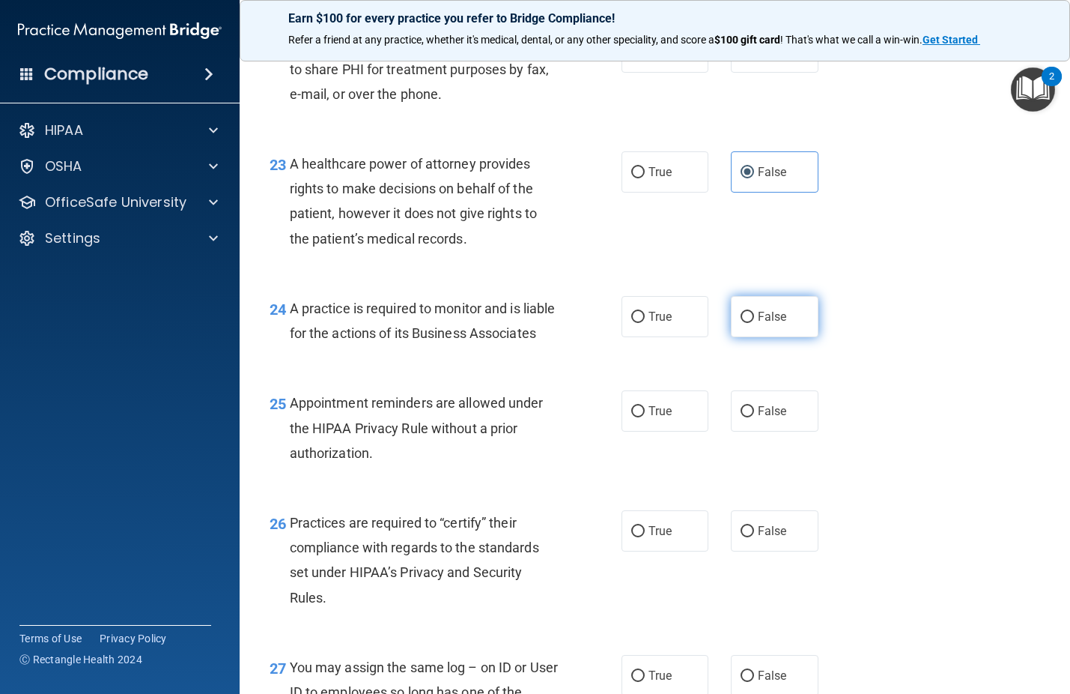
click at [741, 323] on input "False" at bounding box center [747, 317] width 13 height 11
radio input "true"
drag, startPoint x: 737, startPoint y: 341, endPoint x: 822, endPoint y: 309, distance: 90.6
click at [822, 309] on div "24 A practice is required to monitor and is liable for the actions of its Busin…" at bounding box center [654, 324] width 793 height 94
click at [636, 417] on input "True" at bounding box center [637, 411] width 13 height 11
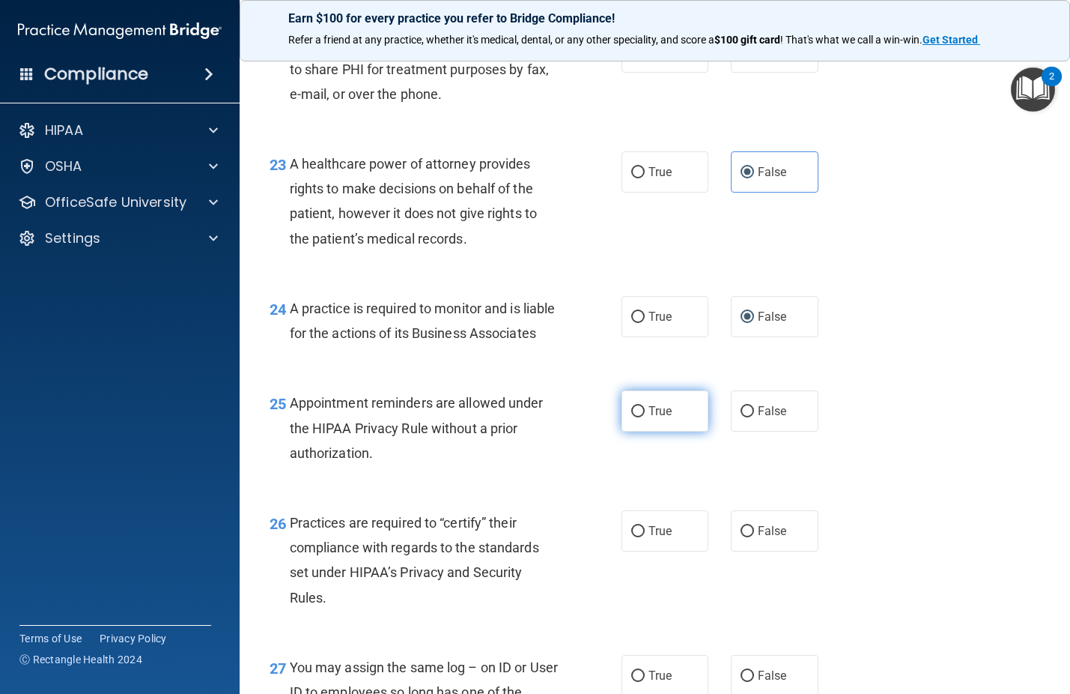
radio input "true"
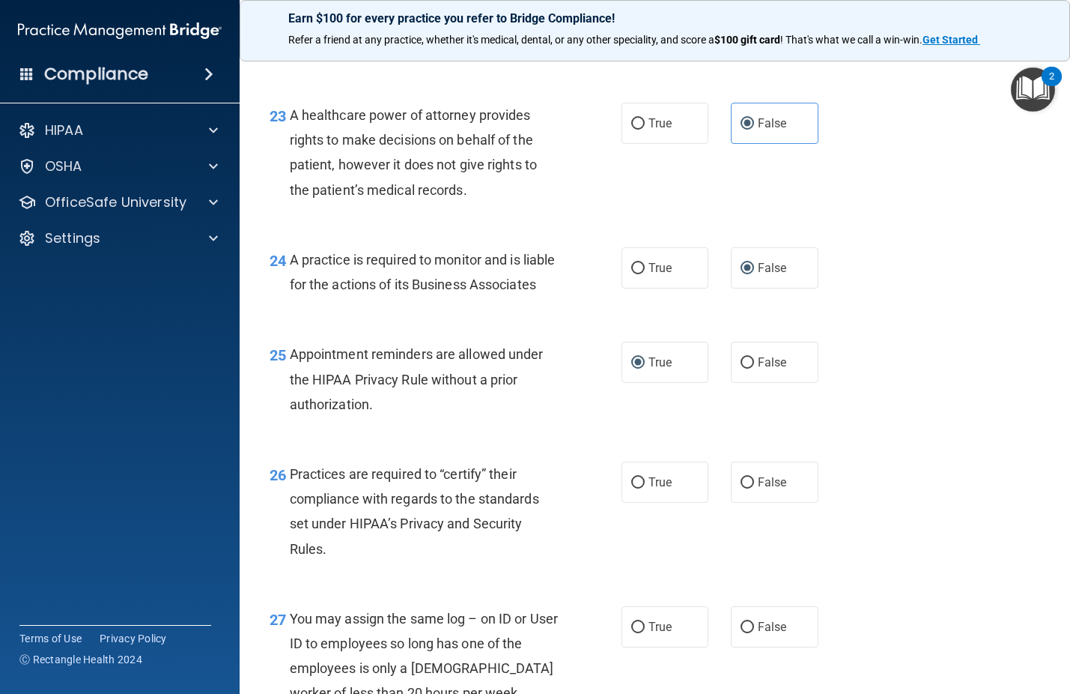
scroll to position [3146, 0]
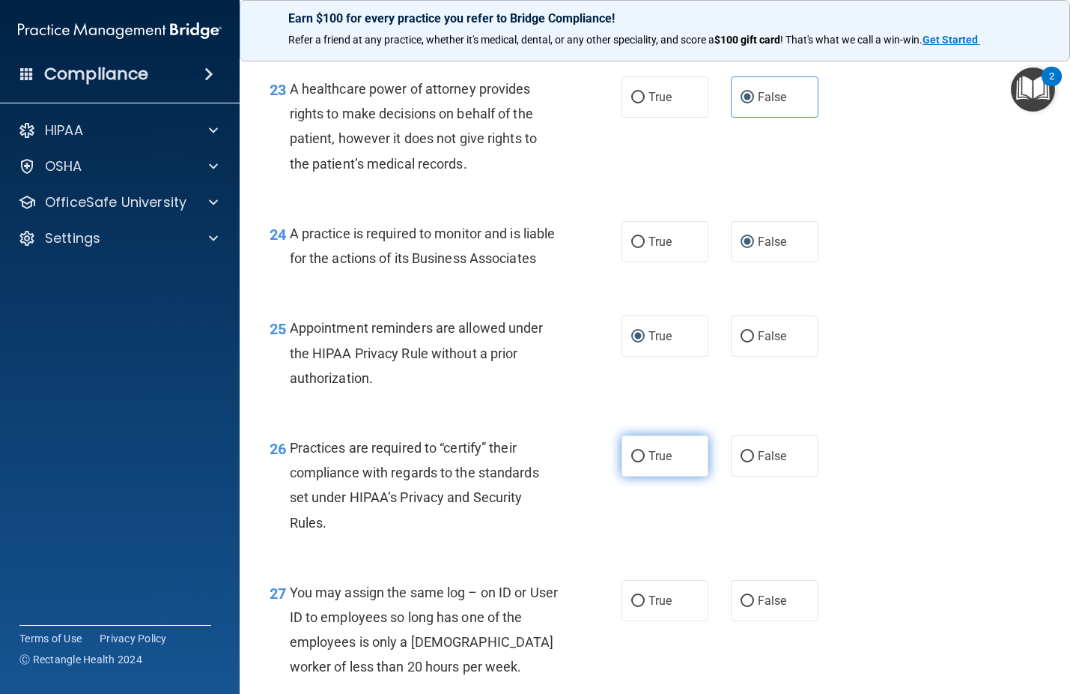
click at [632, 462] on input "True" at bounding box center [637, 456] width 13 height 11
radio input "true"
click at [741, 607] on input "False" at bounding box center [747, 601] width 13 height 11
radio input "true"
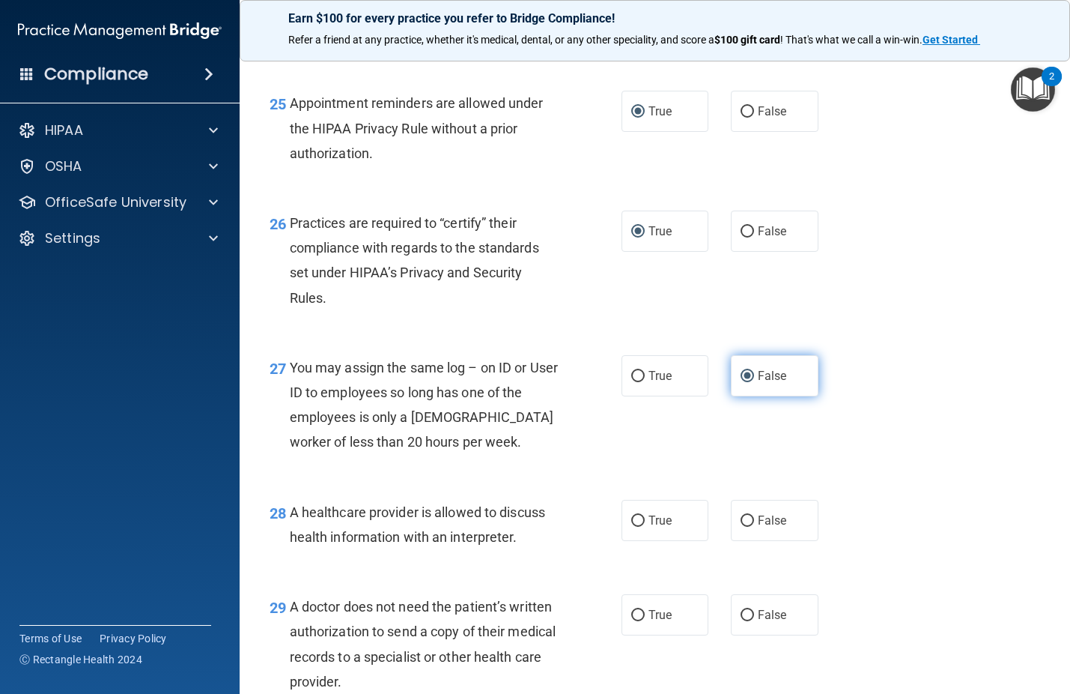
scroll to position [3446, 0]
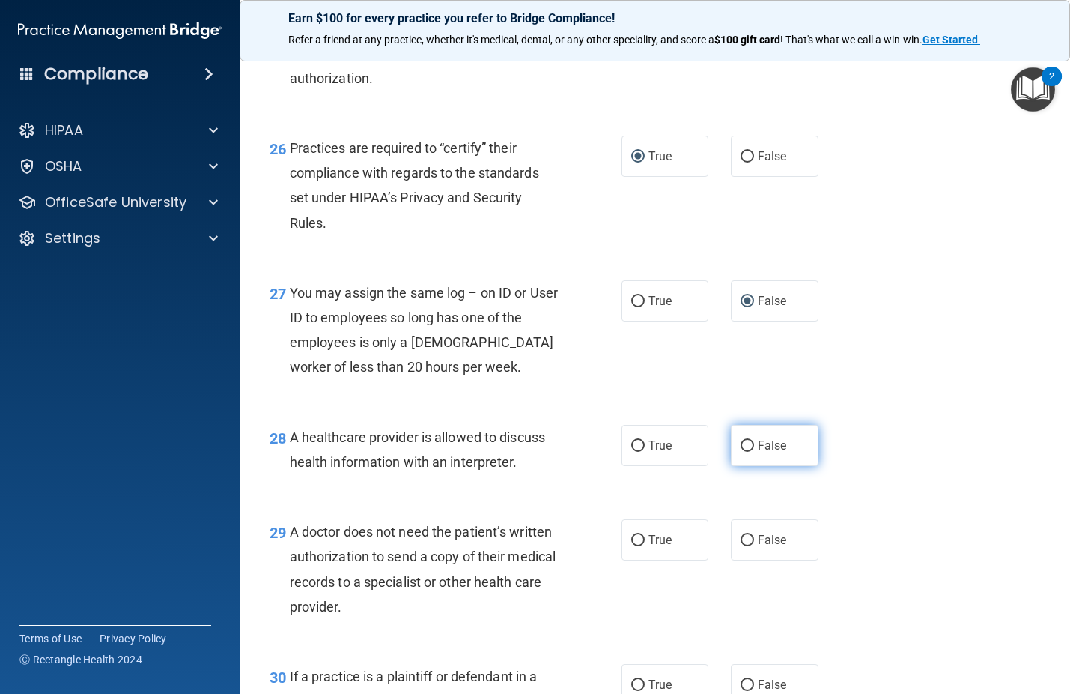
click at [742, 452] on input "False" at bounding box center [747, 445] width 13 height 11
radio input "true"
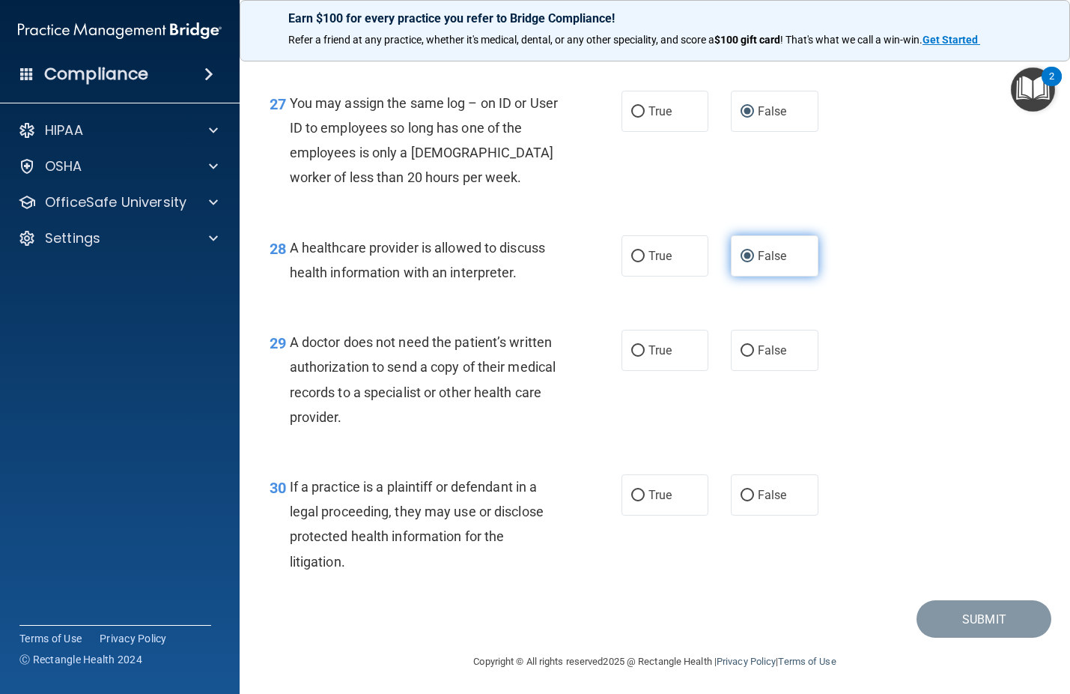
scroll to position [3671, 0]
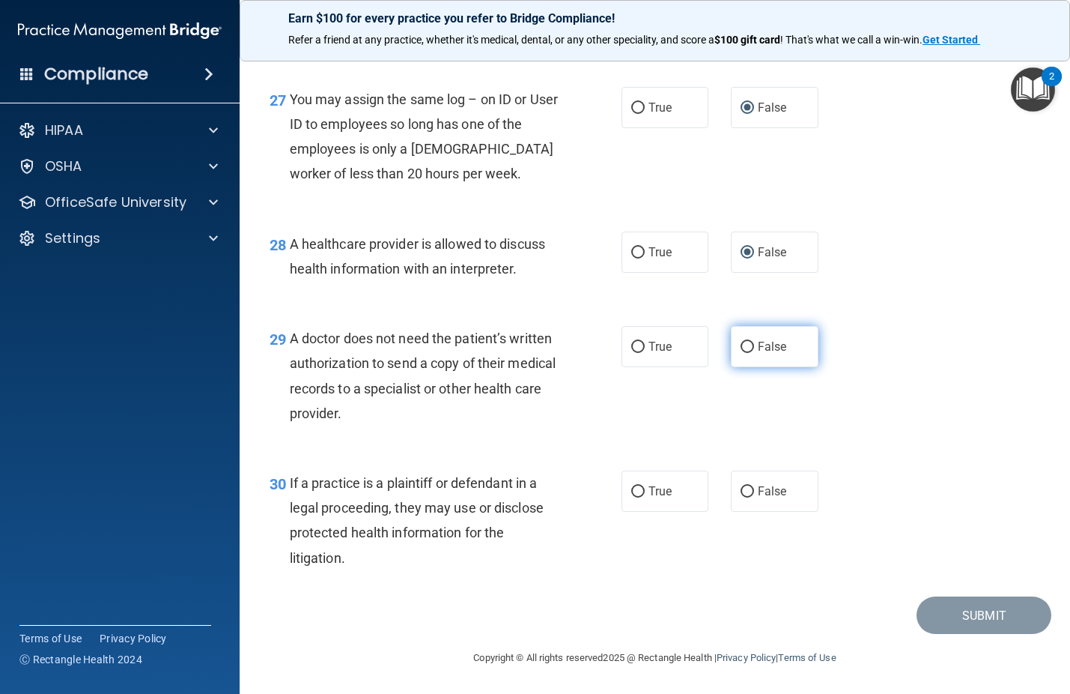
click at [741, 353] on input "False" at bounding box center [747, 347] width 13 height 11
radio input "true"
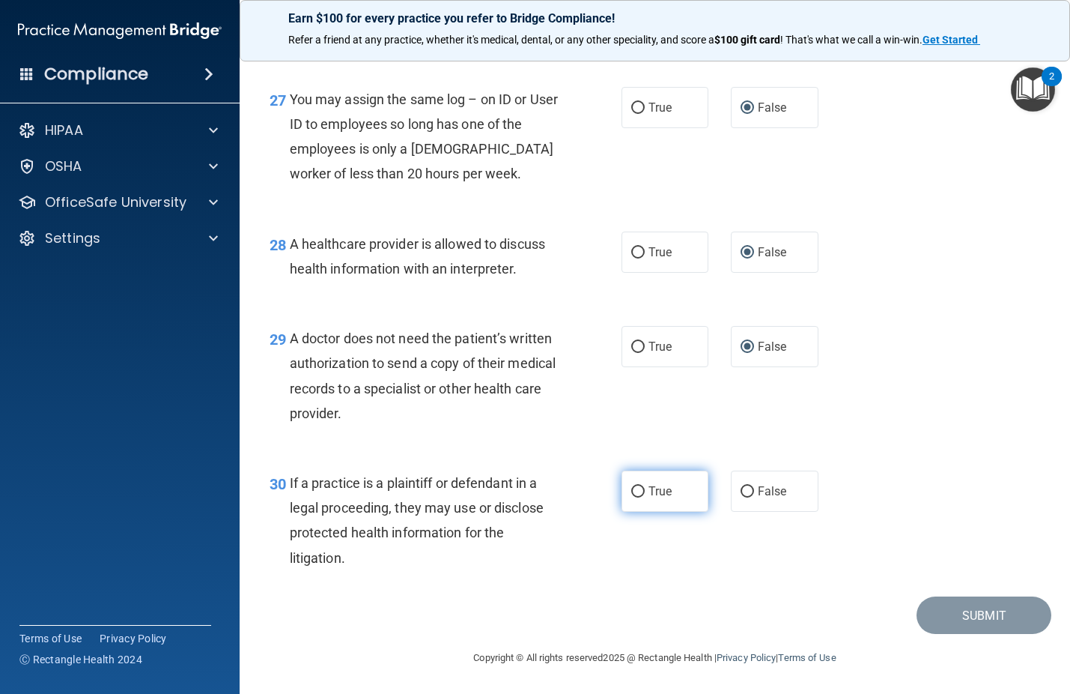
click at [634, 497] on input "True" at bounding box center [637, 491] width 13 height 11
radio input "true"
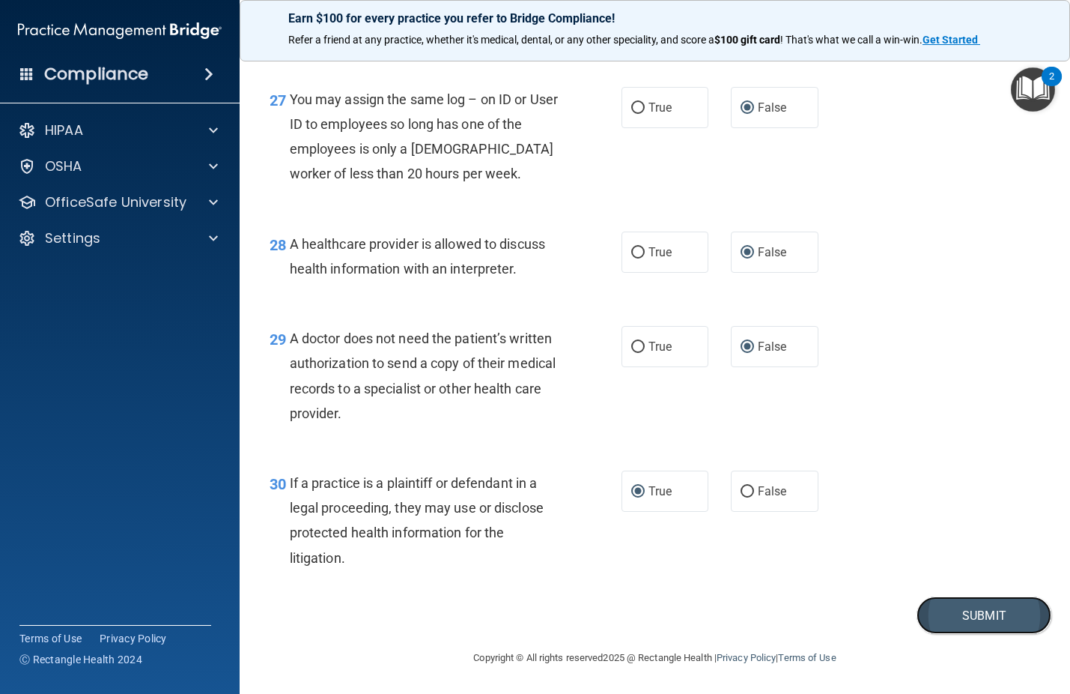
click at [984, 634] on button "Submit" at bounding box center [984, 615] width 135 height 38
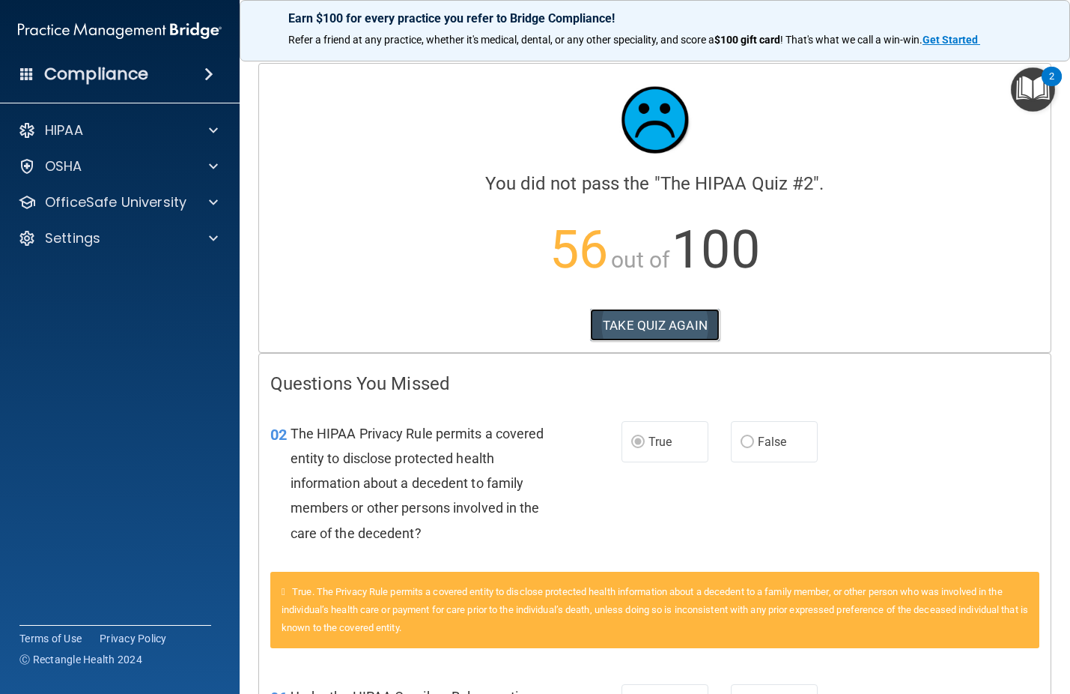
click at [634, 330] on button "TAKE QUIZ AGAIN" at bounding box center [655, 325] width 130 height 33
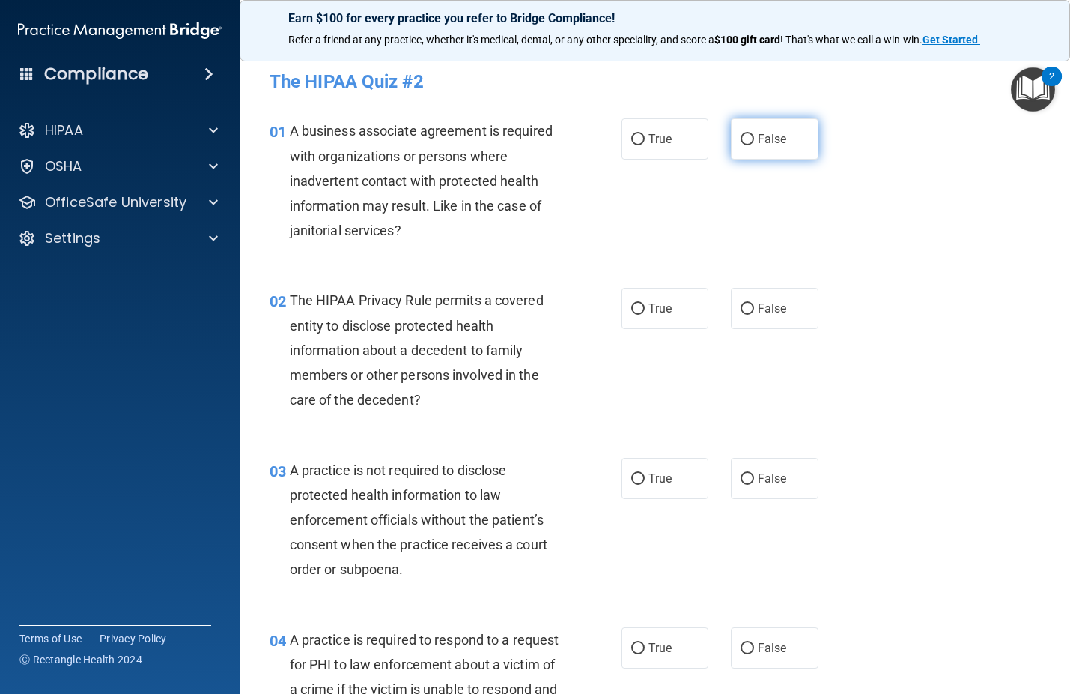
click at [741, 139] on input "False" at bounding box center [747, 139] width 13 height 11
radio input "true"
click at [635, 309] on input "True" at bounding box center [637, 308] width 13 height 11
radio input "true"
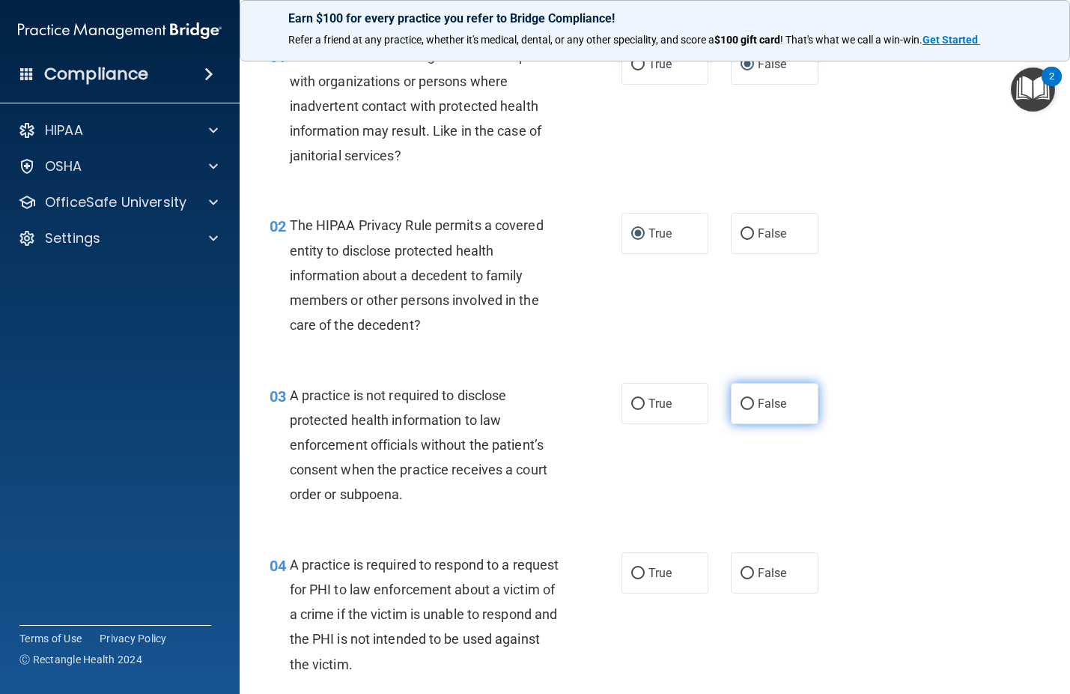
click at [738, 410] on label "False" at bounding box center [775, 403] width 88 height 41
click at [741, 410] on input "False" at bounding box center [747, 404] width 13 height 11
radio input "true"
click at [631, 575] on input "True" at bounding box center [637, 573] width 13 height 11
radio input "true"
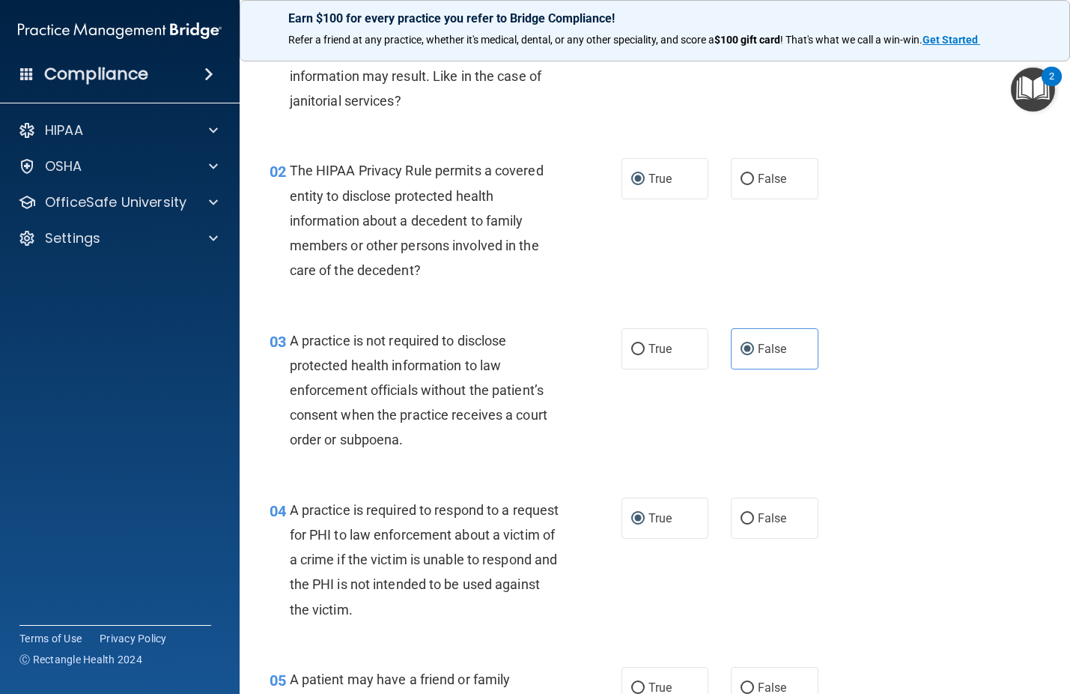
scroll to position [225, 0]
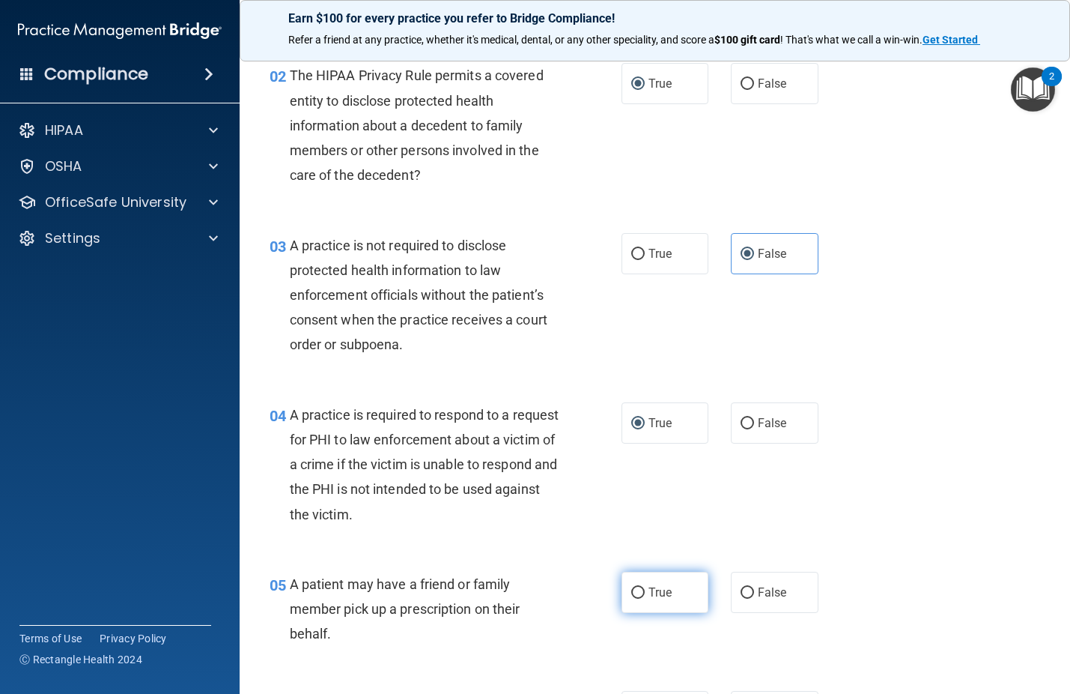
click at [631, 592] on input "True" at bounding box center [637, 592] width 13 height 11
radio input "true"
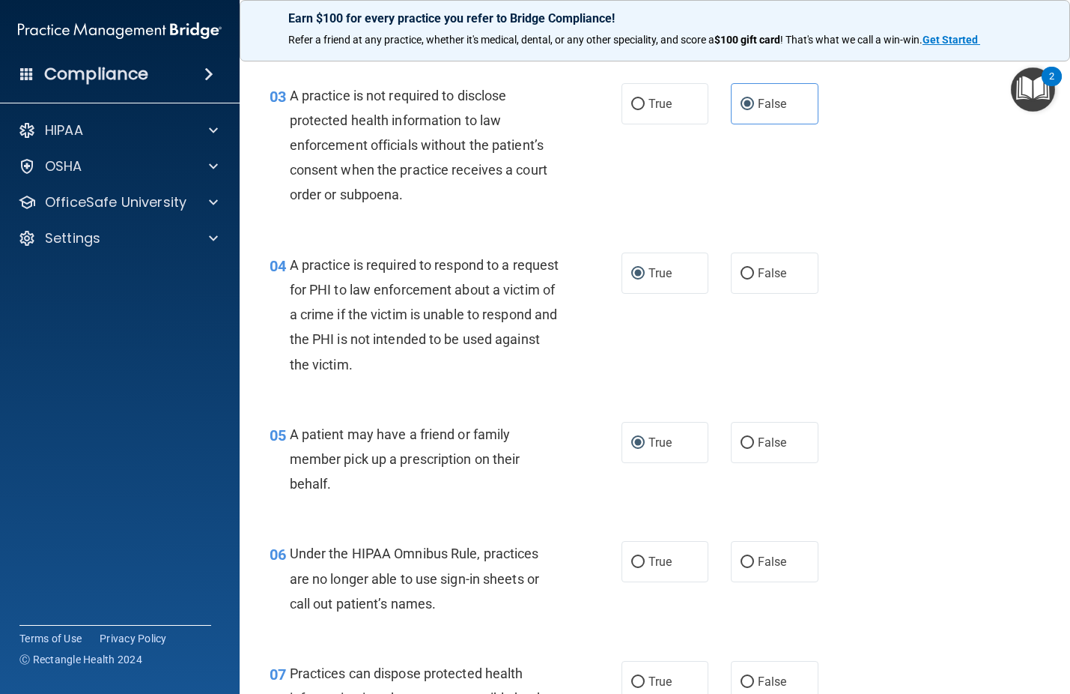
scroll to position [449, 0]
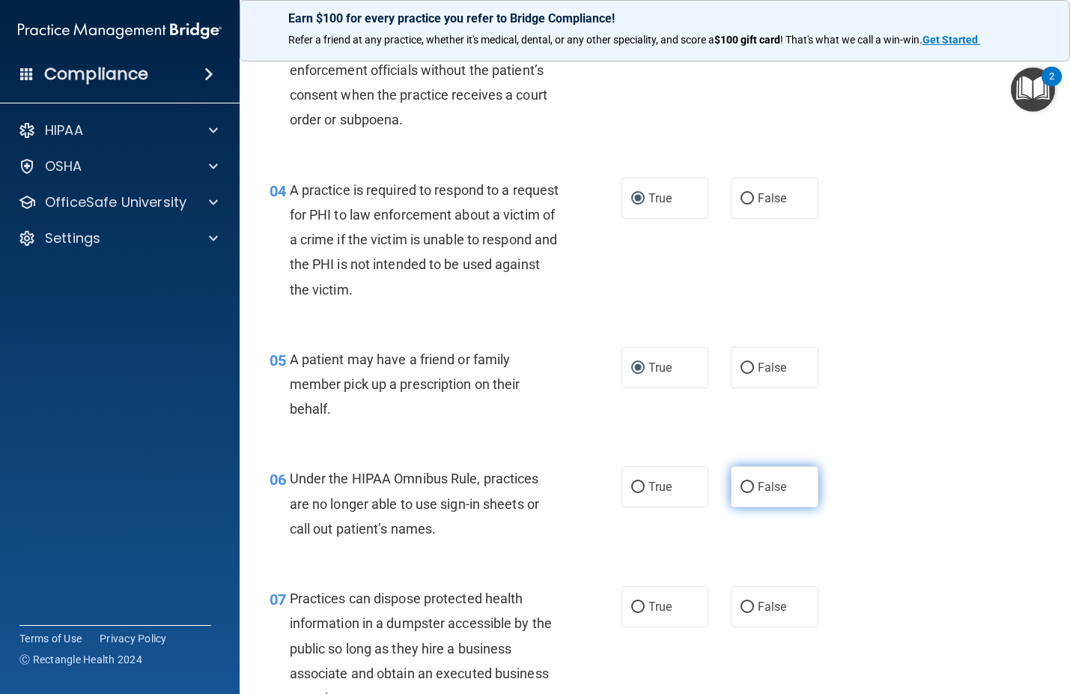
click at [741, 482] on input "False" at bounding box center [747, 487] width 13 height 11
radio input "true"
click at [744, 602] on input "False" at bounding box center [747, 607] width 13 height 11
radio input "true"
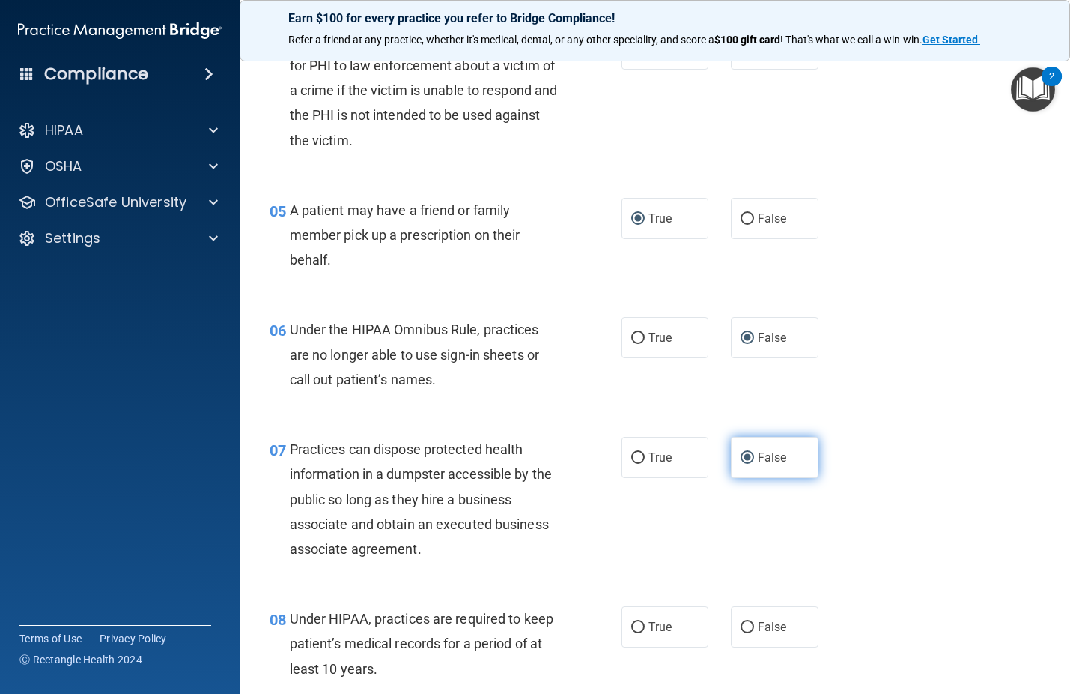
scroll to position [599, 0]
click at [744, 634] on label "False" at bounding box center [775, 625] width 88 height 41
click at [744, 632] on input "False" at bounding box center [747, 626] width 13 height 11
radio input "true"
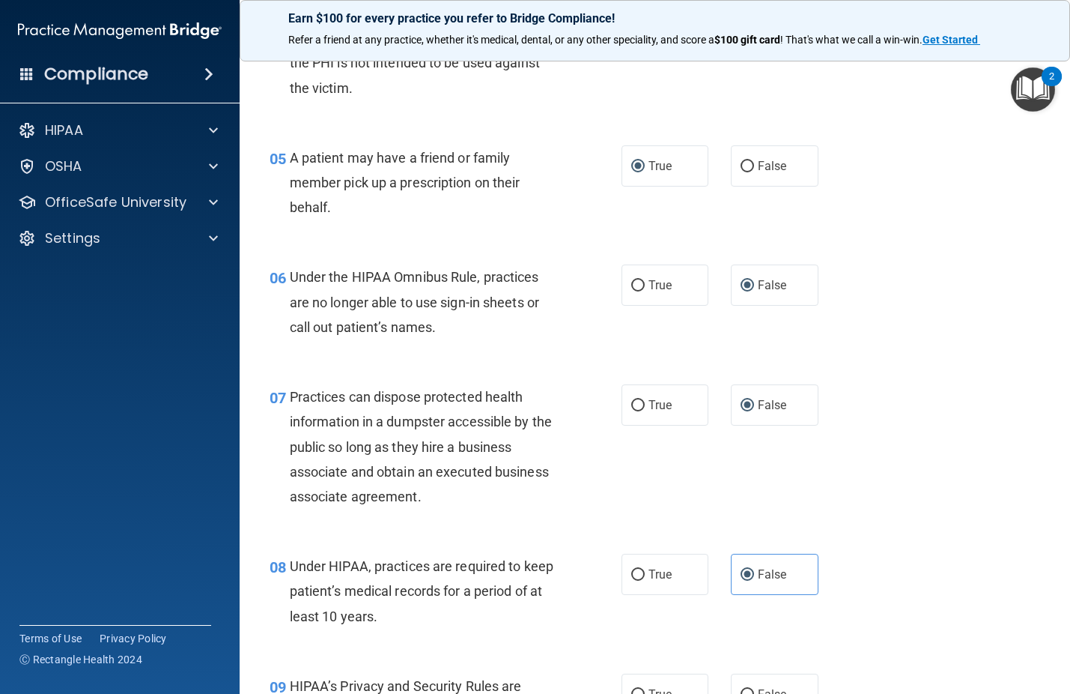
scroll to position [749, 0]
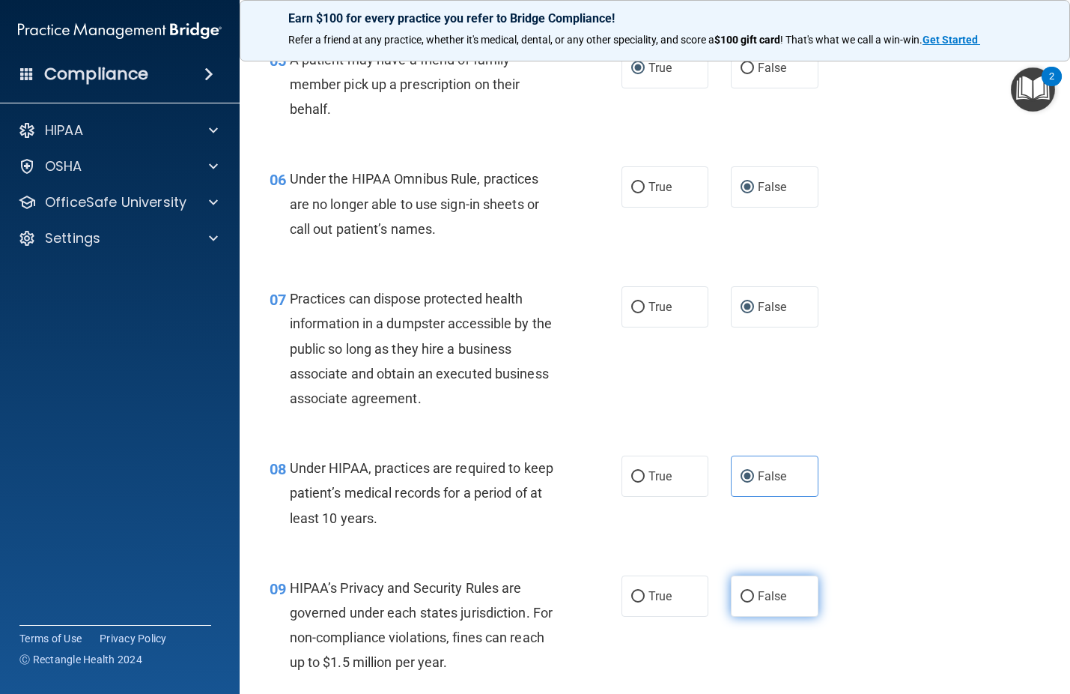
click at [741, 594] on input "False" at bounding box center [747, 596] width 13 height 11
radio input "true"
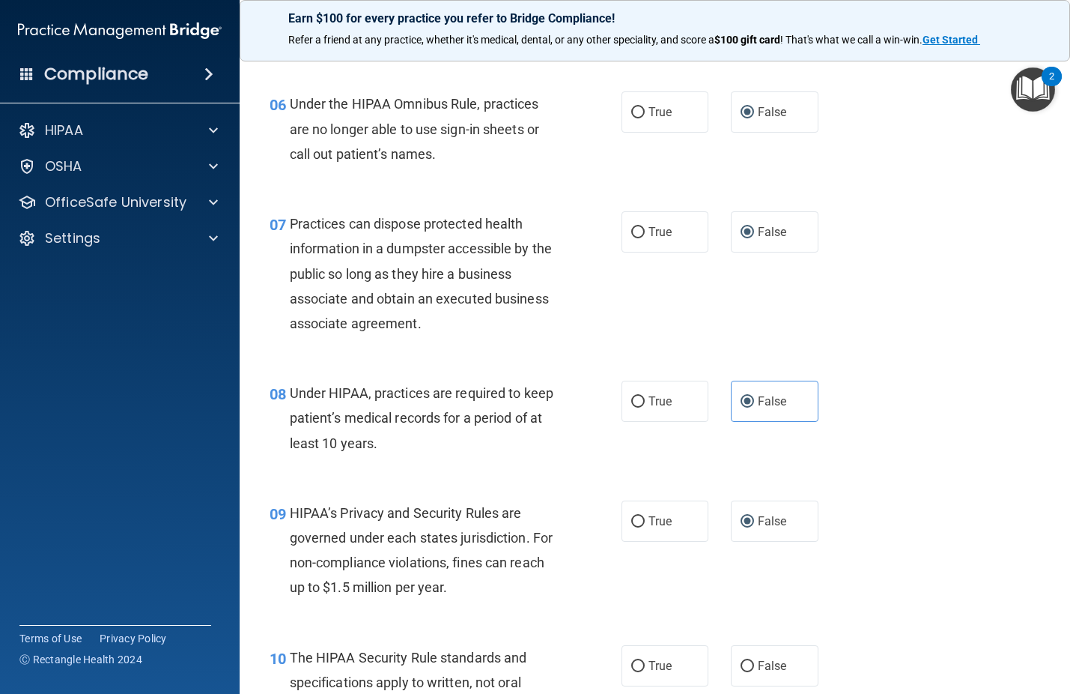
scroll to position [899, 0]
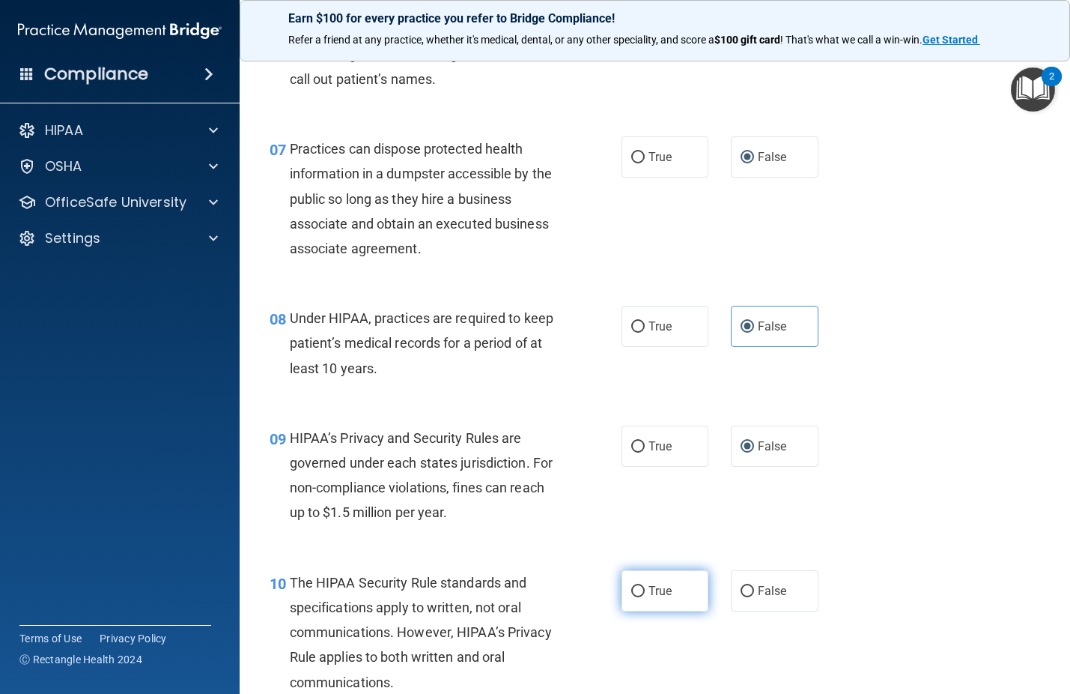
click at [641, 597] on label "True" at bounding box center [666, 590] width 88 height 41
click at [641, 597] on input "True" at bounding box center [637, 591] width 13 height 11
radio input "true"
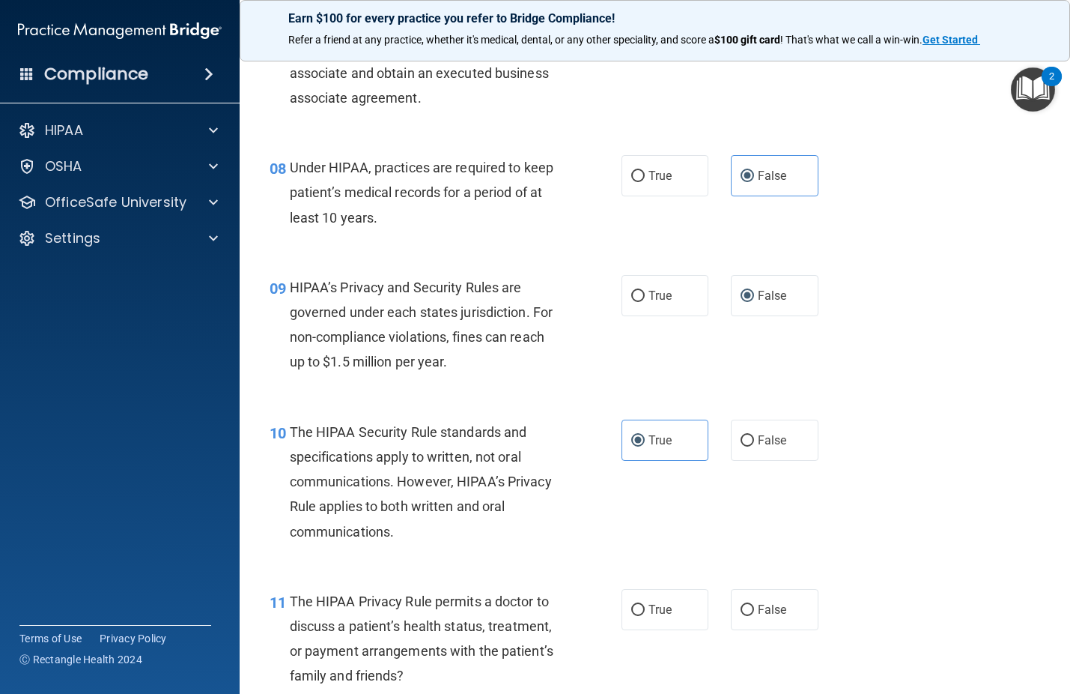
scroll to position [1124, 0]
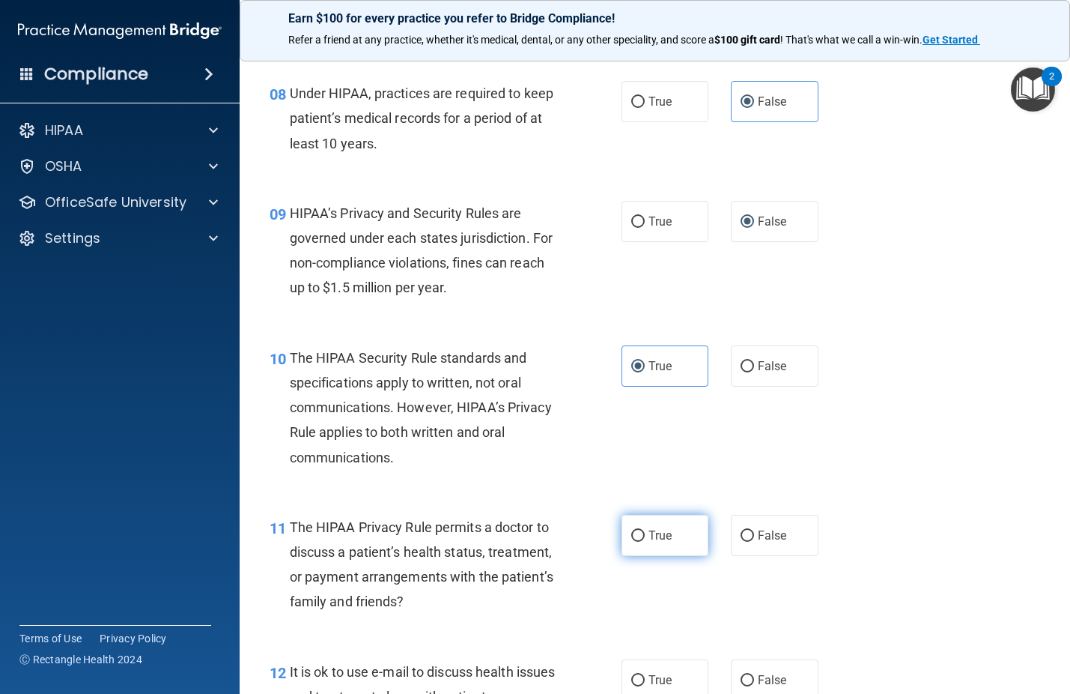
click at [634, 539] on input "True" at bounding box center [637, 535] width 13 height 11
radio input "true"
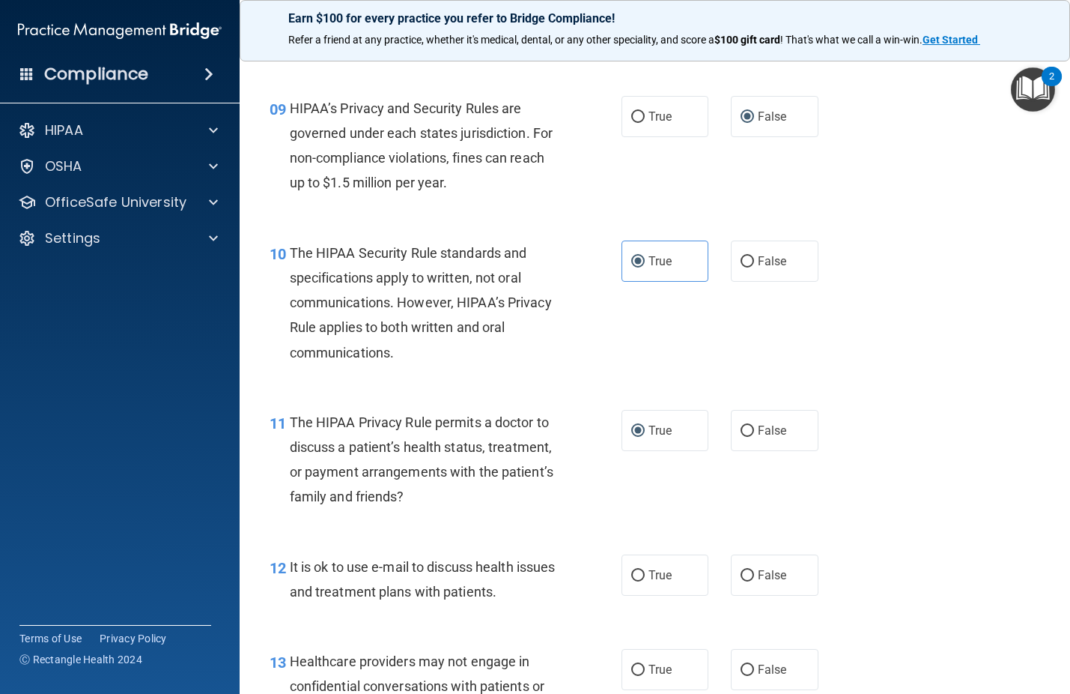
scroll to position [1273, 0]
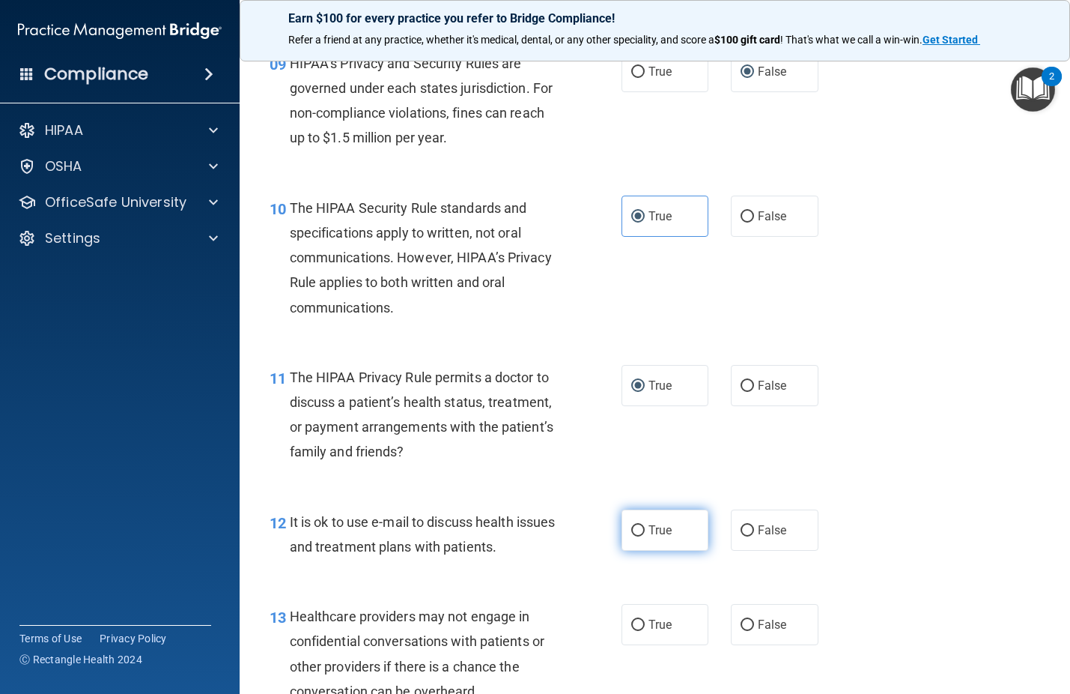
click at [638, 536] on input "True" at bounding box center [637, 530] width 13 height 11
radio input "true"
click at [742, 627] on input "False" at bounding box center [747, 624] width 13 height 11
radio input "true"
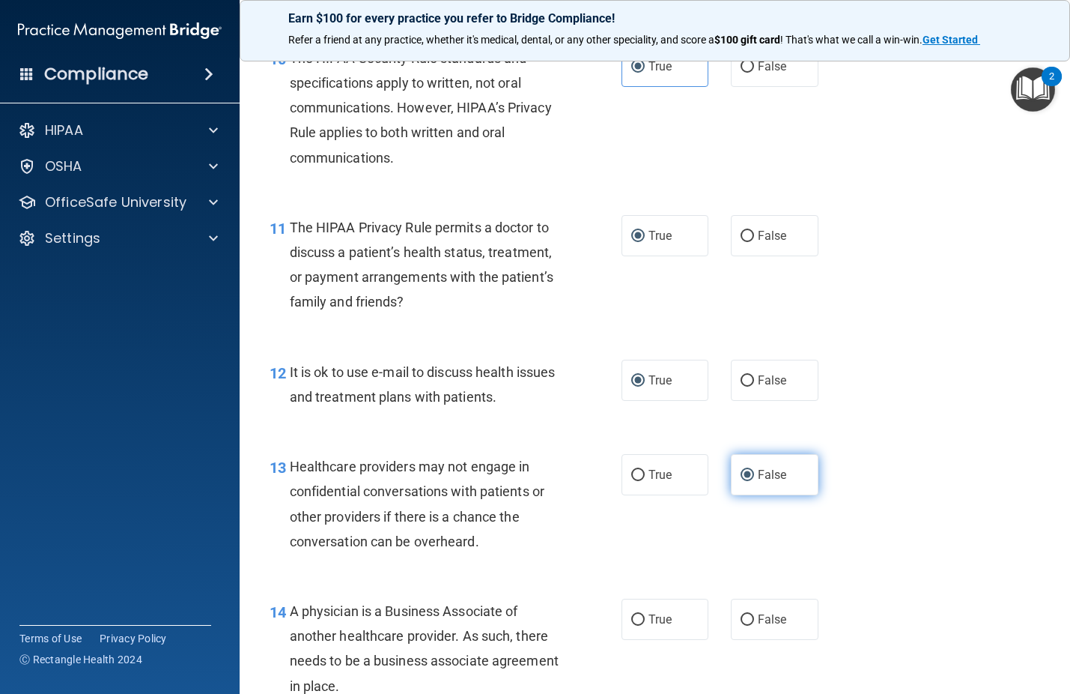
scroll to position [1498, 0]
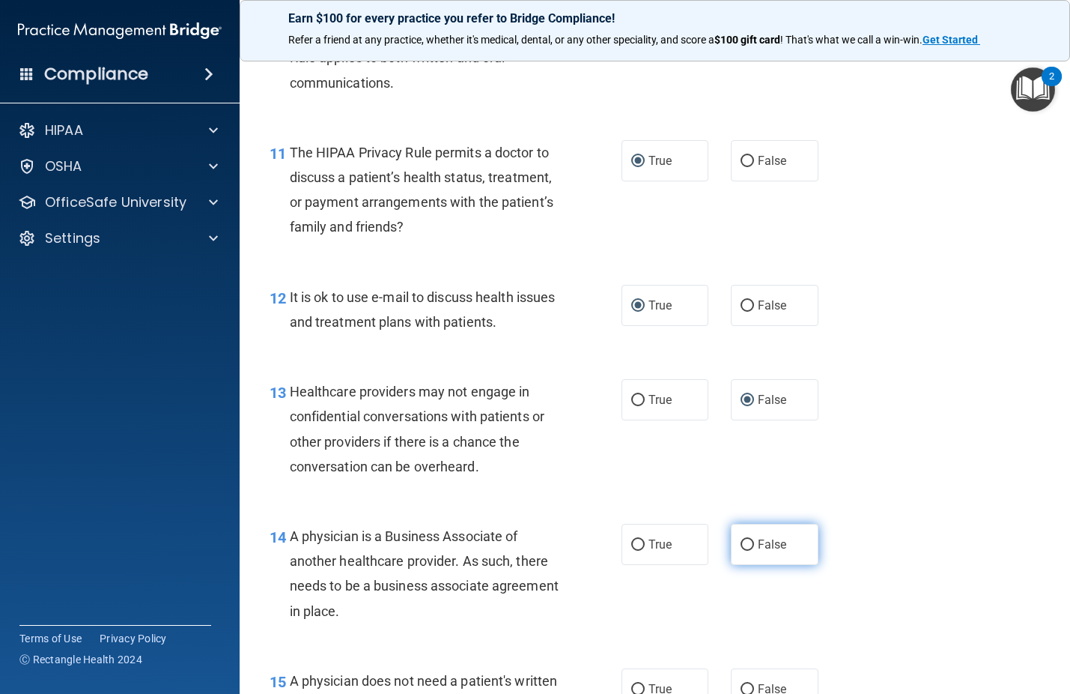
click at [741, 540] on input "False" at bounding box center [747, 544] width 13 height 11
radio input "true"
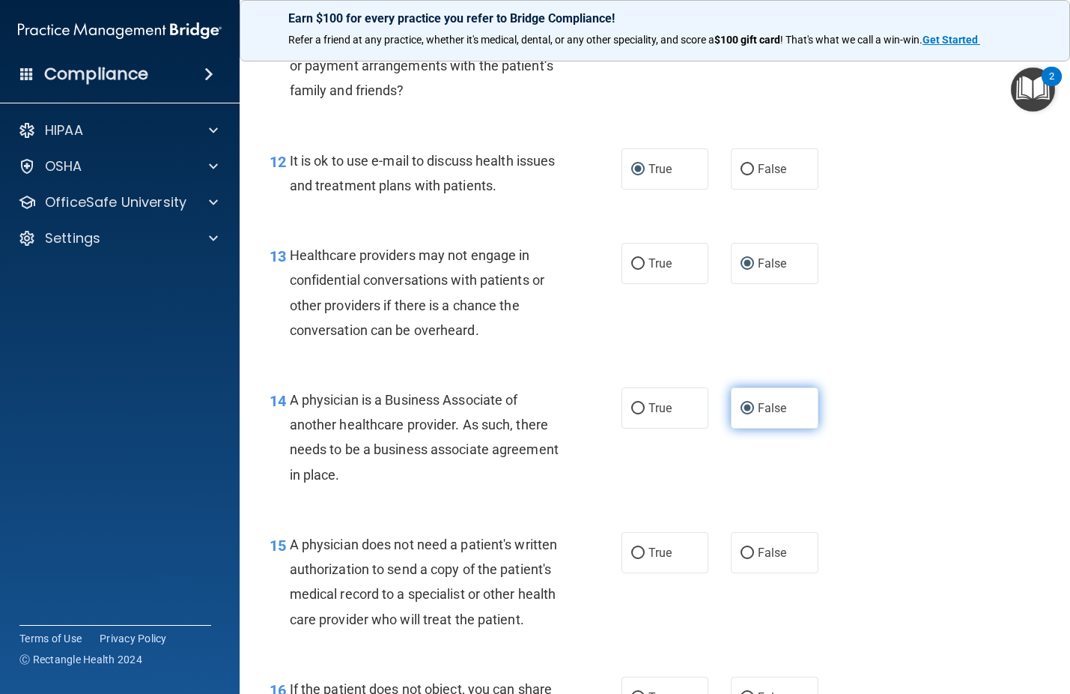
scroll to position [1648, 0]
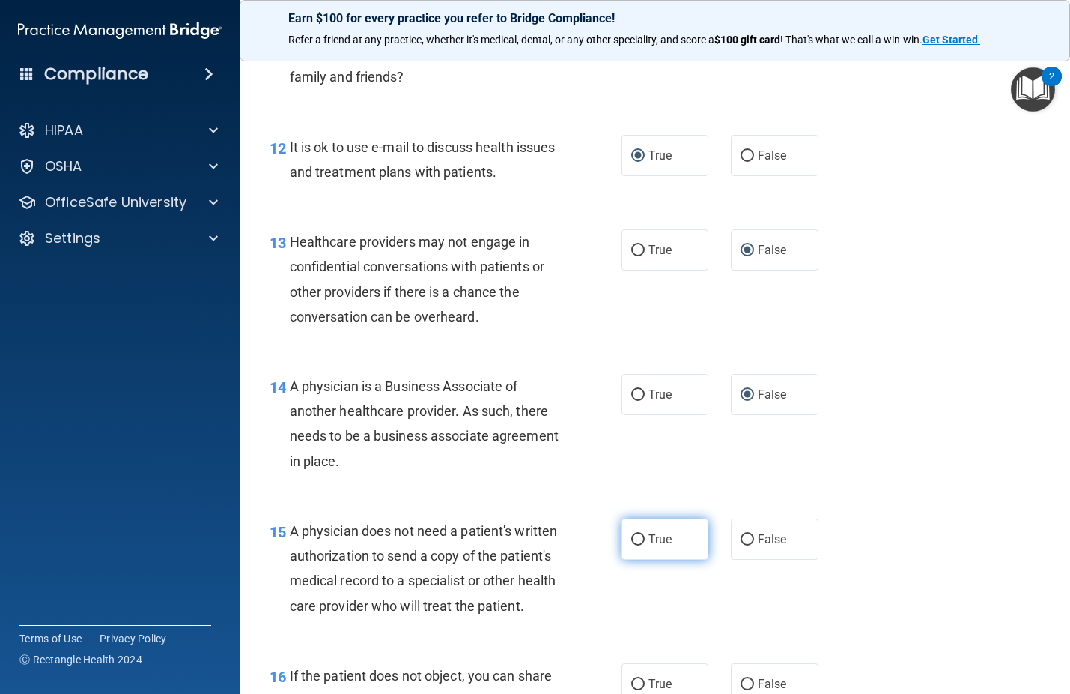
click at [635, 545] on input "True" at bounding box center [637, 539] width 13 height 11
radio input "true"
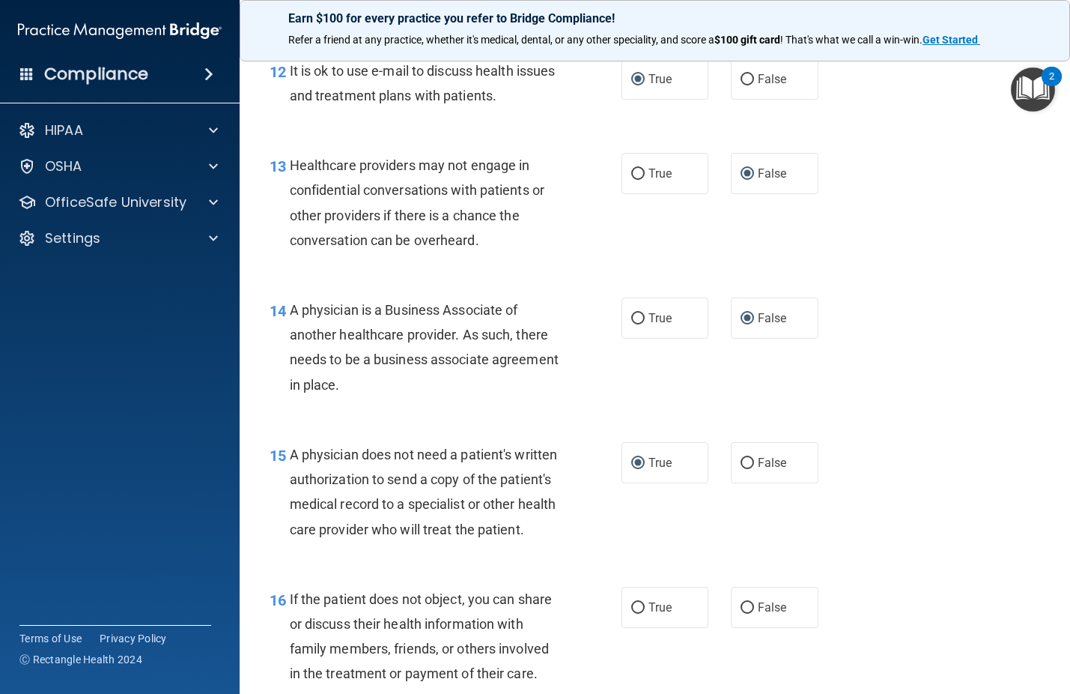
scroll to position [1798, 0]
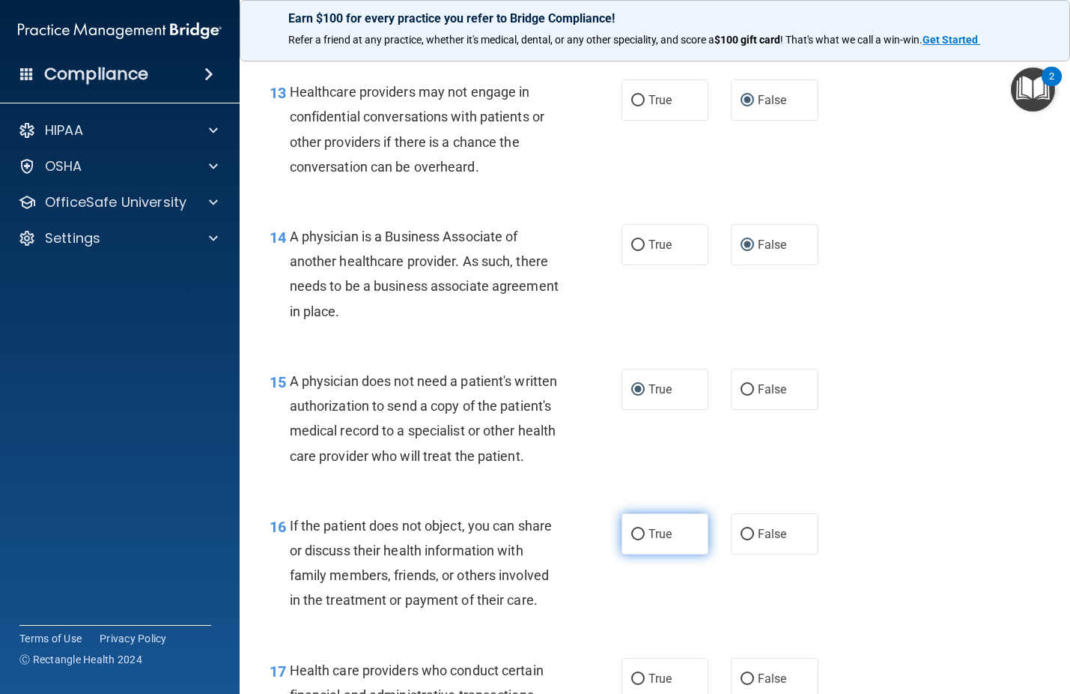
click at [633, 554] on label "True" at bounding box center [666, 533] width 88 height 41
click at [633, 540] on input "True" at bounding box center [637, 534] width 13 height 11
radio input "true"
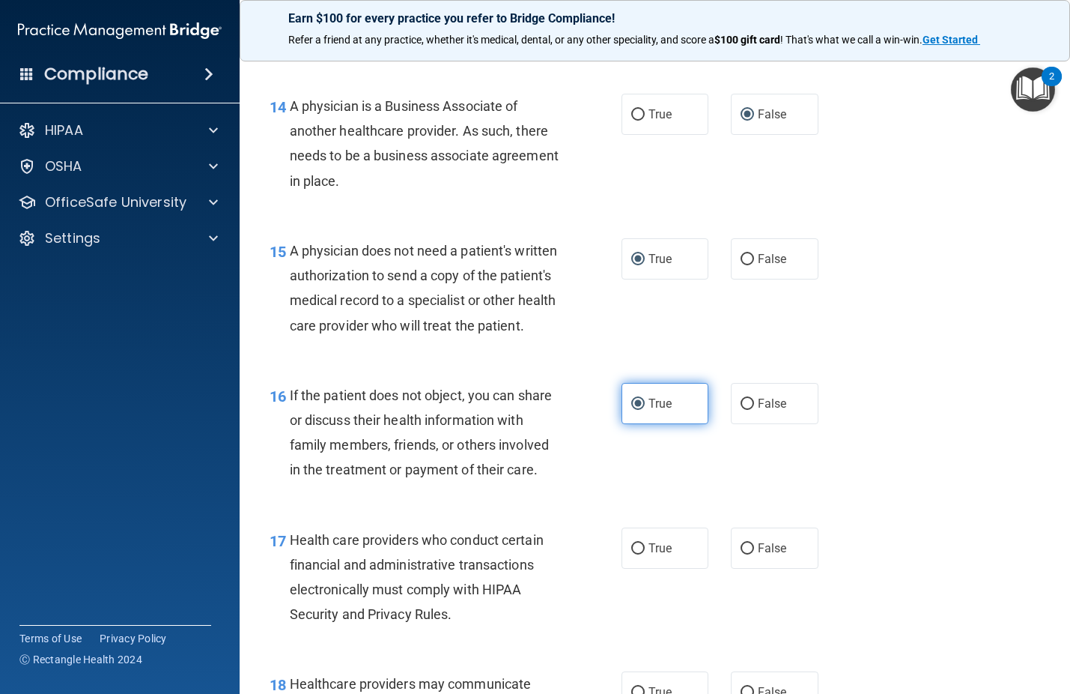
scroll to position [2023, 0]
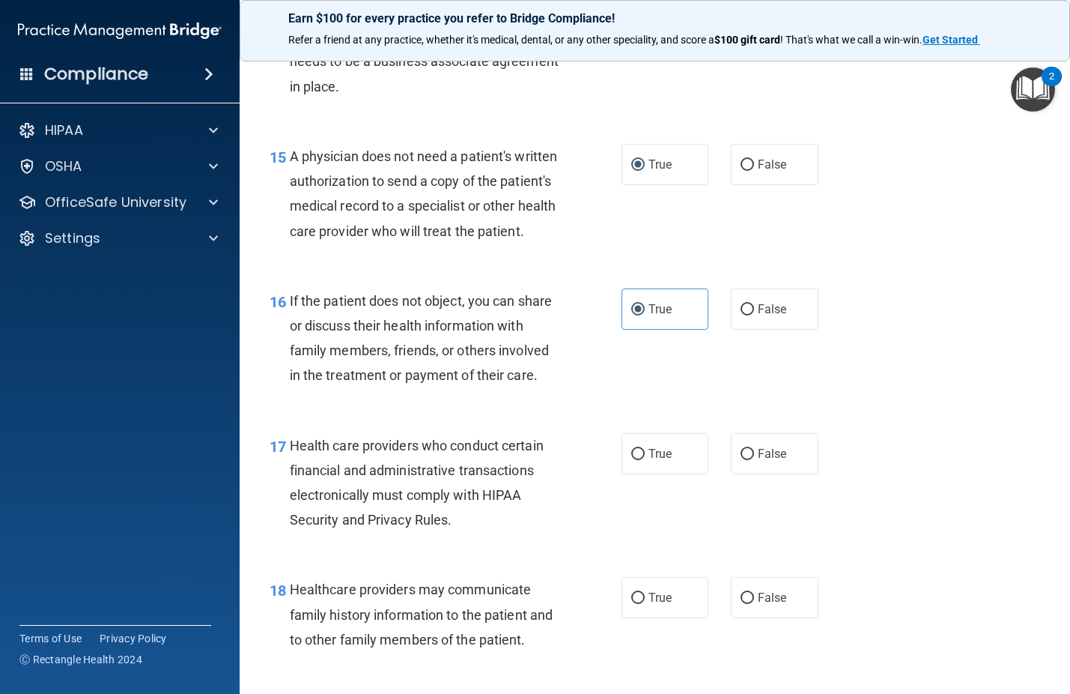
click at [627, 645] on div "18 Healthcare providers may communicate family history information to the patie…" at bounding box center [445, 618] width 397 height 82
click at [631, 618] on label "True" at bounding box center [666, 597] width 88 height 41
click at [631, 604] on input "True" at bounding box center [637, 598] width 13 height 11
radio input "true"
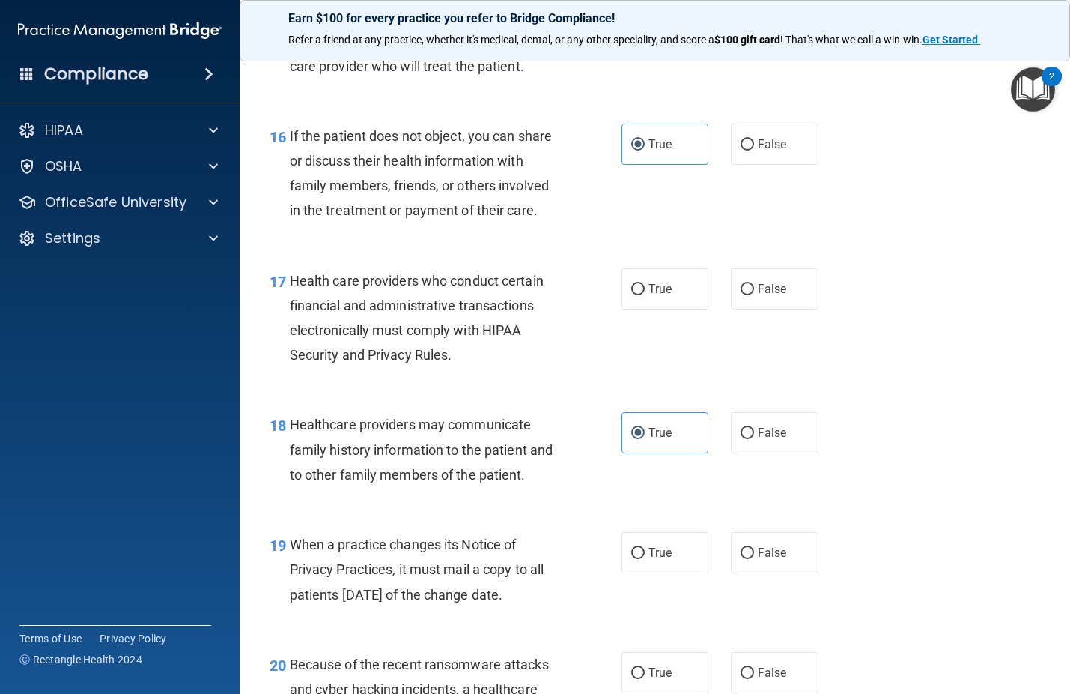
scroll to position [2247, 0]
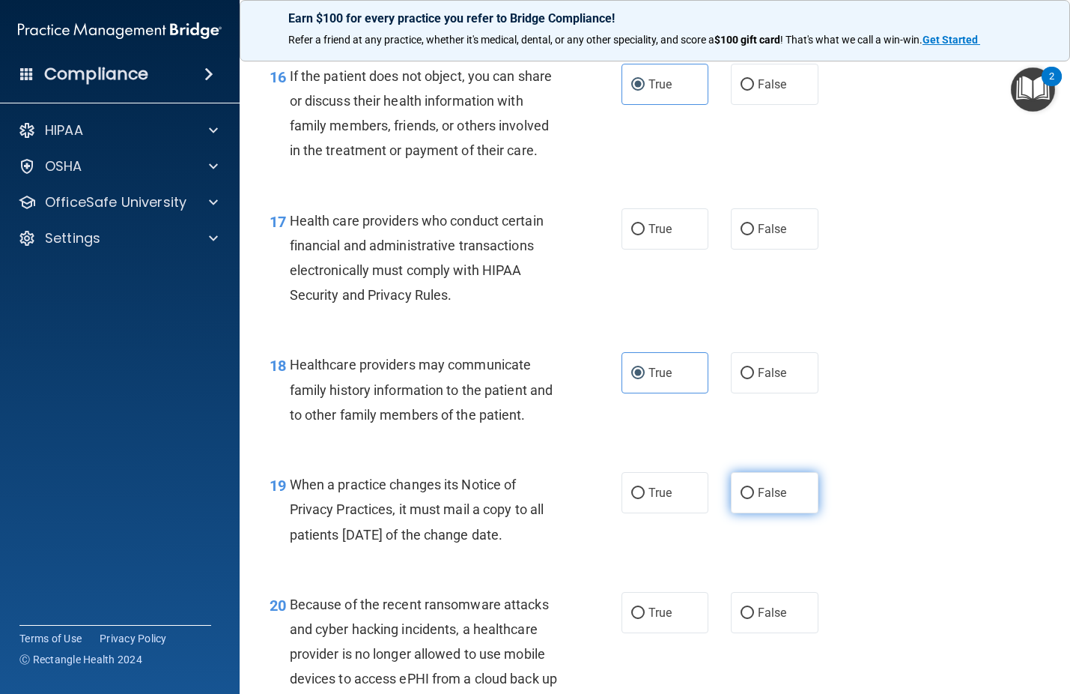
click at [741, 499] on input "False" at bounding box center [747, 493] width 13 height 11
radio input "true"
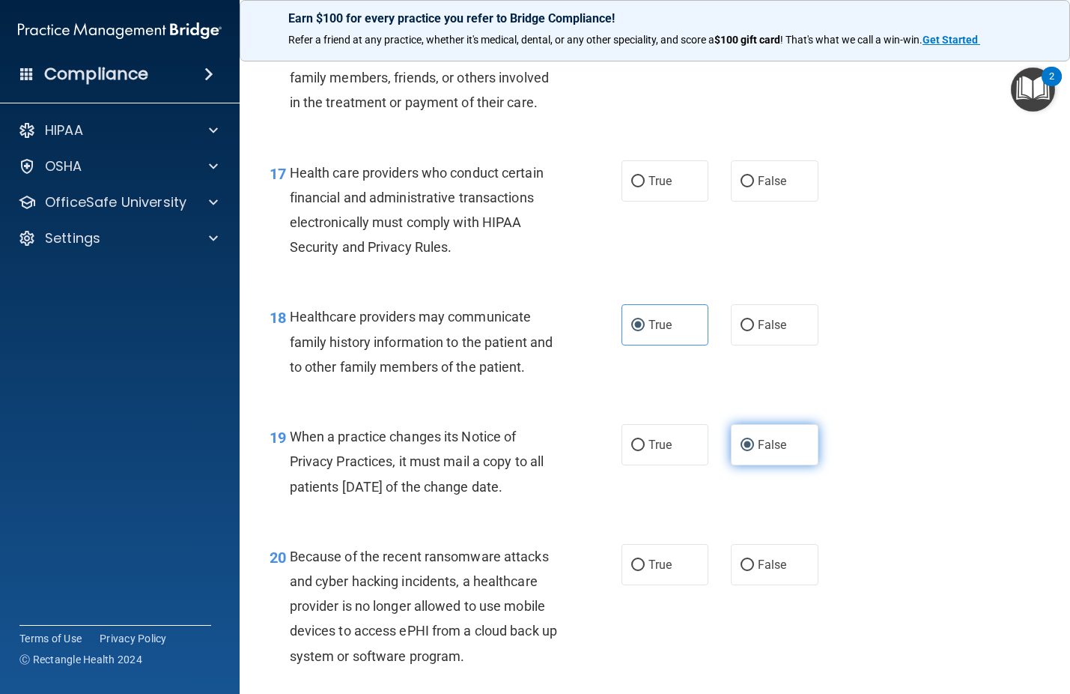
scroll to position [2322, 0]
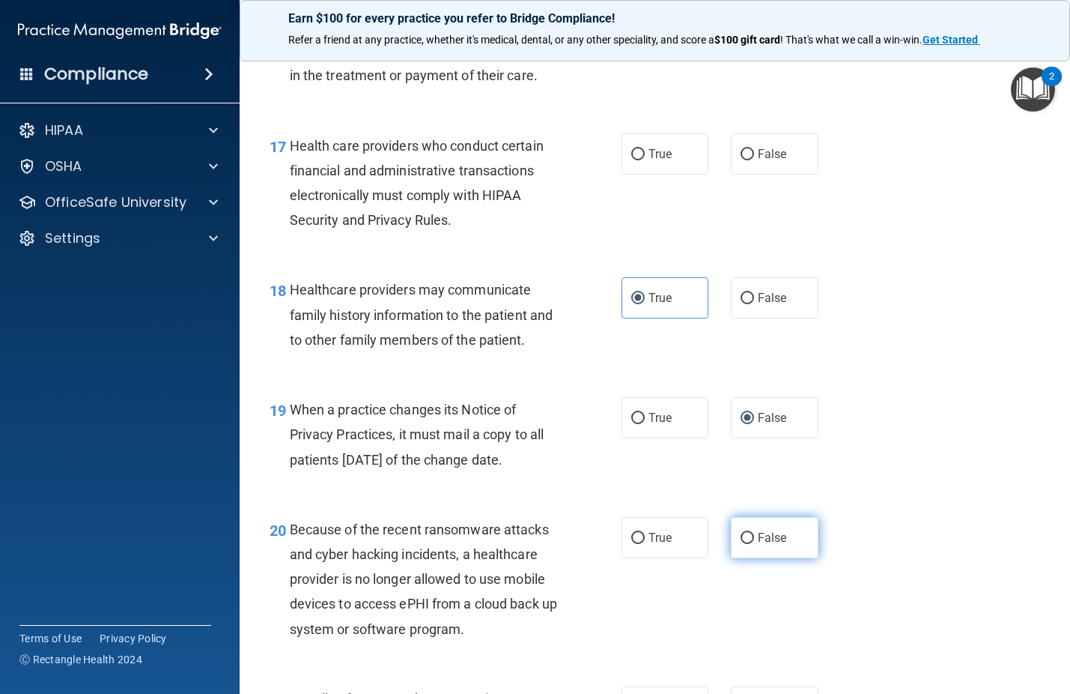
click at [742, 544] on input "False" at bounding box center [747, 538] width 13 height 11
radio input "true"
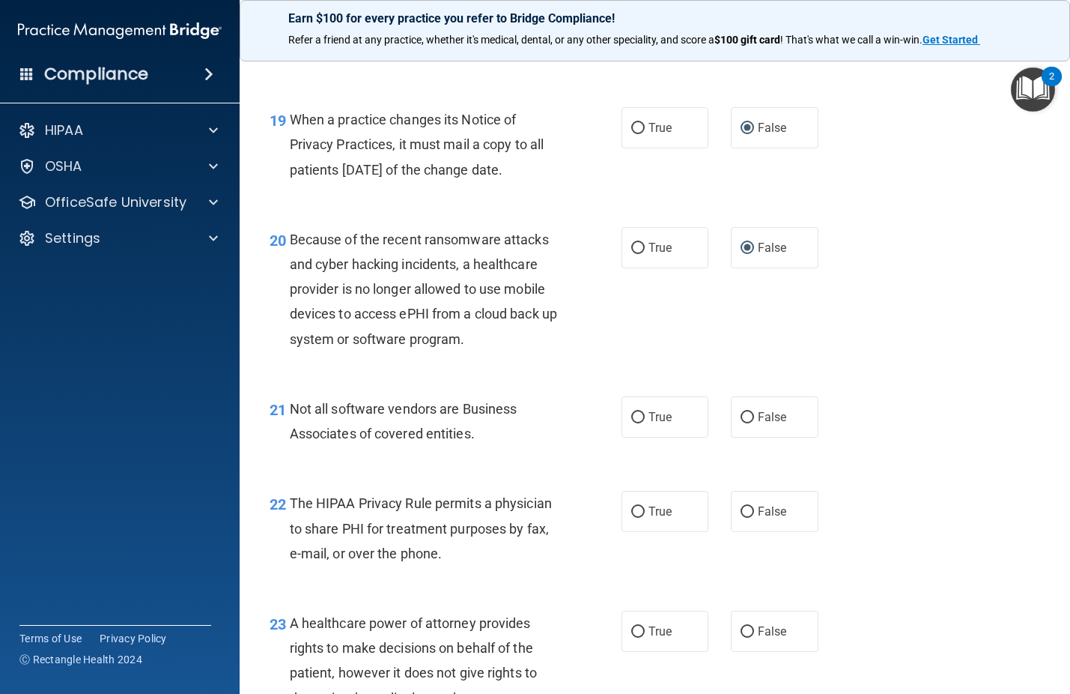
scroll to position [2622, 0]
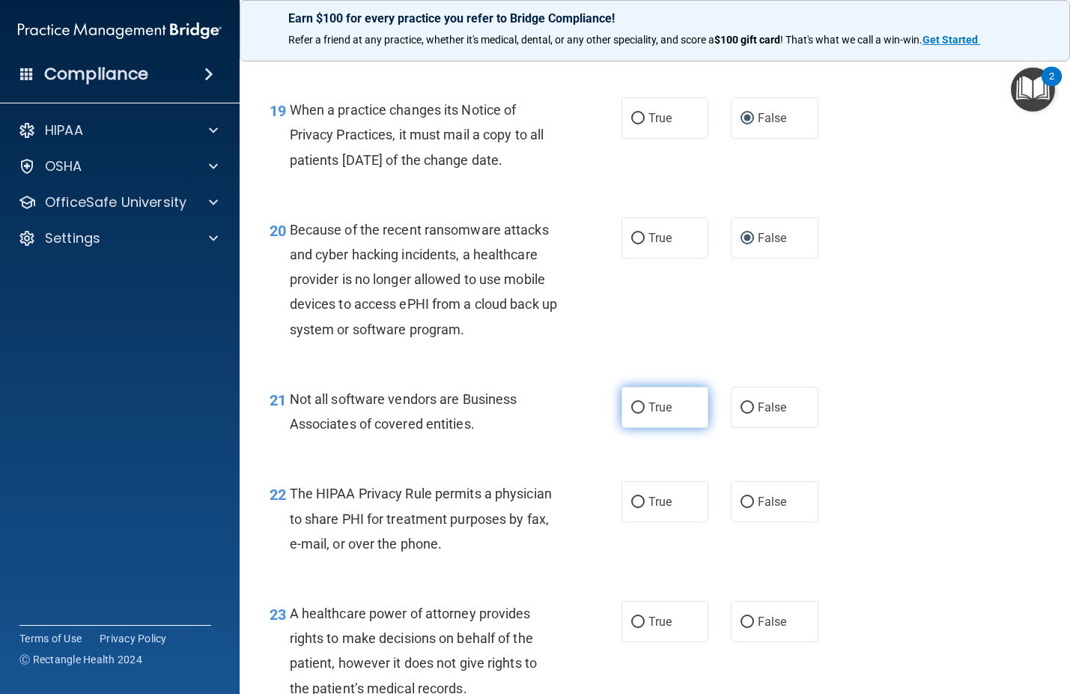
click at [637, 413] on input "True" at bounding box center [637, 407] width 13 height 11
radio input "true"
click at [631, 508] on input "True" at bounding box center [637, 502] width 13 height 11
radio input "true"
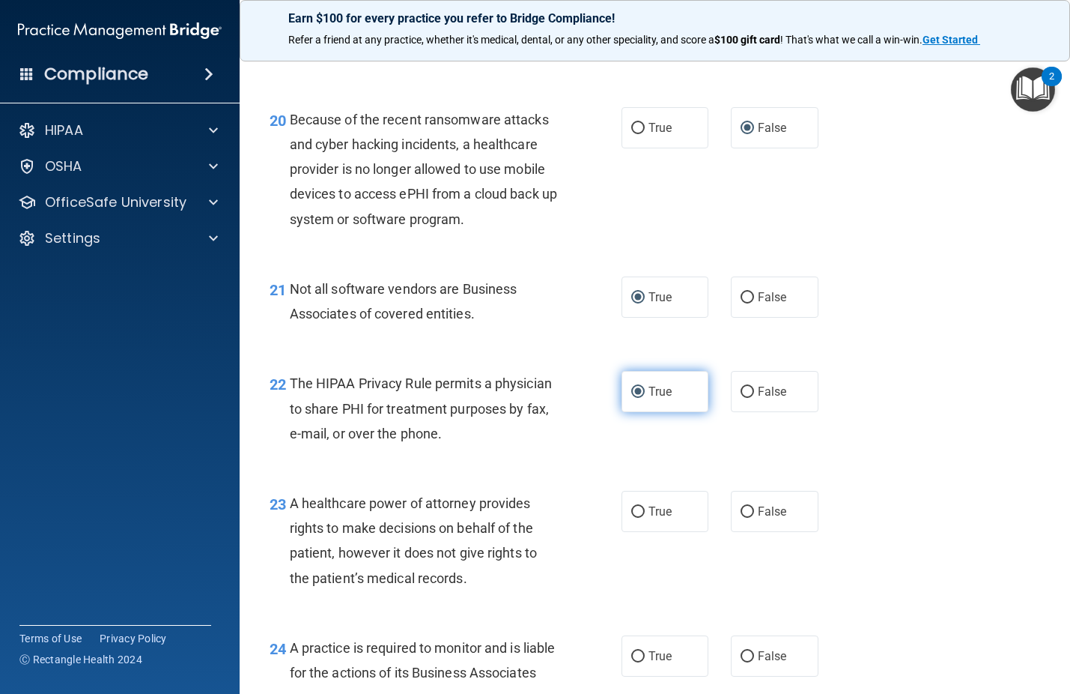
scroll to position [2772, 0]
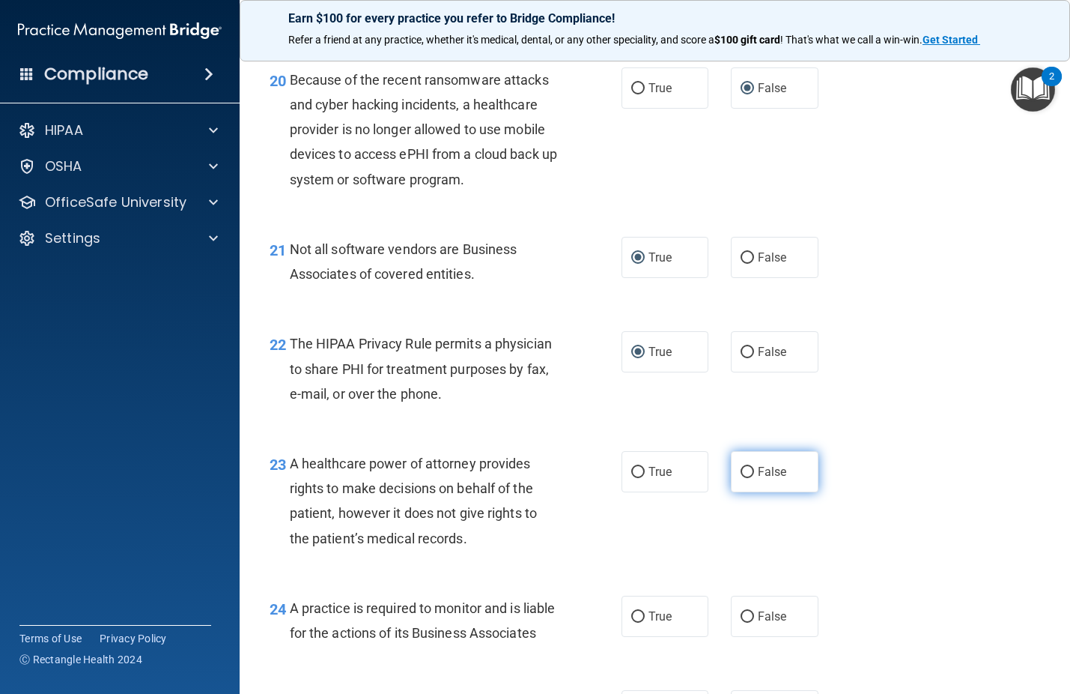
click at [742, 478] on input "False" at bounding box center [747, 472] width 13 height 11
radio input "true"
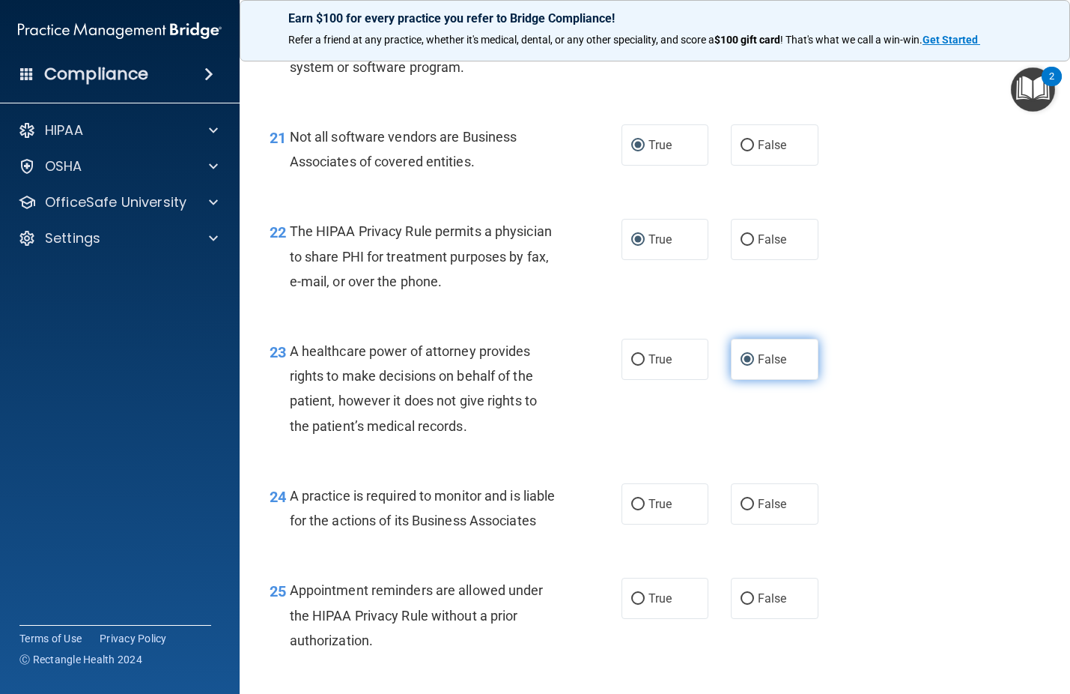
scroll to position [2921, 0]
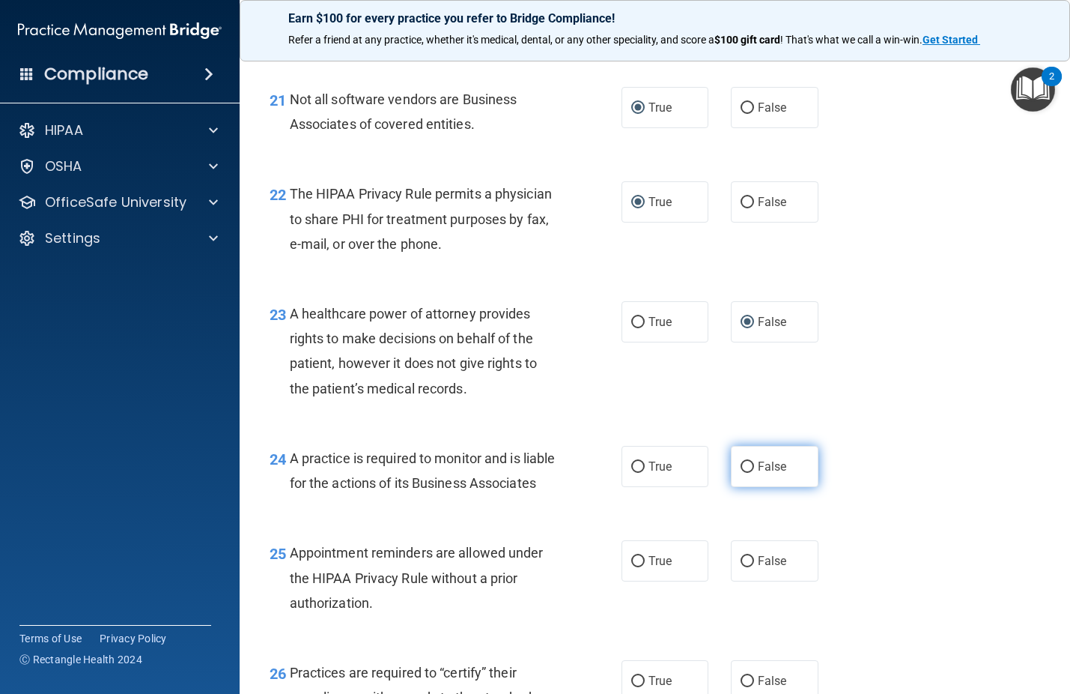
click at [744, 487] on label "False" at bounding box center [775, 466] width 88 height 41
click at [744, 473] on input "False" at bounding box center [747, 466] width 13 height 11
radio input "true"
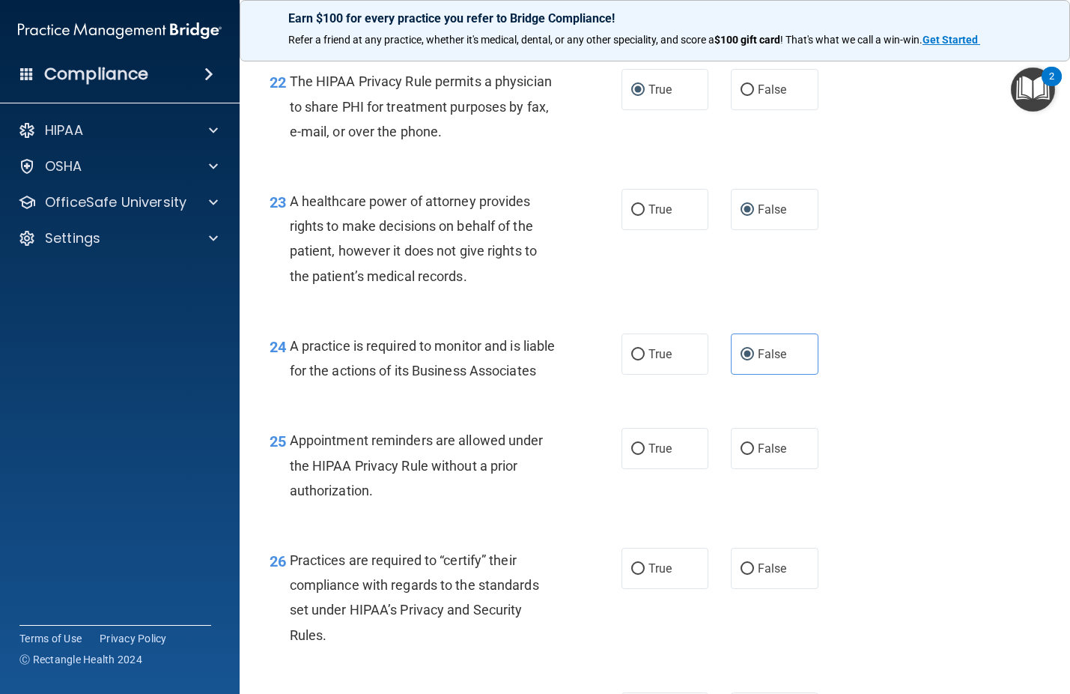
scroll to position [3071, 0]
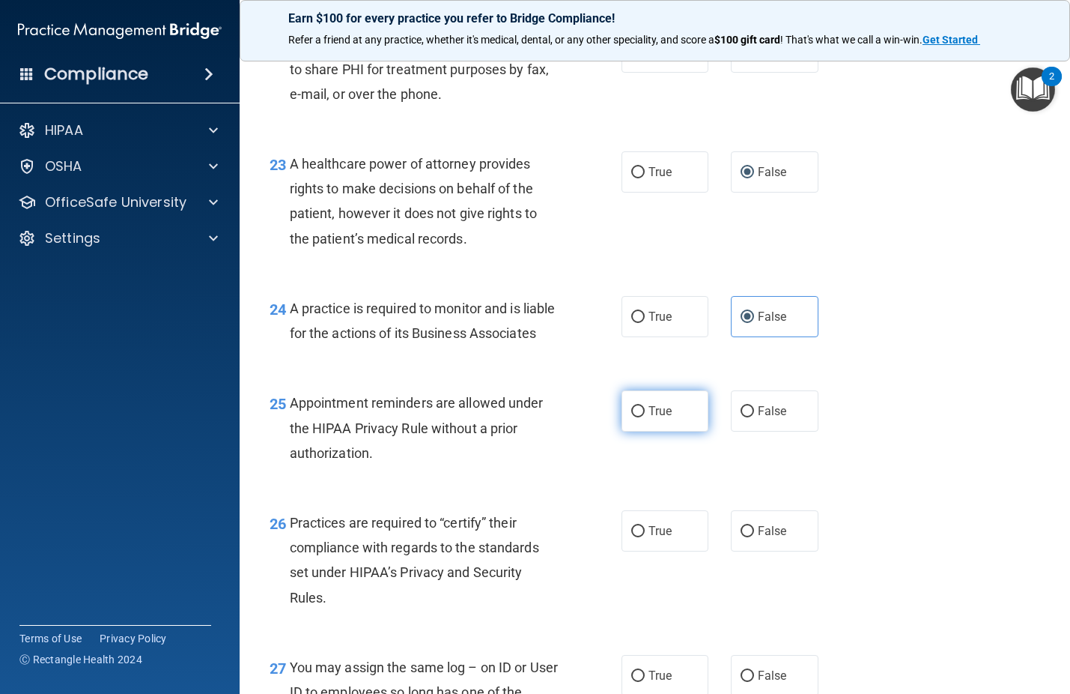
click at [649, 418] on span "True" at bounding box center [660, 411] width 23 height 14
click at [645, 417] on input "True" at bounding box center [637, 411] width 13 height 11
radio input "true"
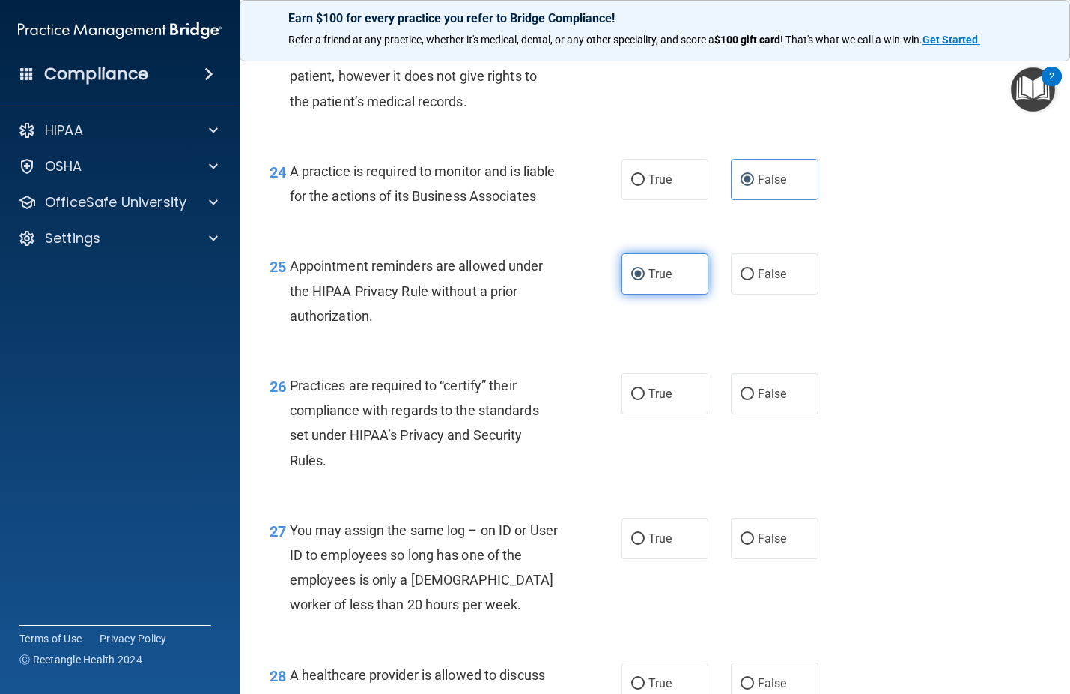
scroll to position [3221, 0]
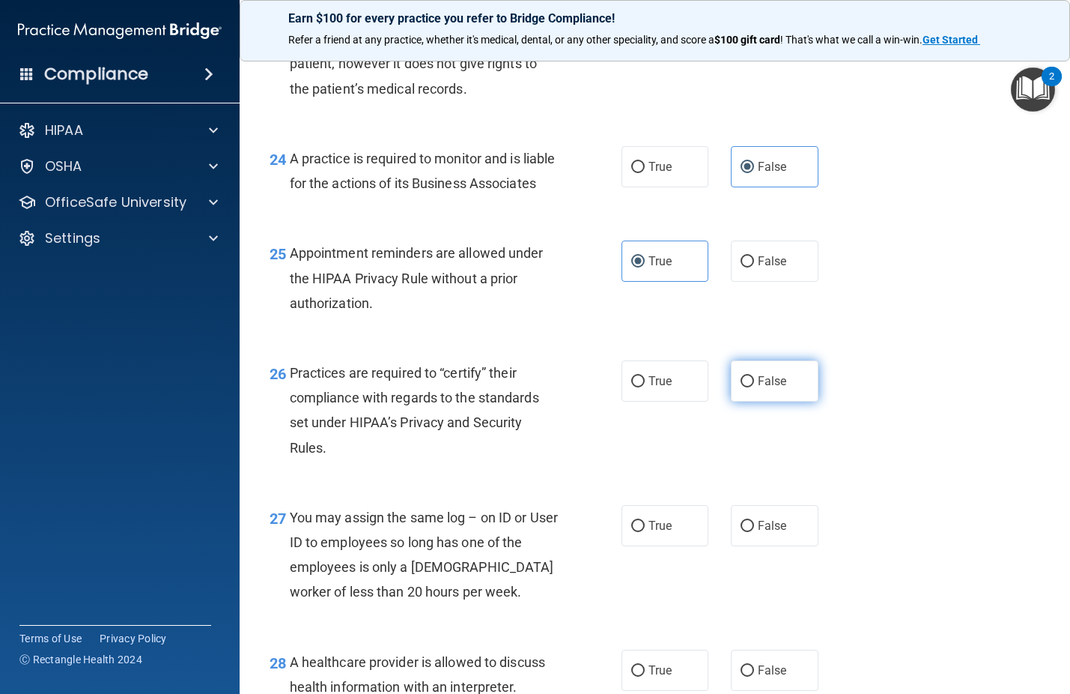
click at [741, 387] on input "False" at bounding box center [747, 381] width 13 height 11
radio input "true"
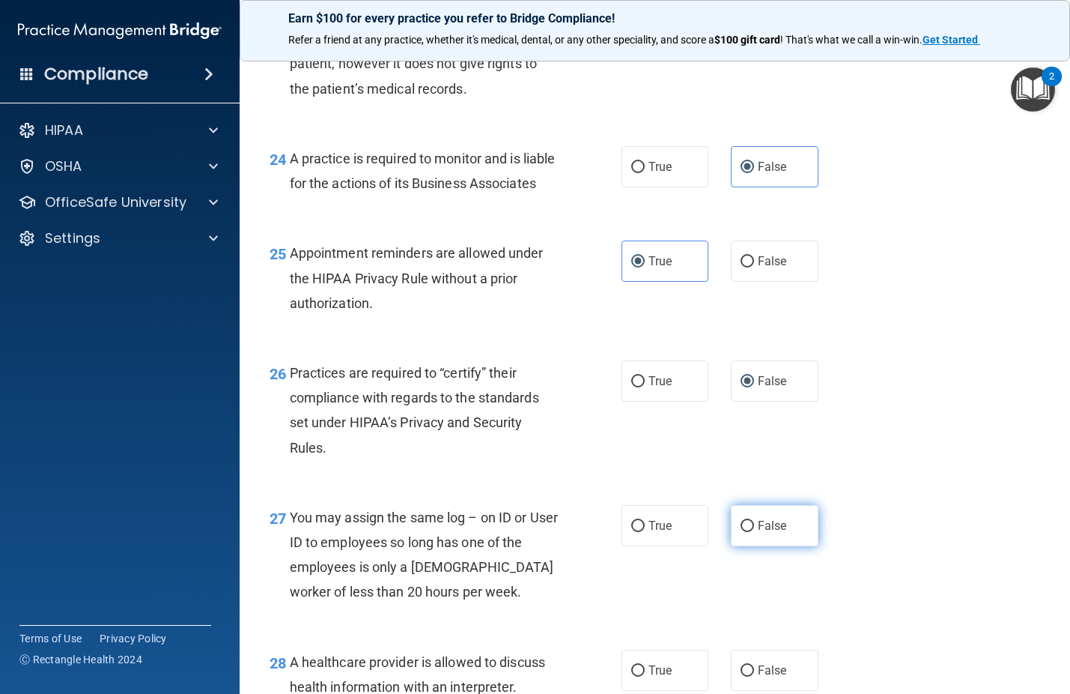
click at [741, 532] on input "False" at bounding box center [747, 526] width 13 height 11
radio input "true"
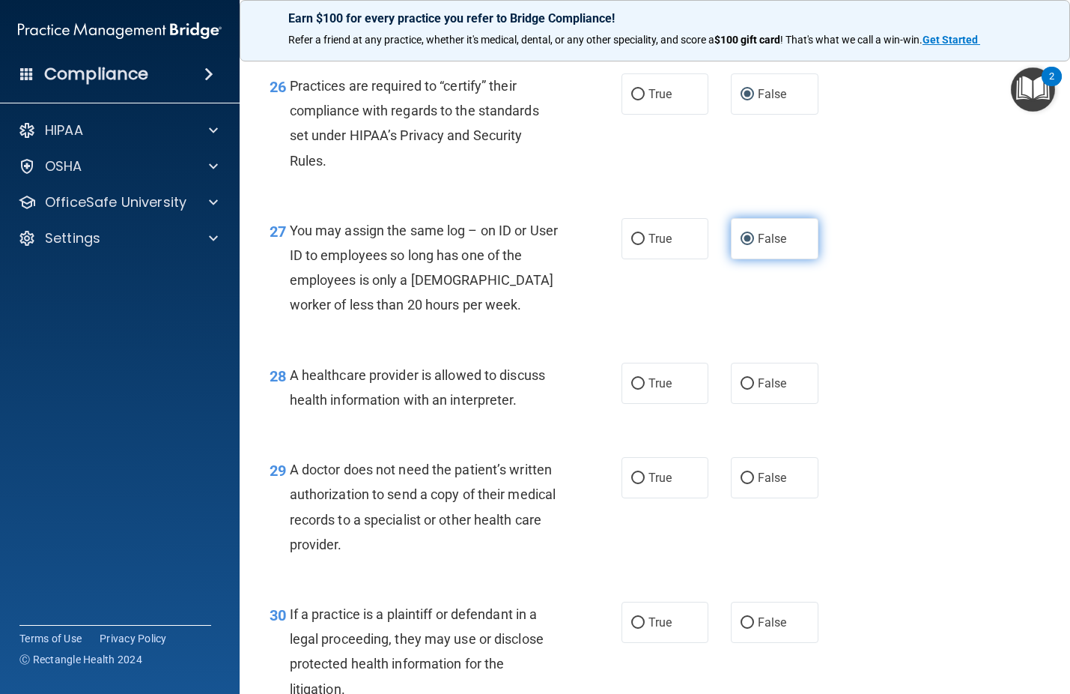
scroll to position [3521, 0]
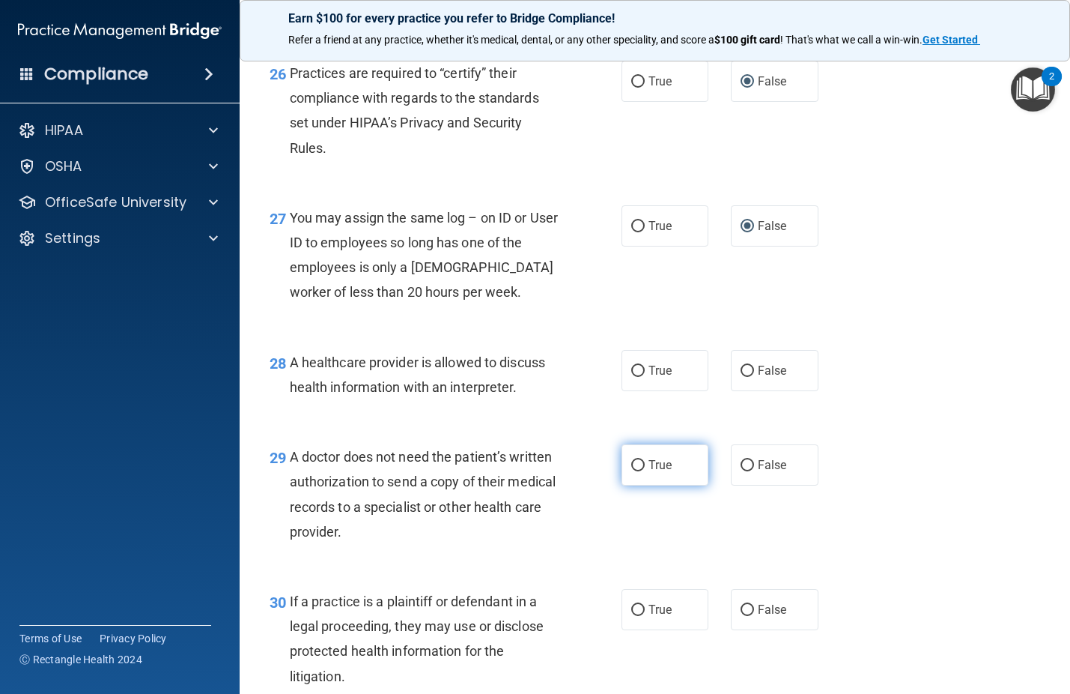
click at [634, 471] on input "True" at bounding box center [637, 465] width 13 height 11
radio input "true"
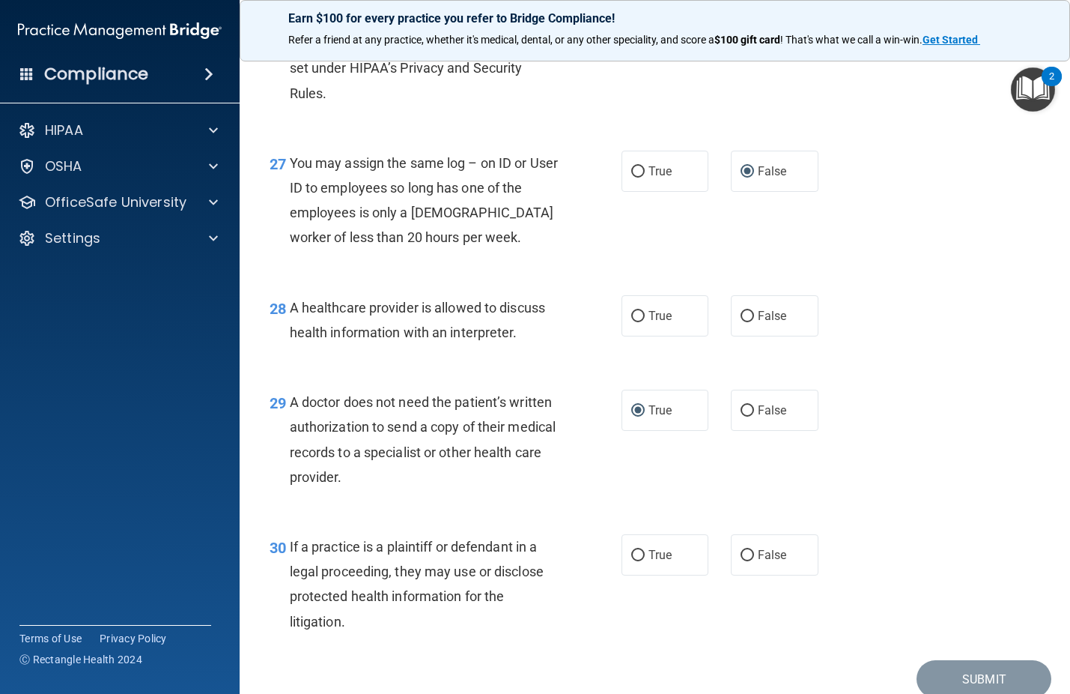
scroll to position [3671, 0]
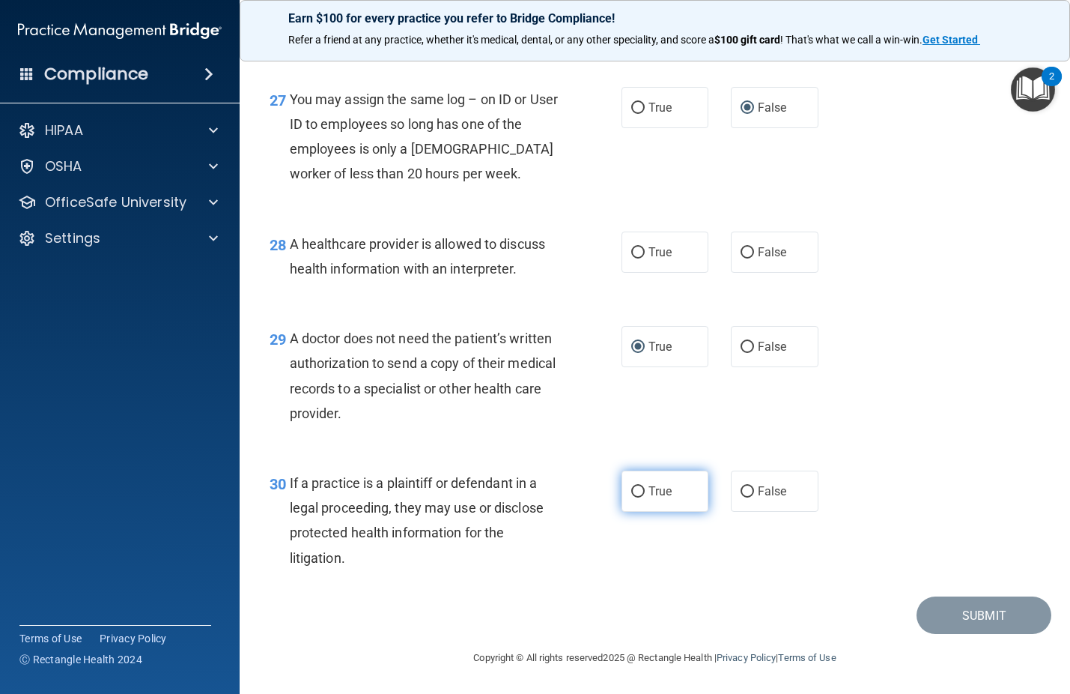
click at [631, 497] on input "True" at bounding box center [637, 491] width 13 height 11
radio input "true"
click at [631, 258] on input "True" at bounding box center [637, 252] width 13 height 11
radio input "true"
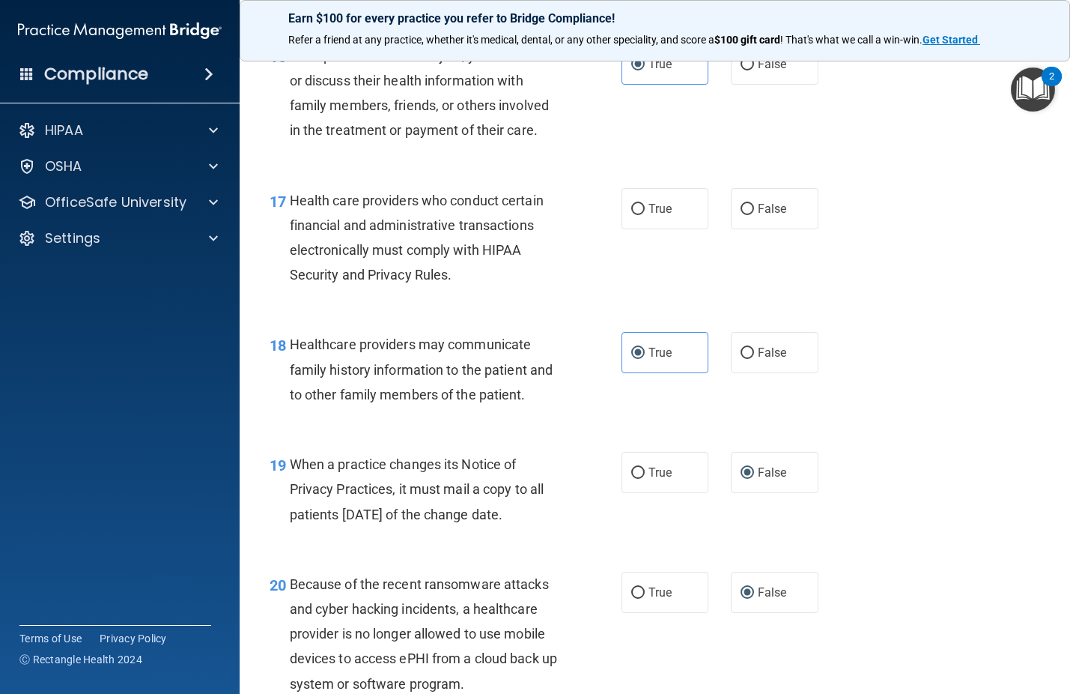
scroll to position [2247, 0]
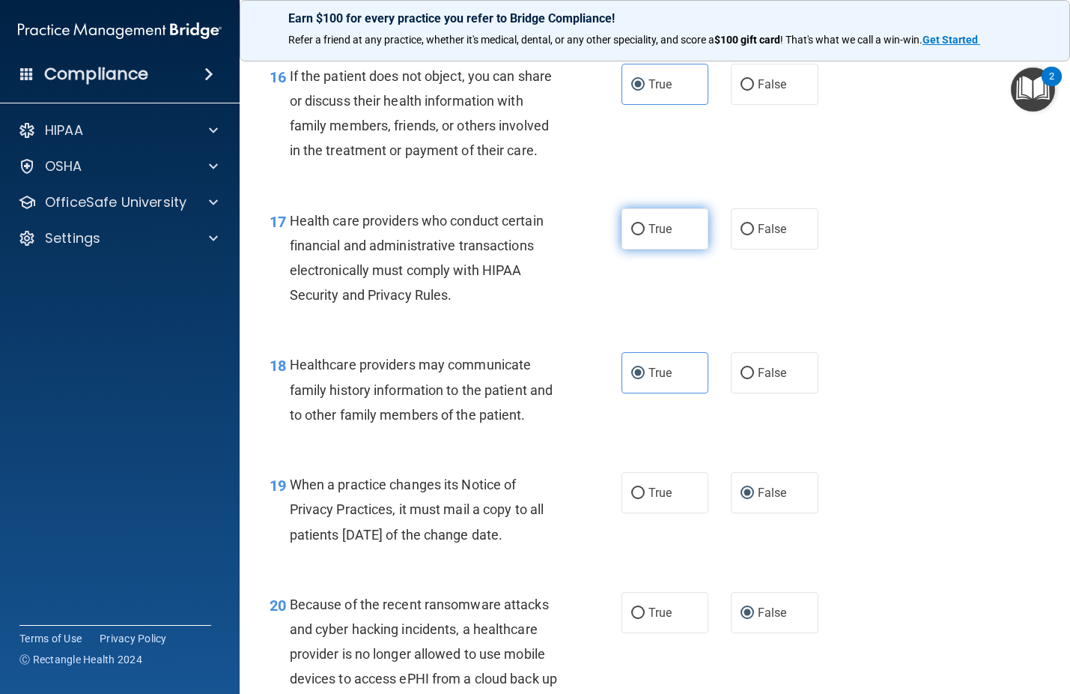
click at [633, 235] on input "True" at bounding box center [637, 229] width 13 height 11
radio input "true"
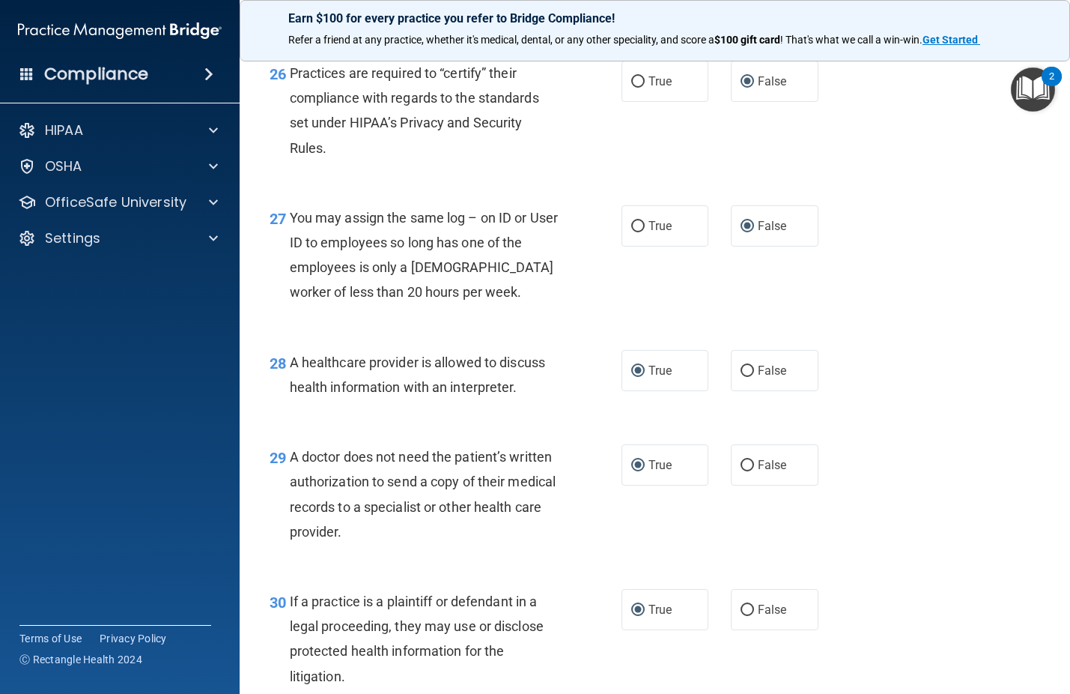
scroll to position [3689, 0]
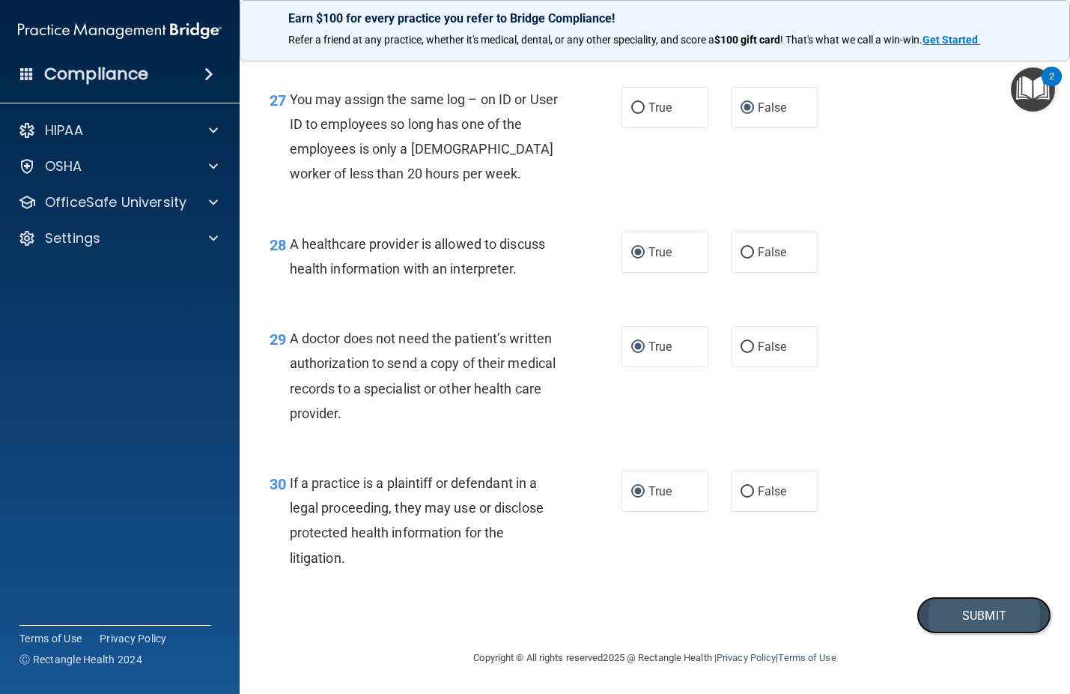
click at [1006, 611] on button "Submit" at bounding box center [984, 615] width 135 height 38
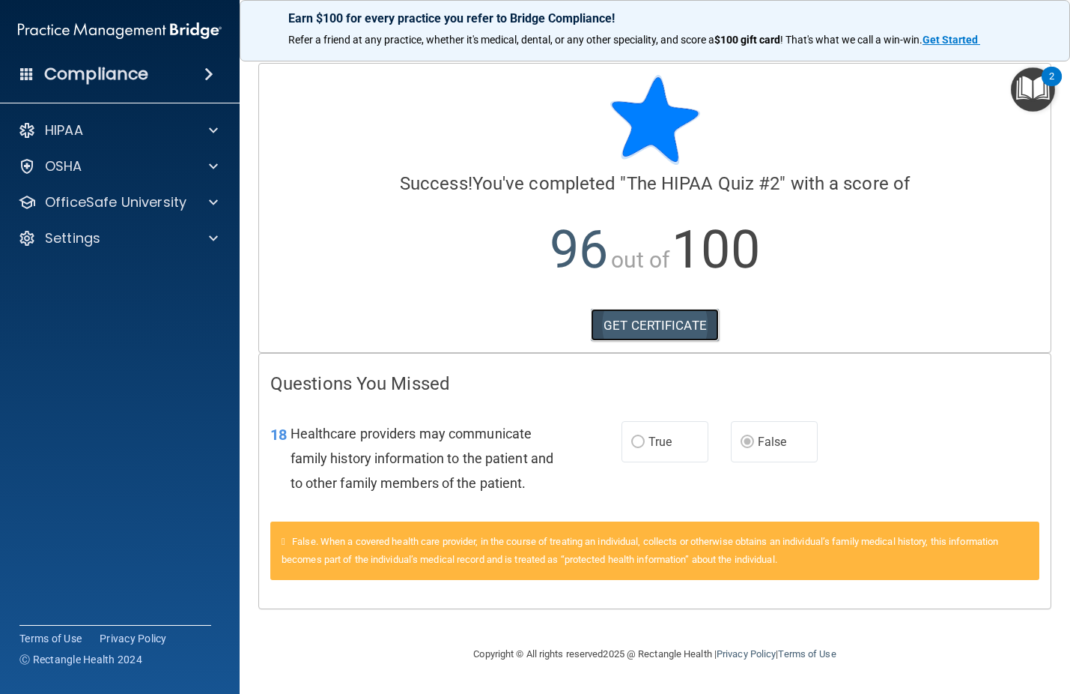
click at [681, 326] on link "GET CERTIFICATE" at bounding box center [655, 325] width 128 height 33
click at [217, 125] on span at bounding box center [213, 130] width 9 height 18
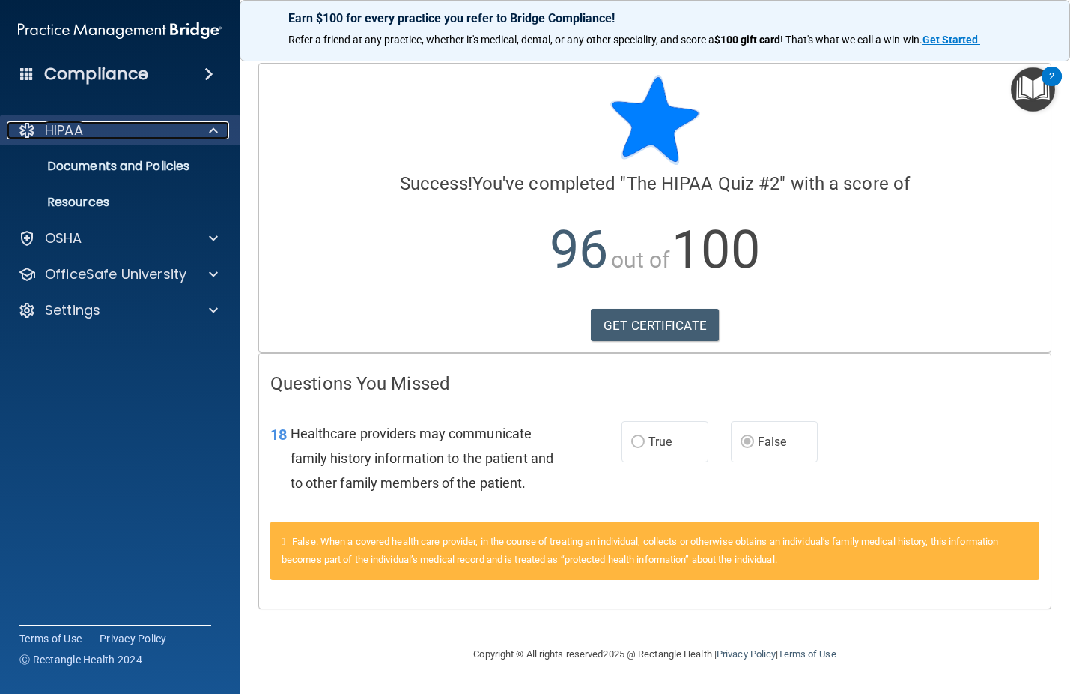
click at [216, 131] on span at bounding box center [213, 130] width 9 height 18
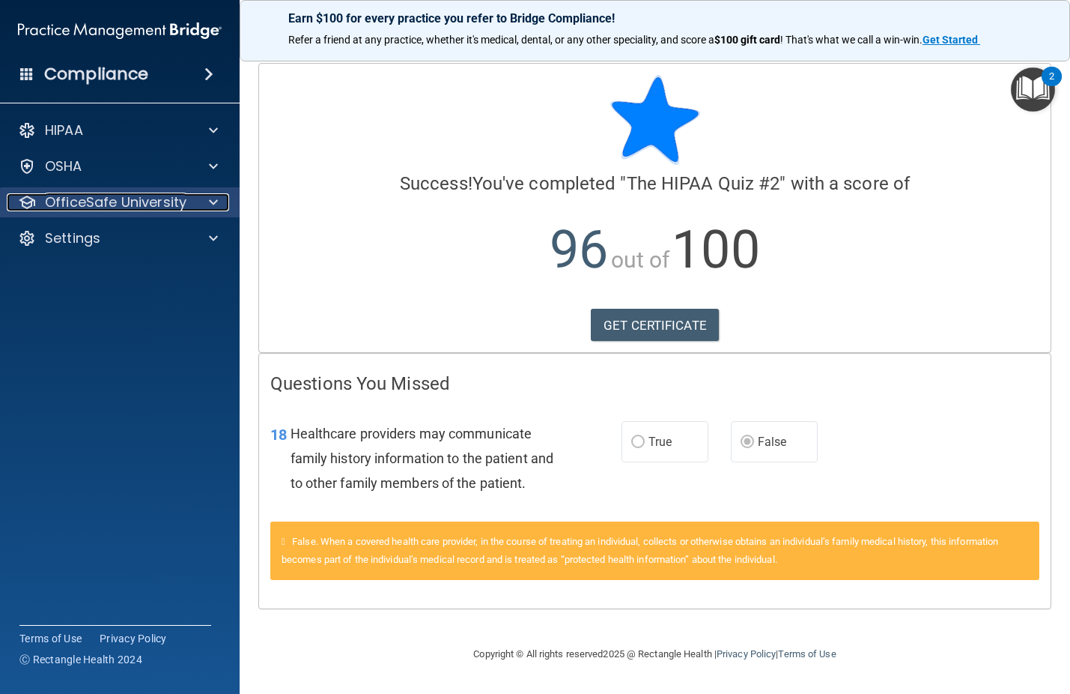
click at [215, 202] on span at bounding box center [213, 202] width 9 height 18
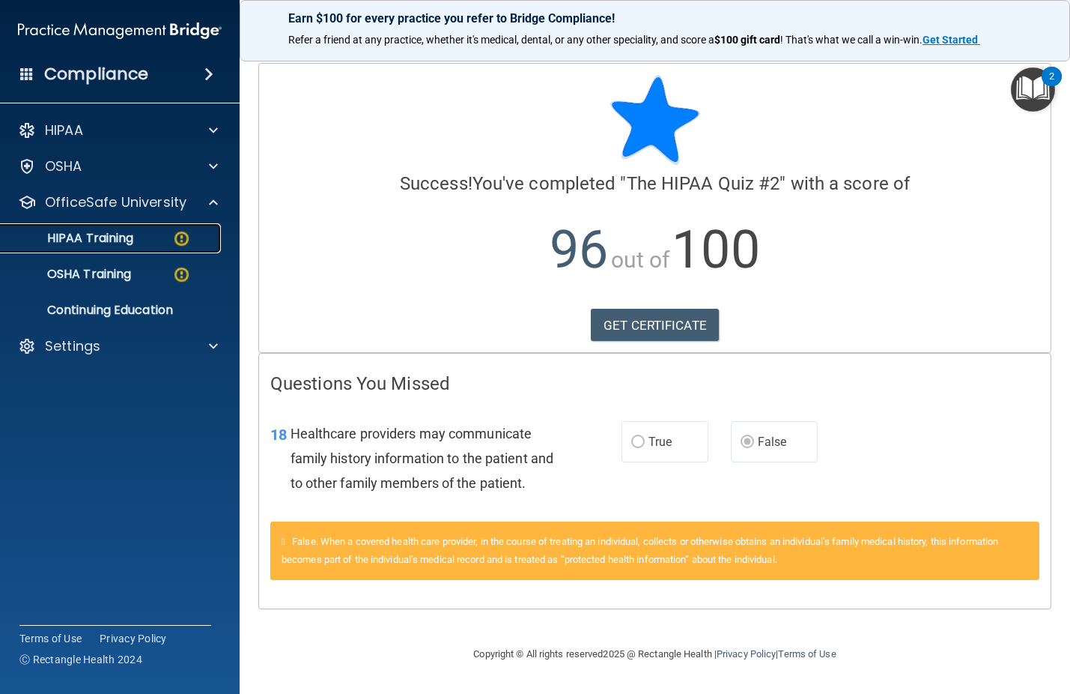
click at [178, 236] on img at bounding box center [181, 238] width 19 height 19
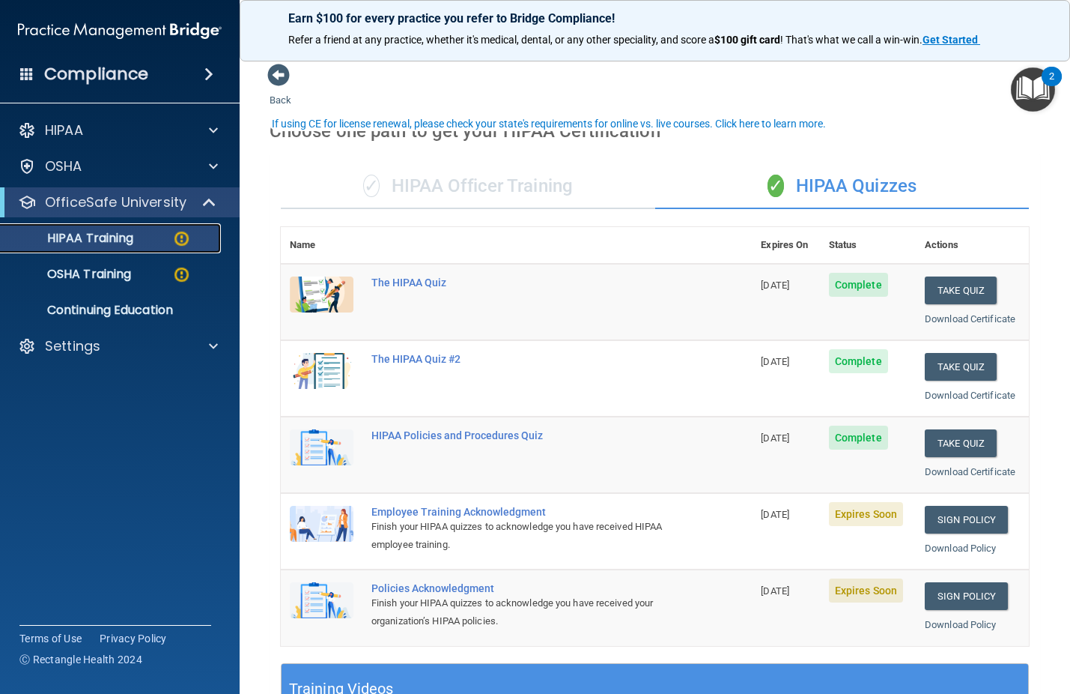
scroll to position [75, 0]
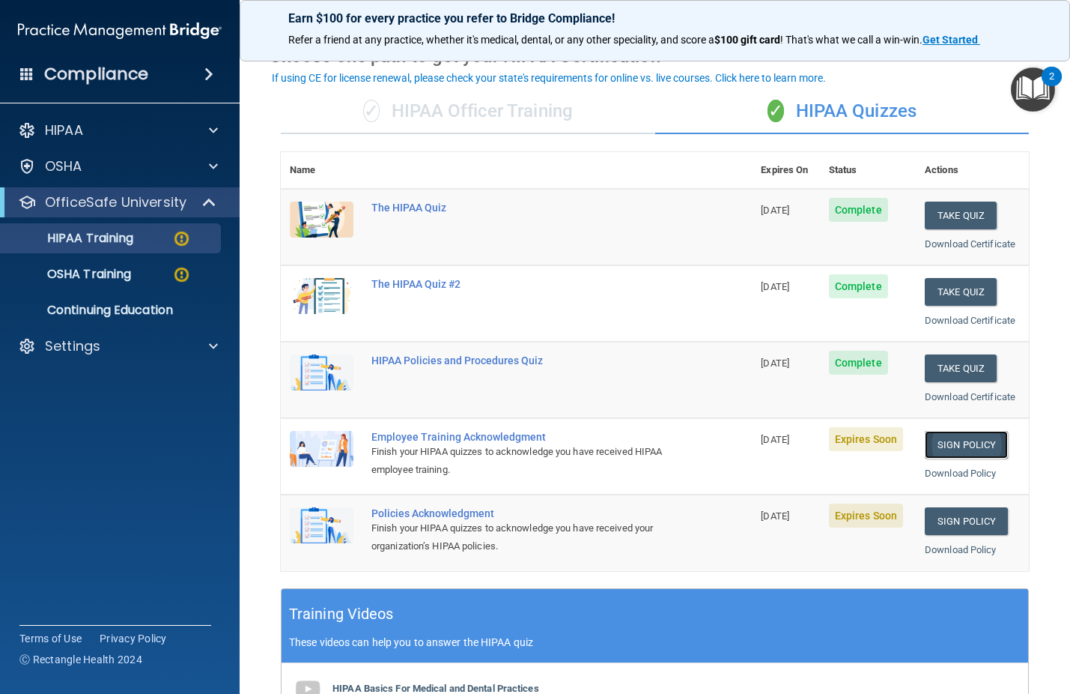
click at [957, 446] on link "Sign Policy" at bounding box center [966, 445] width 83 height 28
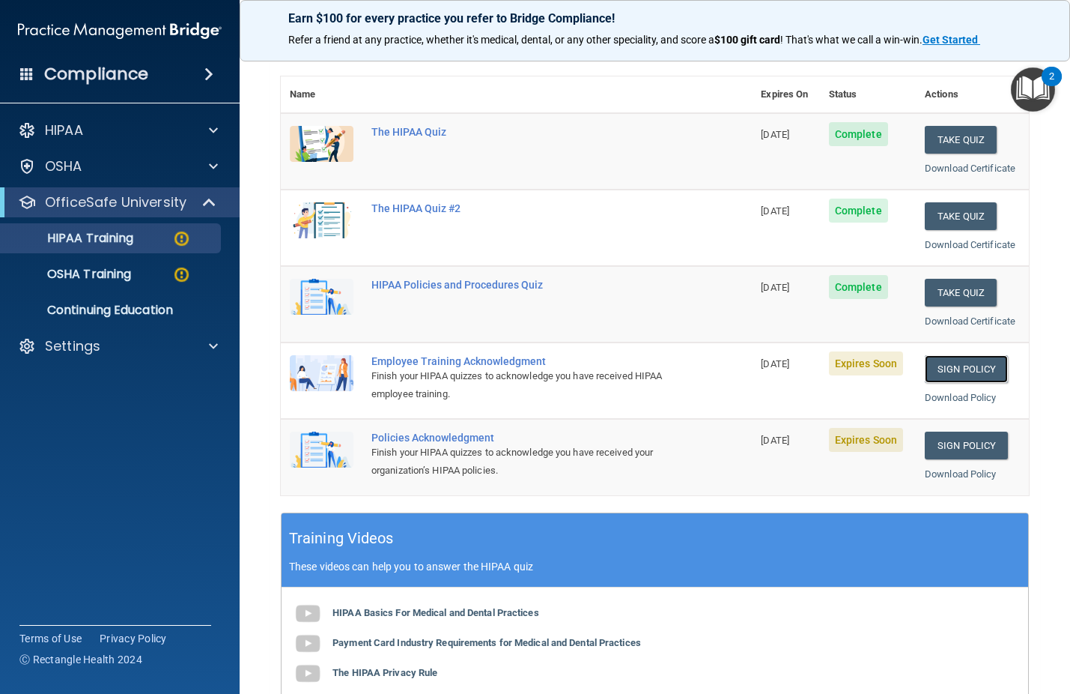
scroll to position [0, 0]
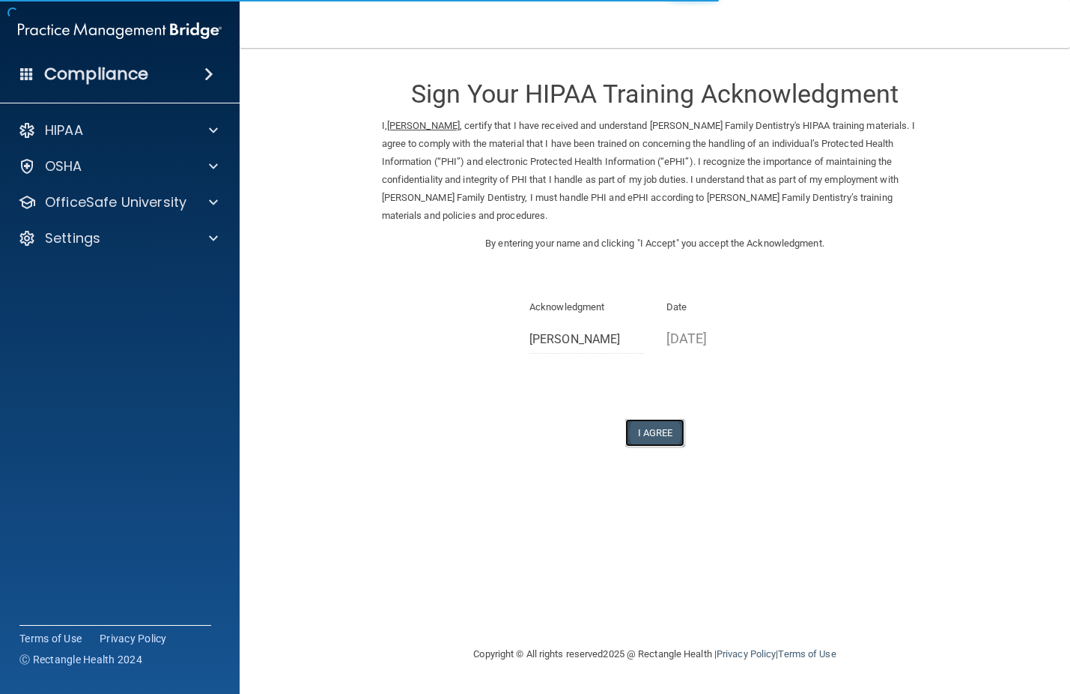
click at [670, 419] on button "I Agree" at bounding box center [655, 433] width 60 height 28
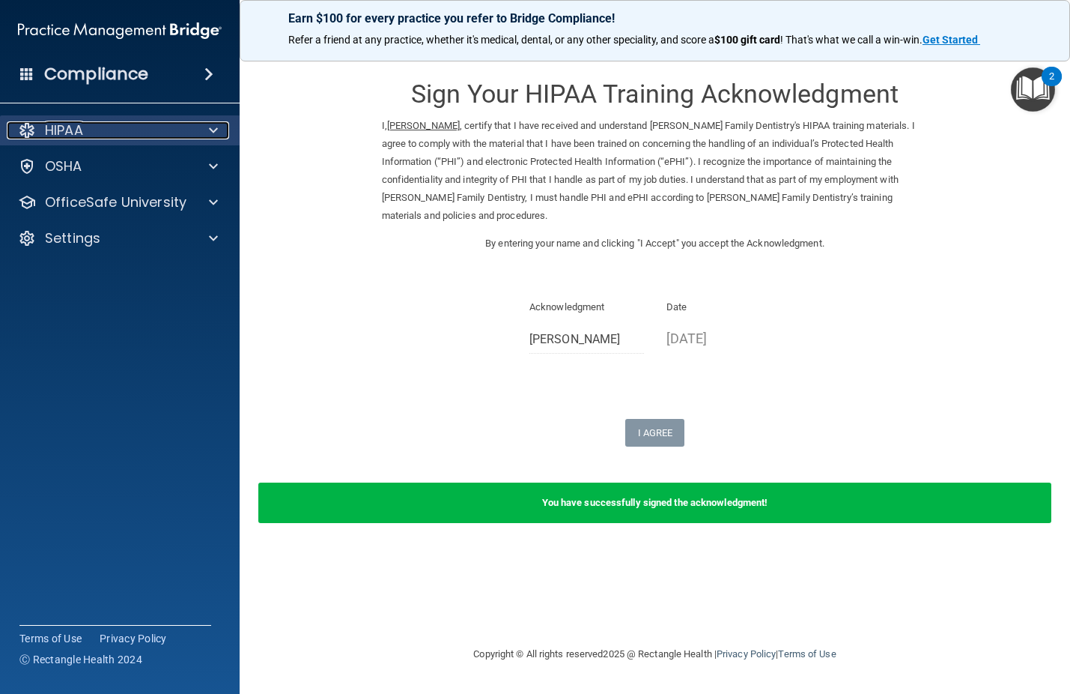
click at [213, 128] on span at bounding box center [213, 130] width 9 height 18
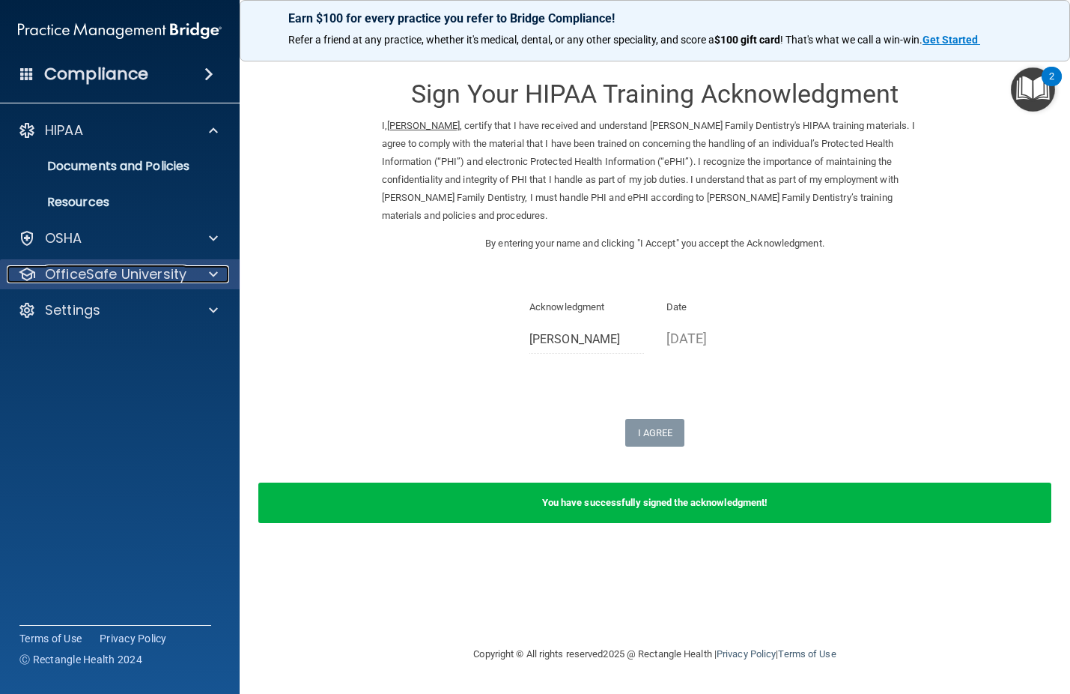
click at [213, 274] on span at bounding box center [213, 274] width 9 height 18
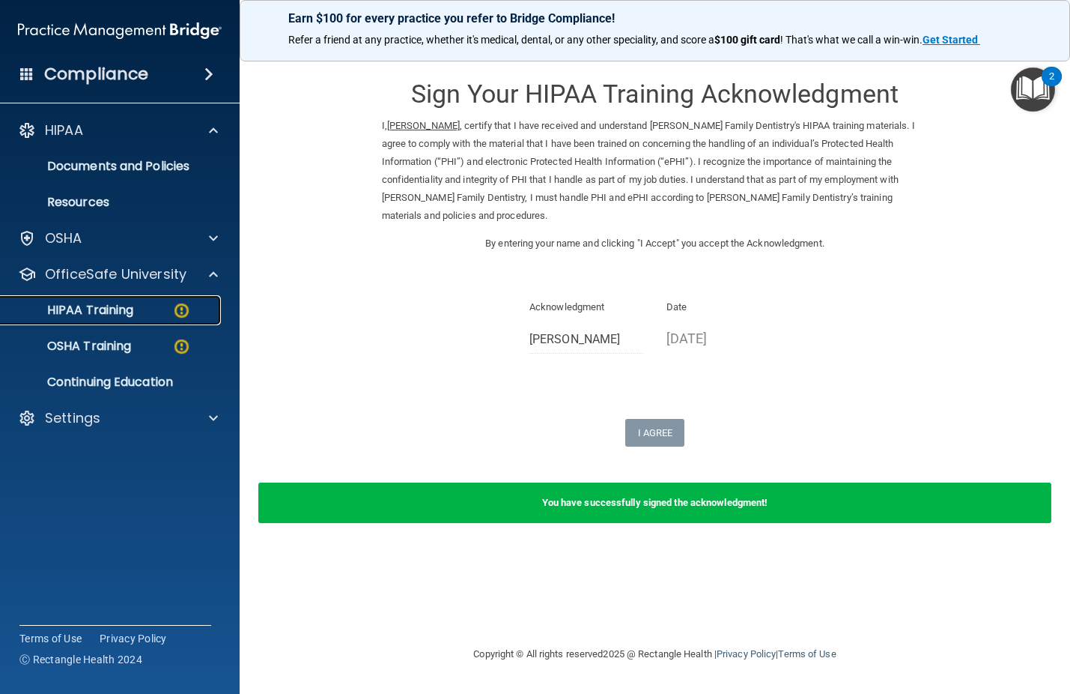
click at [187, 307] on img at bounding box center [181, 310] width 19 height 19
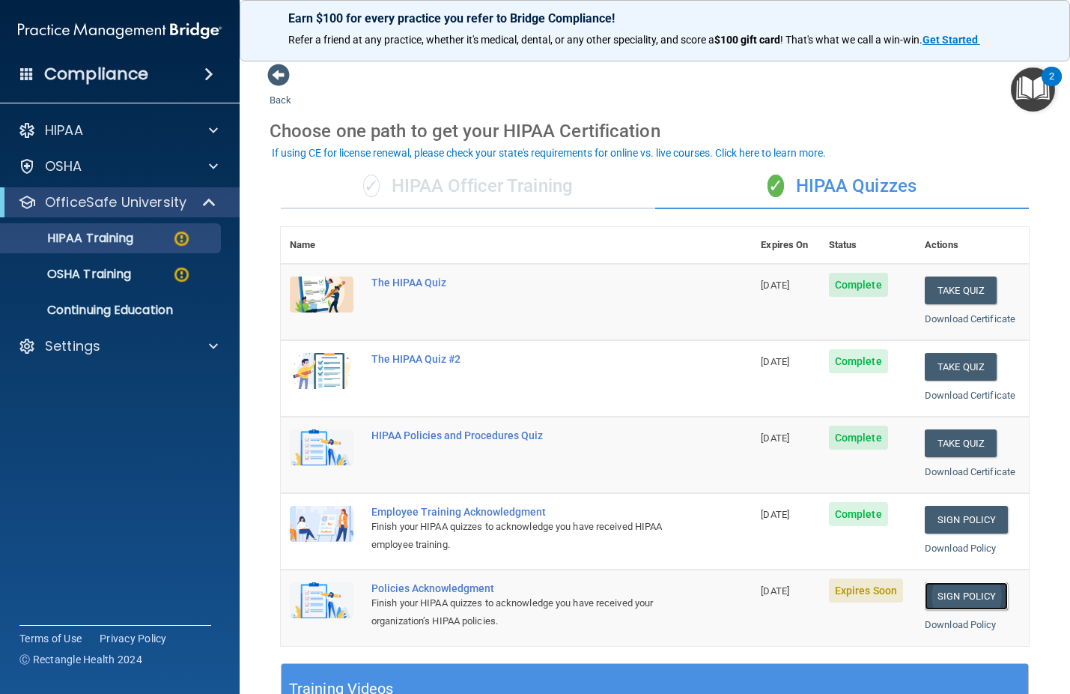
click at [963, 592] on link "Sign Policy" at bounding box center [966, 596] width 83 height 28
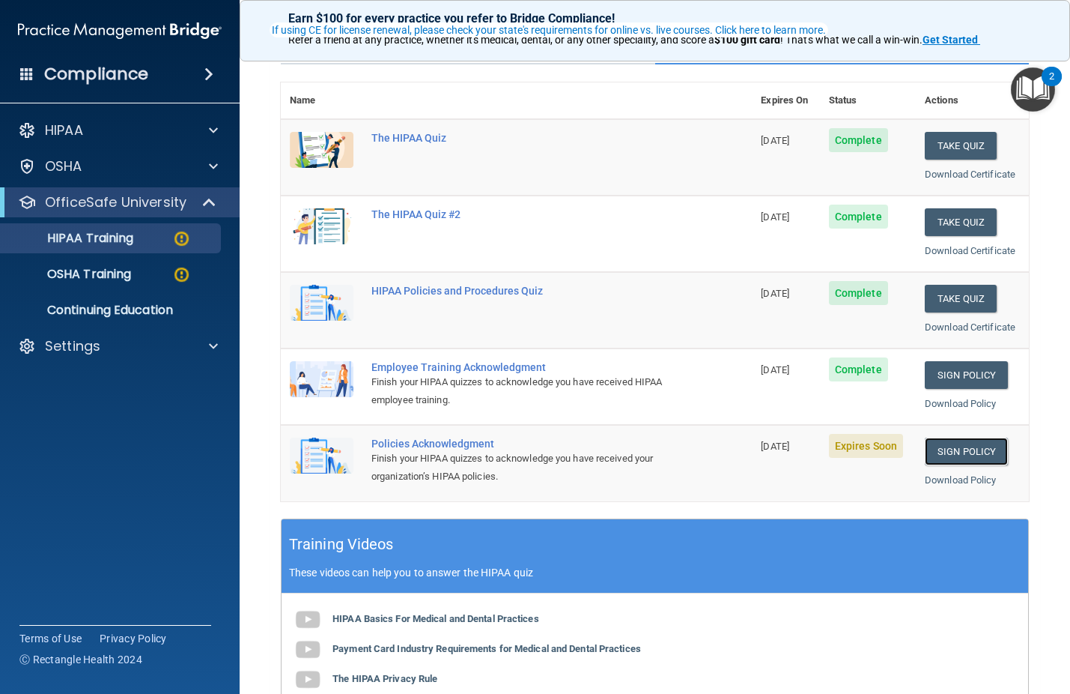
scroll to position [150, 0]
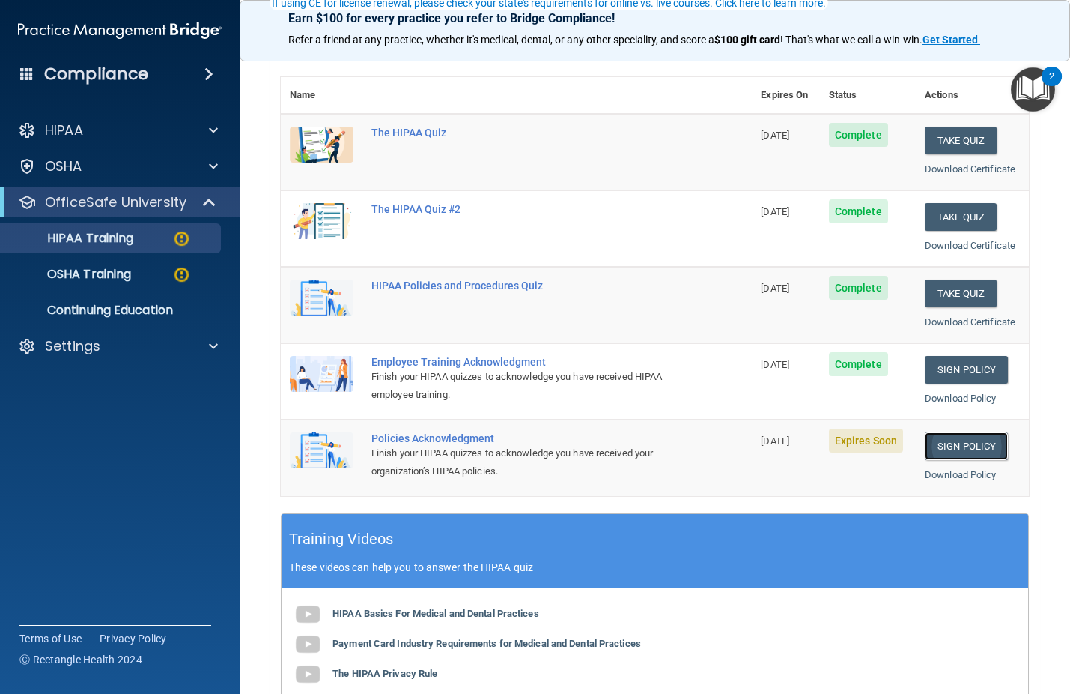
click at [971, 443] on link "Sign Policy" at bounding box center [966, 446] width 83 height 28
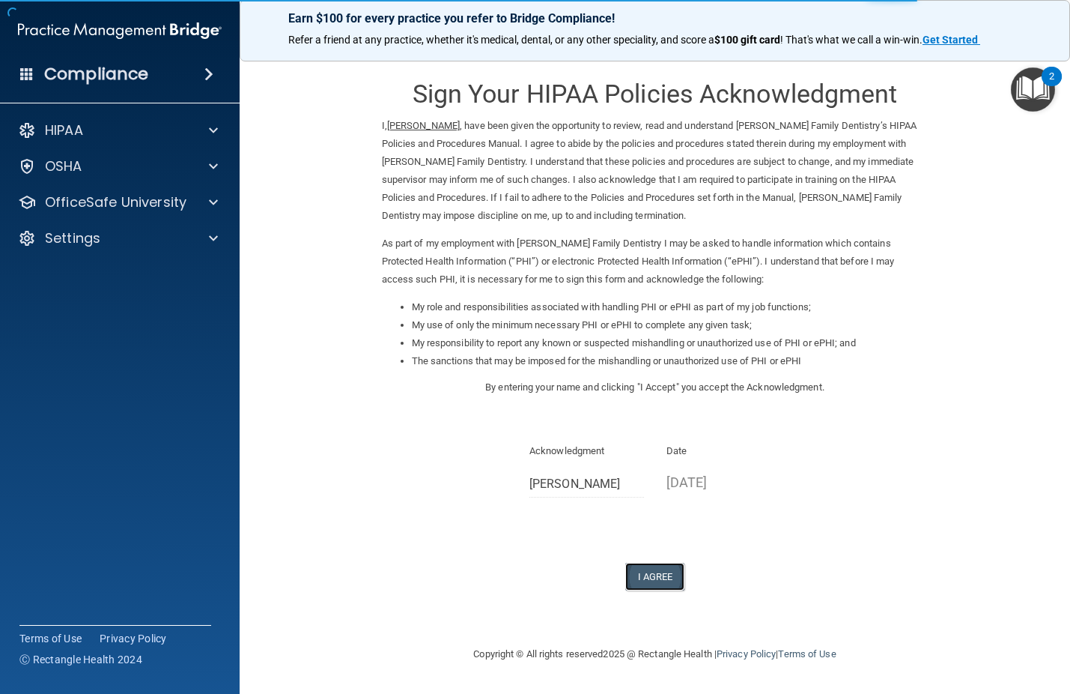
click at [658, 575] on button "I Agree" at bounding box center [655, 577] width 60 height 28
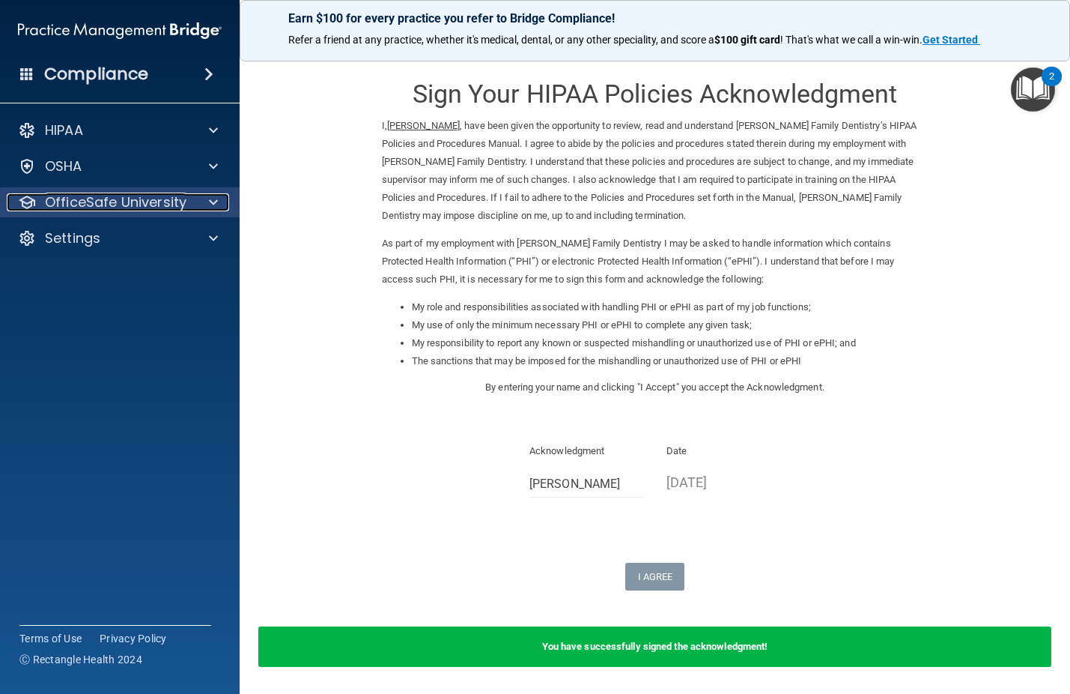
click at [211, 202] on span at bounding box center [213, 202] width 9 height 18
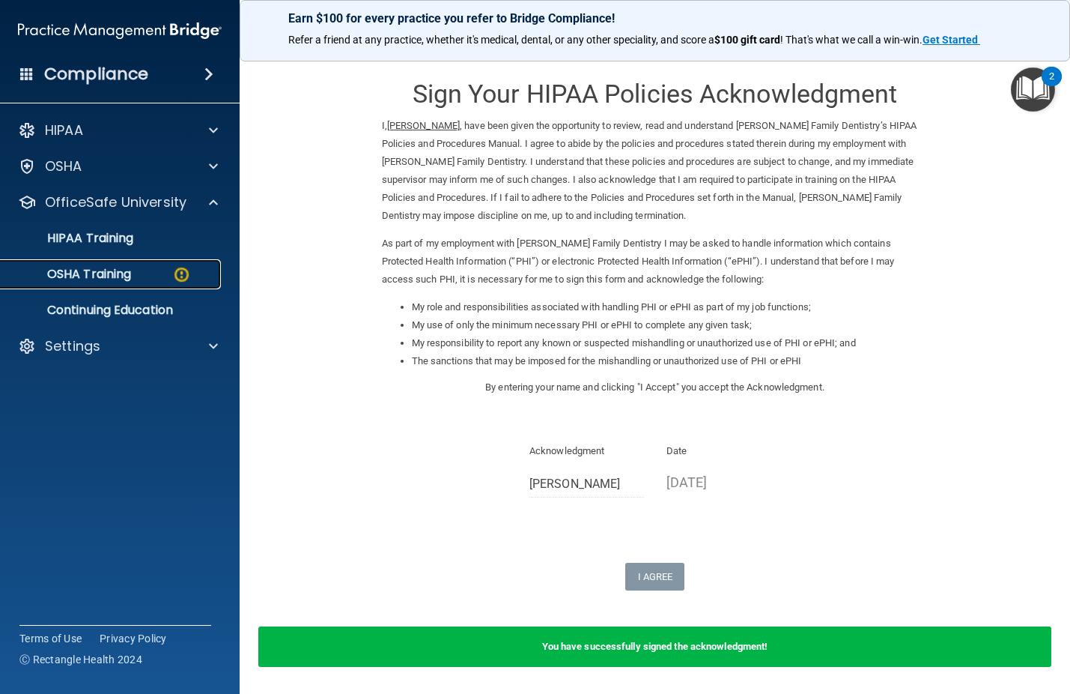
click at [108, 275] on p "OSHA Training" at bounding box center [70, 274] width 121 height 15
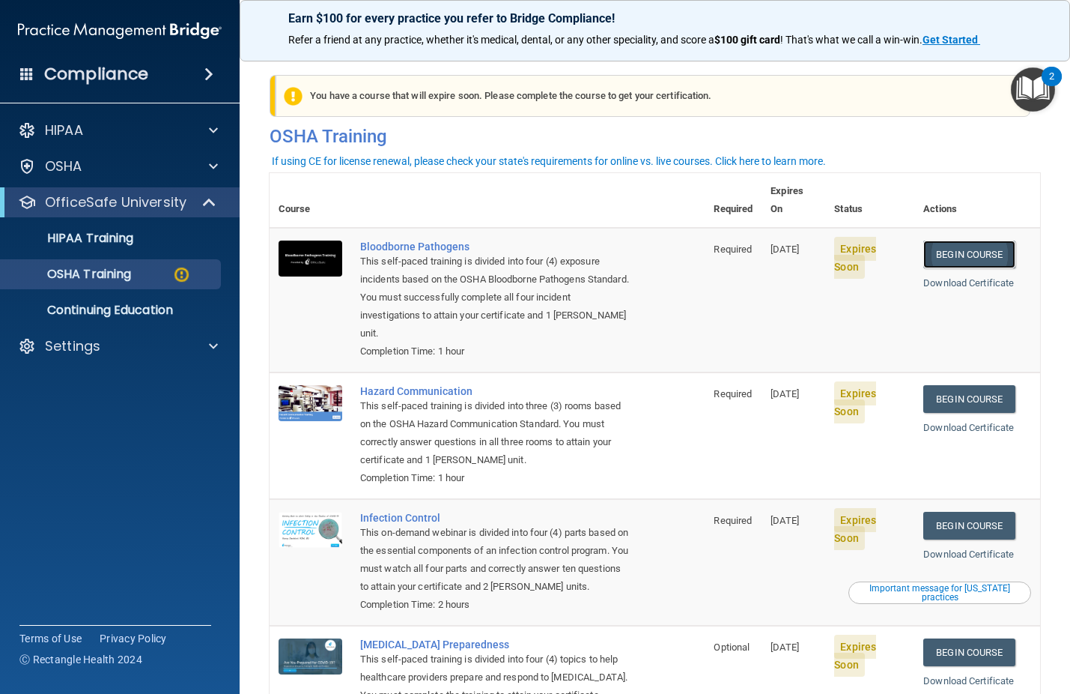
click at [947, 241] on link "Begin Course" at bounding box center [969, 254] width 91 height 28
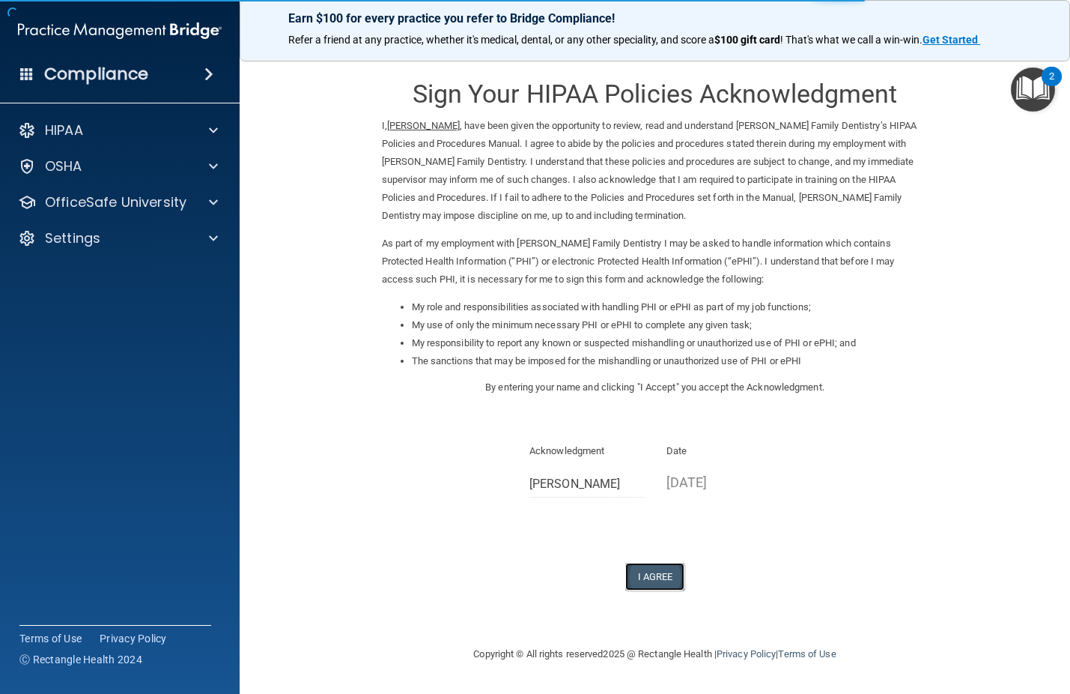
click at [670, 575] on button "I Agree" at bounding box center [655, 577] width 60 height 28
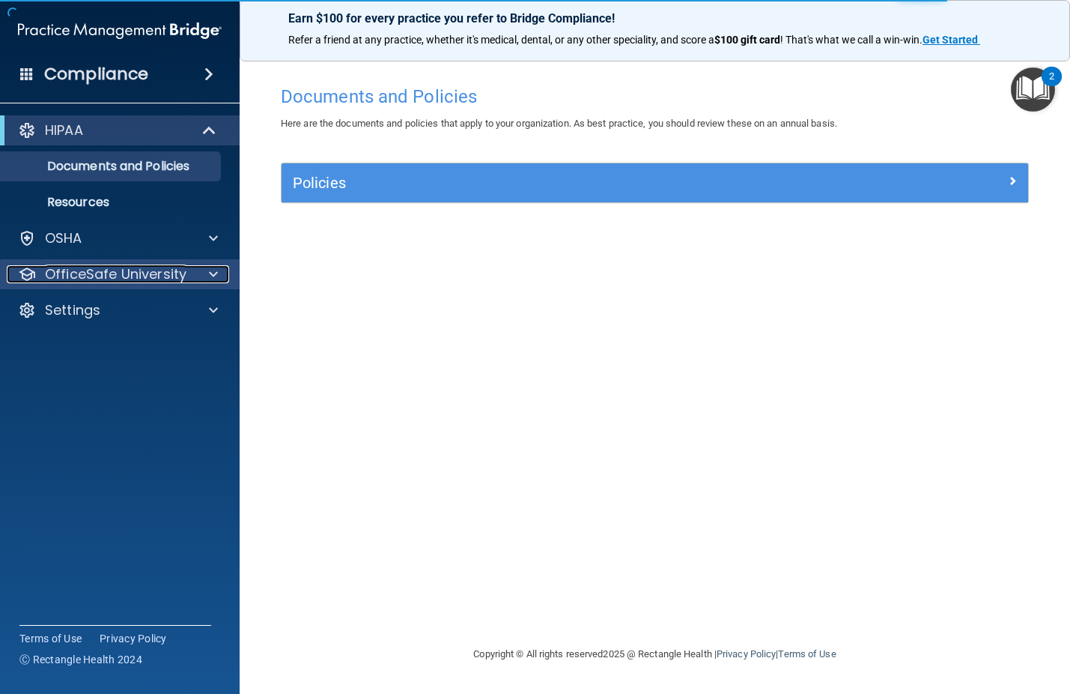
click at [206, 271] on div at bounding box center [211, 274] width 37 height 18
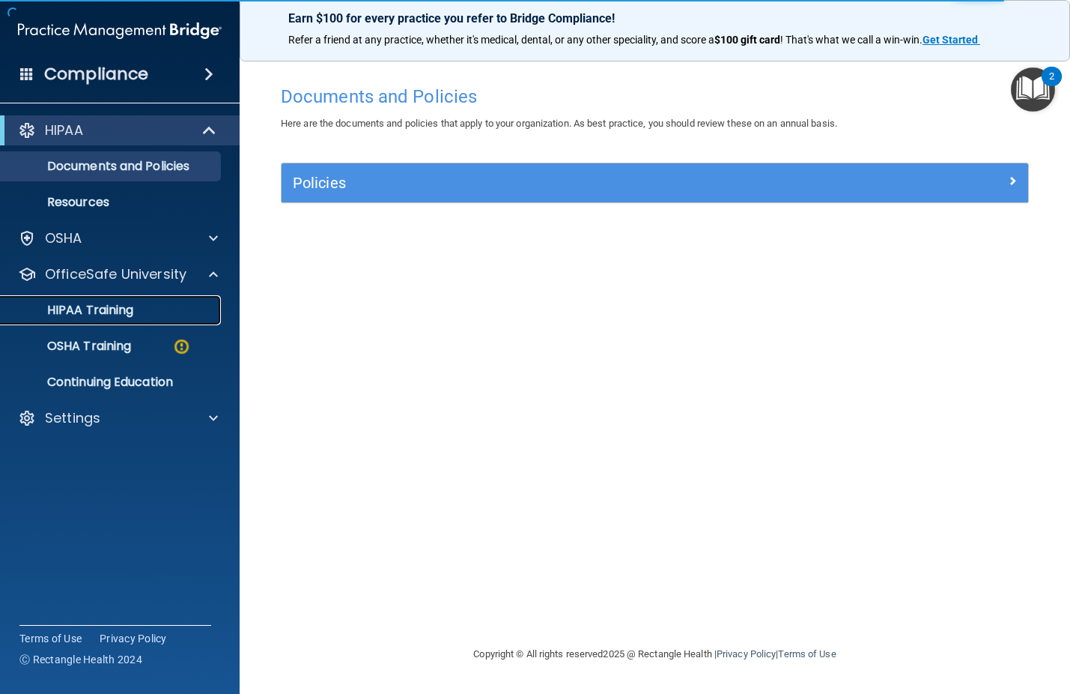
click at [126, 309] on p "HIPAA Training" at bounding box center [72, 310] width 124 height 15
